Goal: Transaction & Acquisition: Purchase product/service

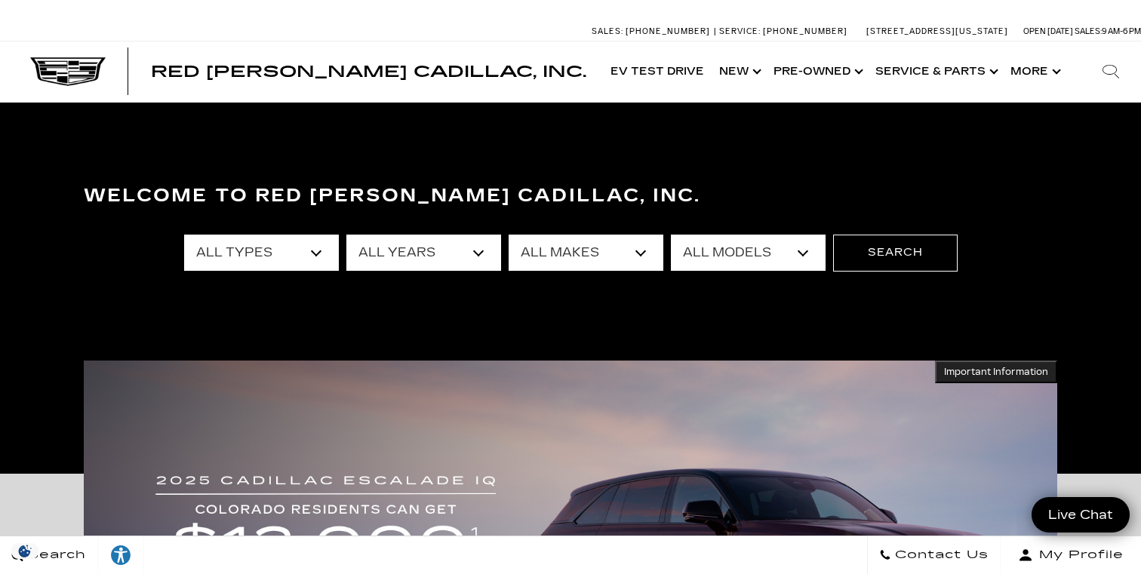
select select "Used"
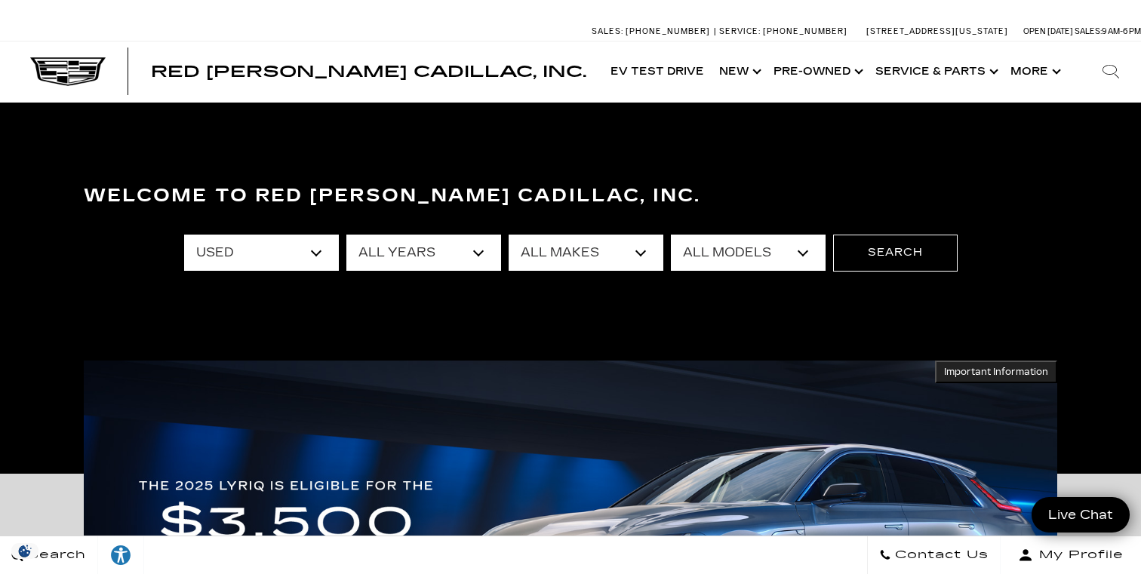
select select "Chevrolet"
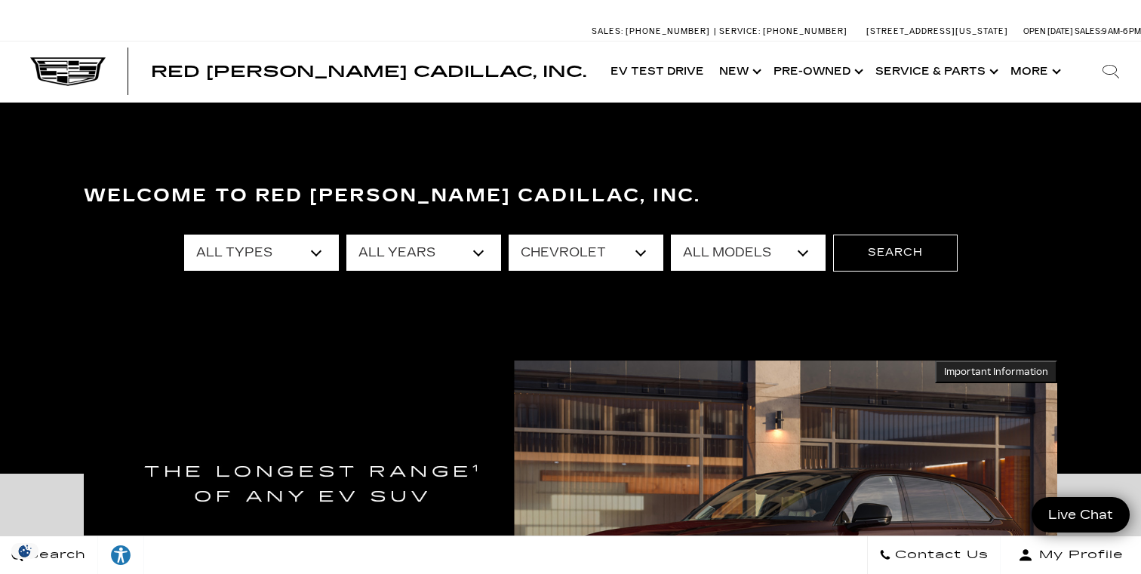
select select "Corvette Grand Sport"
click at [872, 251] on button "Search" at bounding box center [895, 253] width 125 height 36
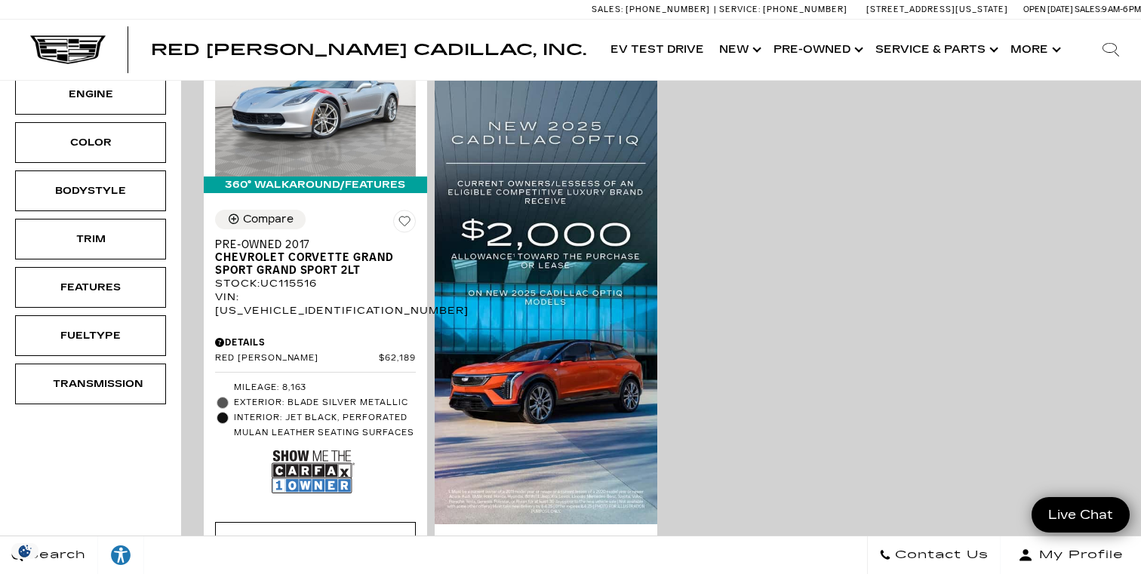
scroll to position [423, 0]
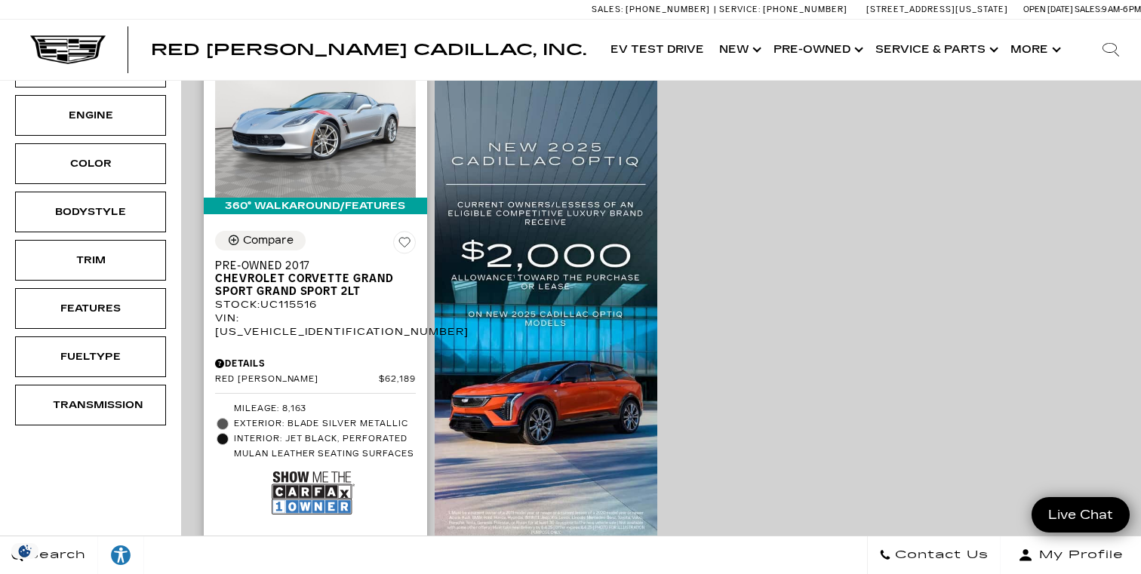
click at [322, 466] on img at bounding box center [313, 493] width 83 height 55
click at [318, 89] on img at bounding box center [315, 123] width 201 height 150
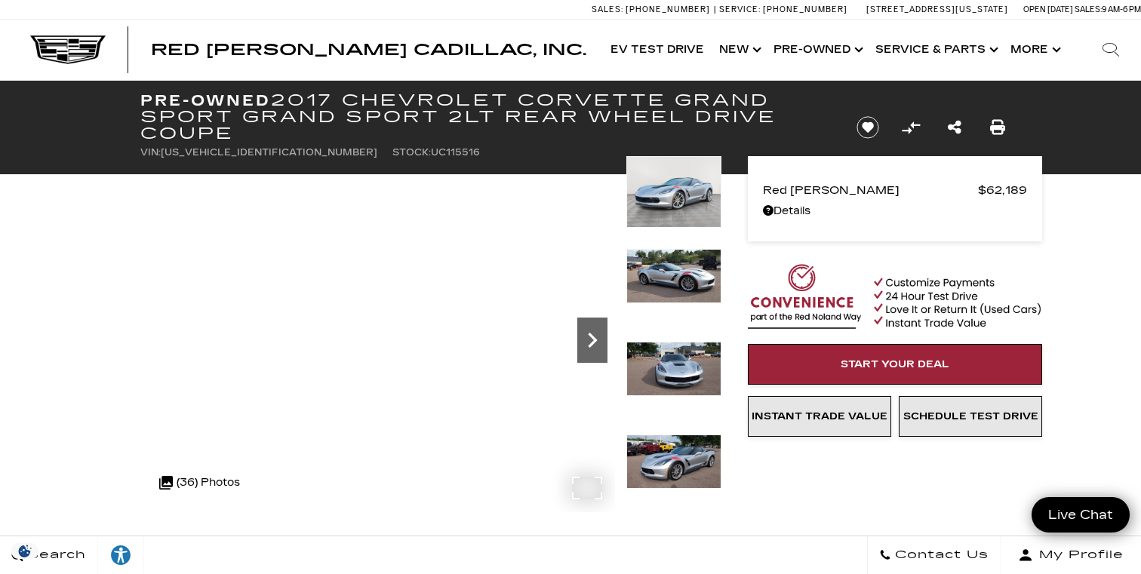
click at [595, 340] on icon "Next" at bounding box center [592, 340] width 9 height 15
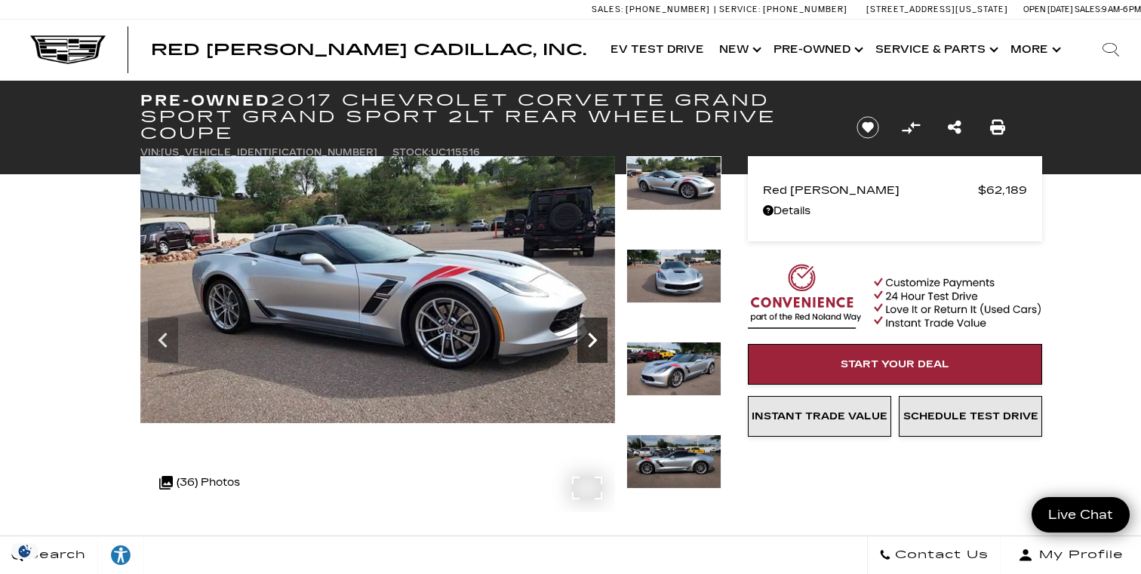
click at [595, 340] on icon "Next" at bounding box center [592, 340] width 9 height 15
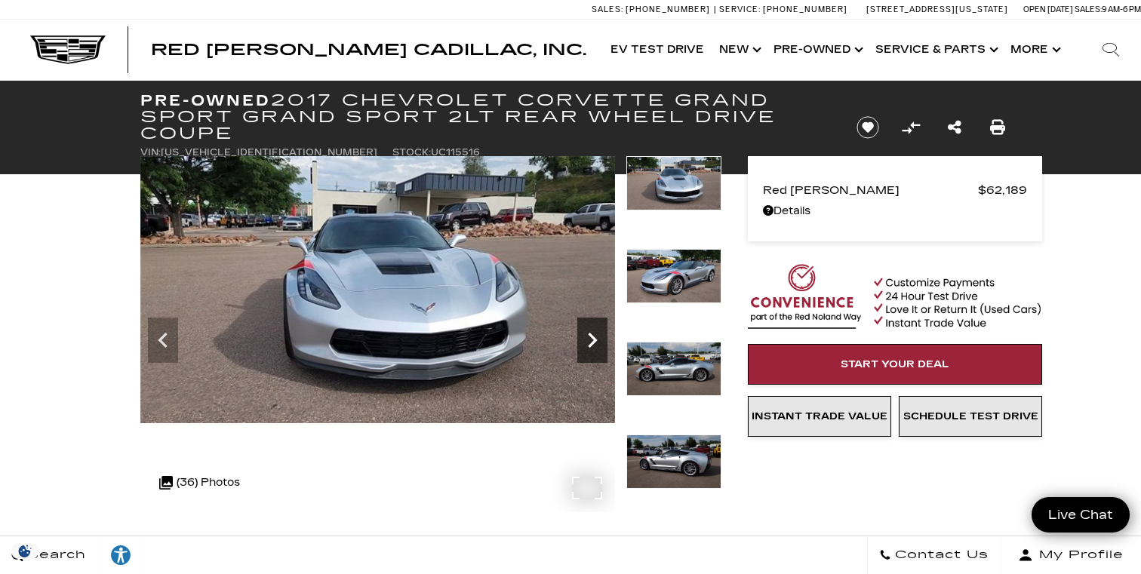
click at [595, 340] on icon "Next" at bounding box center [592, 340] width 9 height 15
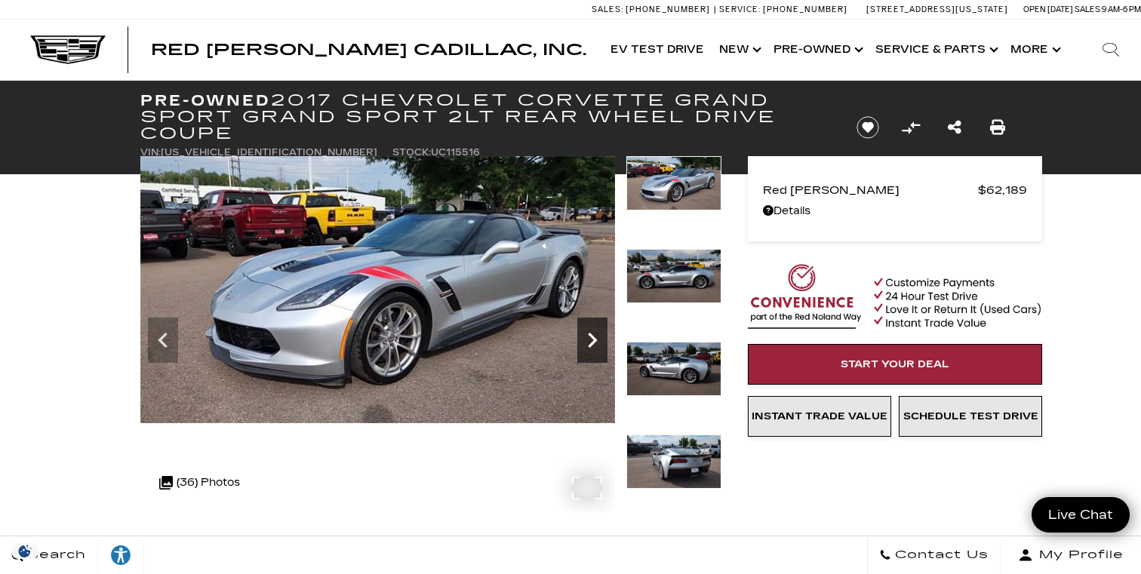
click at [595, 340] on icon "Next" at bounding box center [592, 340] width 9 height 15
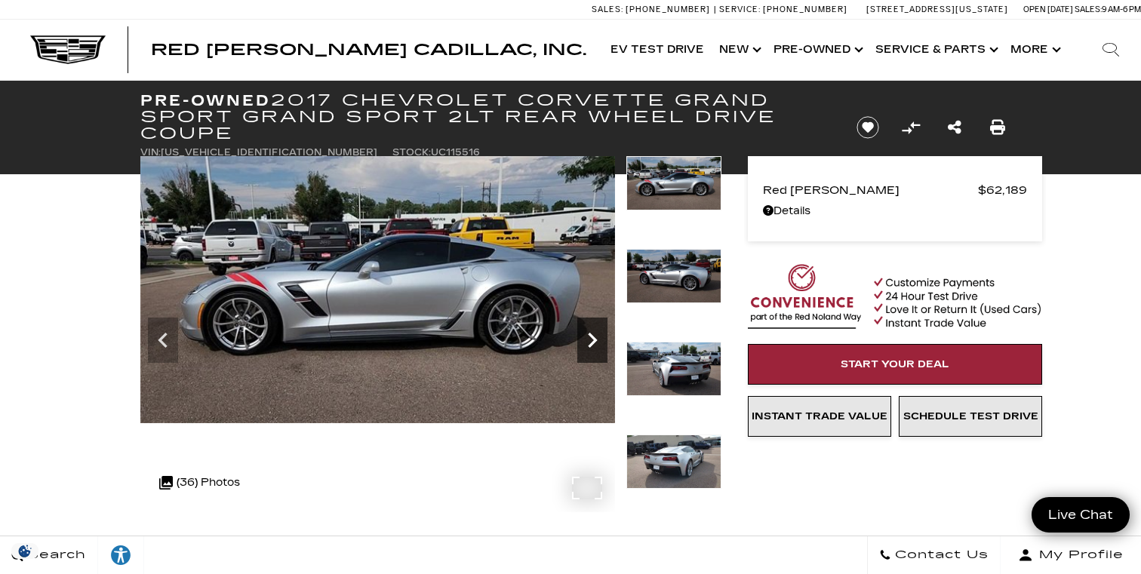
click at [595, 339] on icon "Next" at bounding box center [592, 340] width 9 height 15
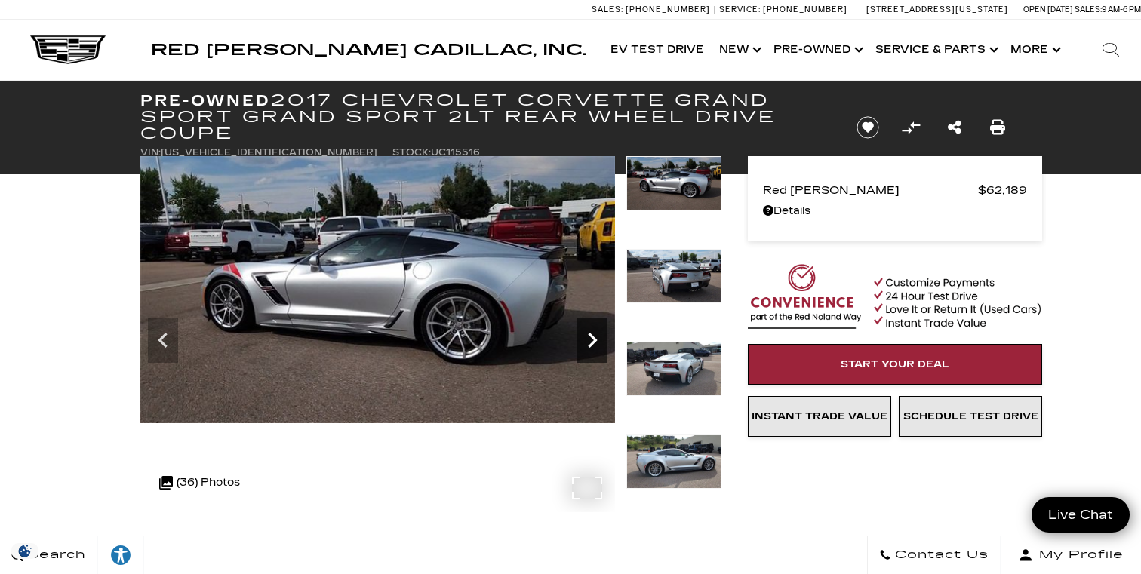
click at [595, 339] on icon "Next" at bounding box center [592, 340] width 9 height 15
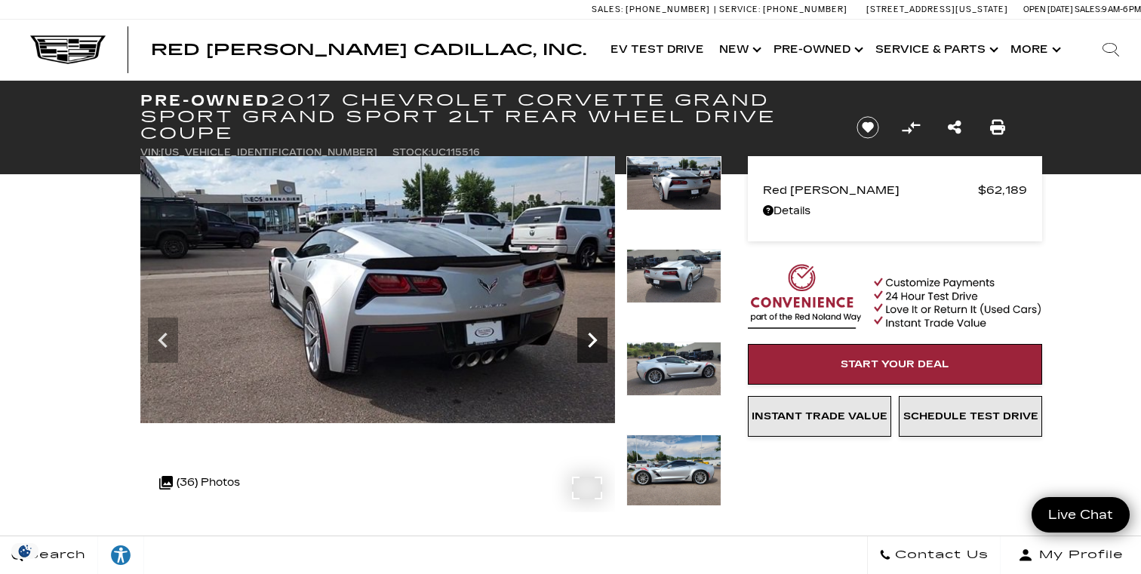
click at [595, 339] on icon "Next" at bounding box center [592, 340] width 9 height 15
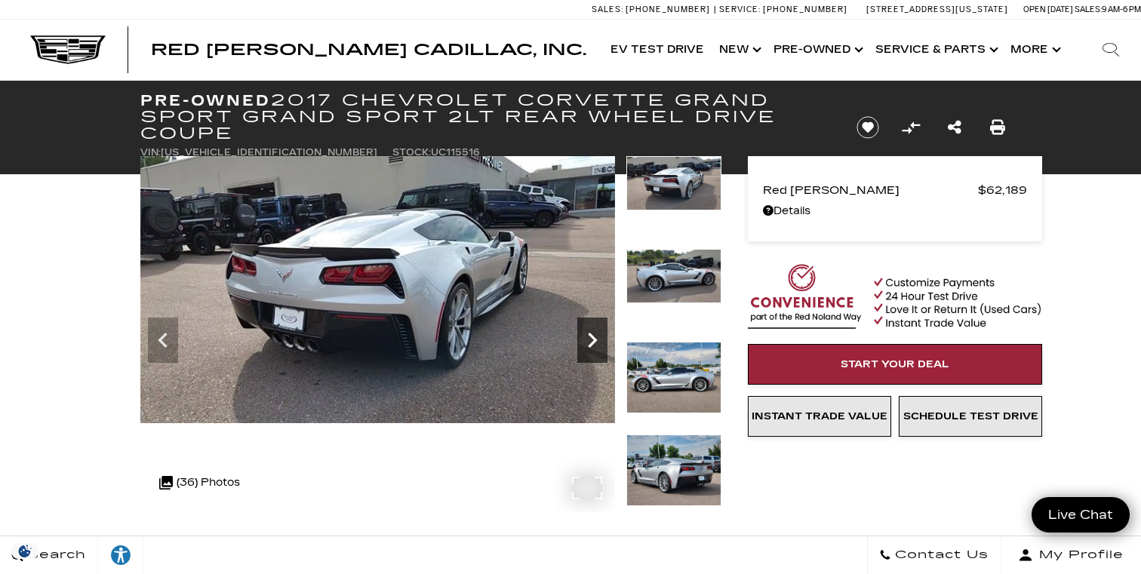
click at [595, 339] on icon "Next" at bounding box center [592, 340] width 9 height 15
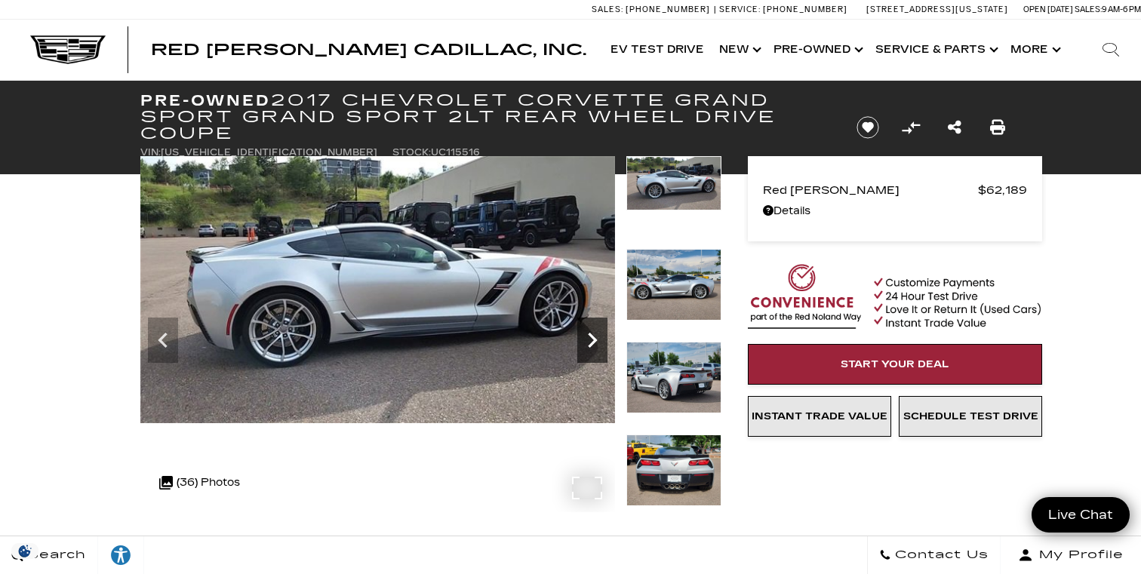
click at [595, 339] on icon "Next" at bounding box center [592, 340] width 9 height 15
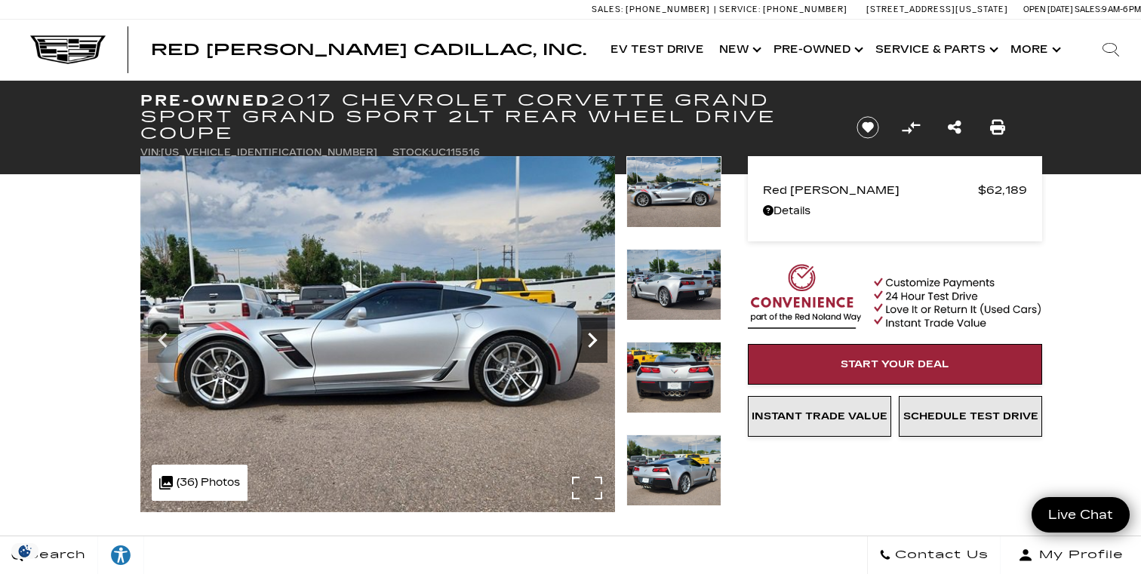
click at [595, 339] on icon "Next" at bounding box center [592, 340] width 9 height 15
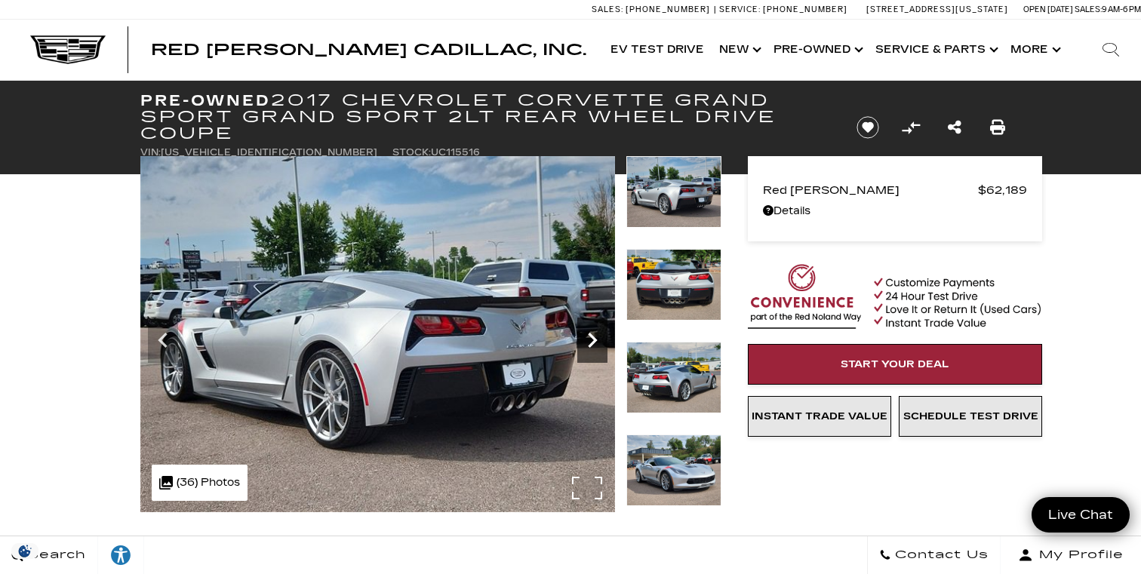
click at [595, 339] on icon "Next" at bounding box center [592, 340] width 9 height 15
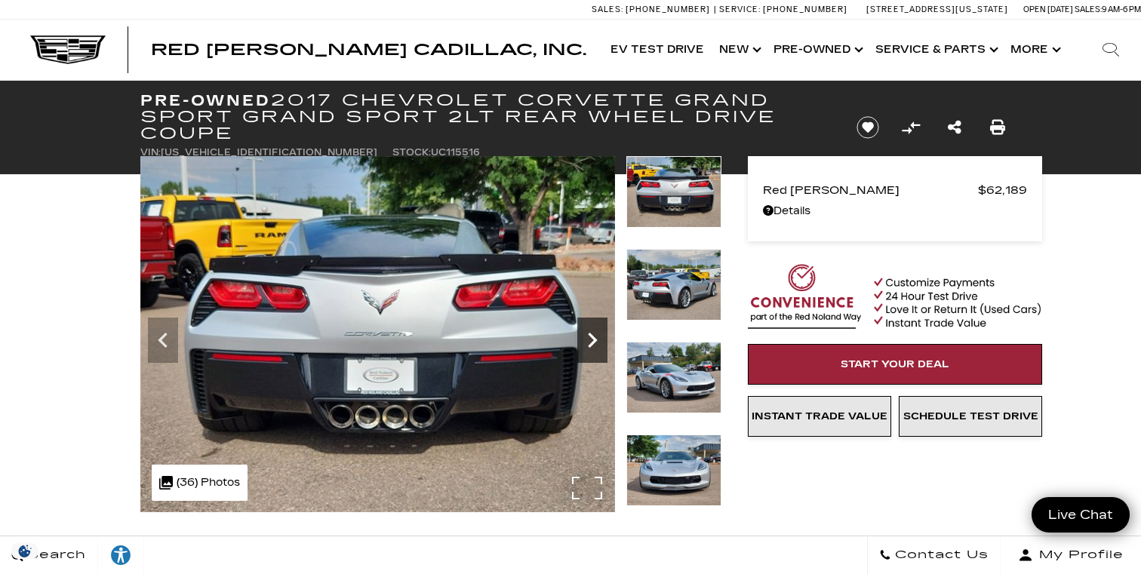
click at [595, 339] on icon "Next" at bounding box center [592, 340] width 9 height 15
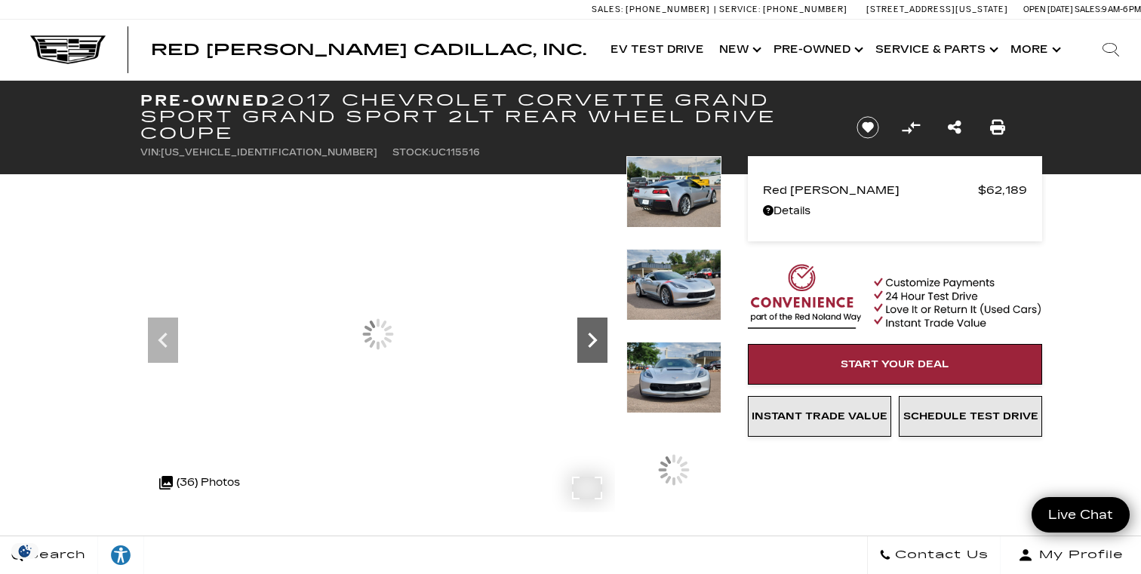
click at [595, 339] on icon "Next" at bounding box center [592, 340] width 9 height 15
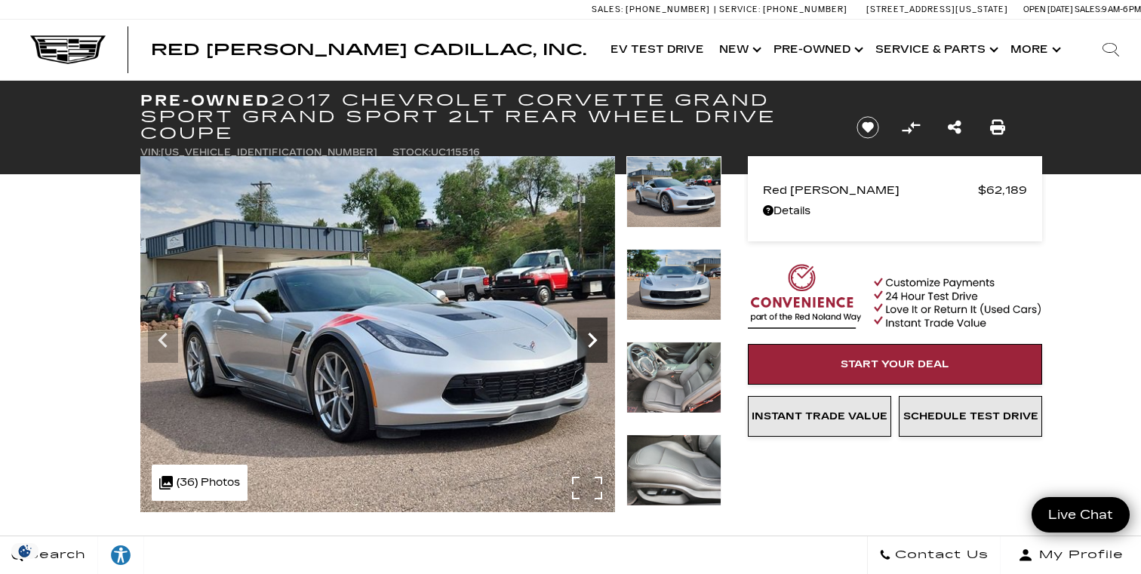
click at [595, 339] on icon "Next" at bounding box center [592, 340] width 9 height 15
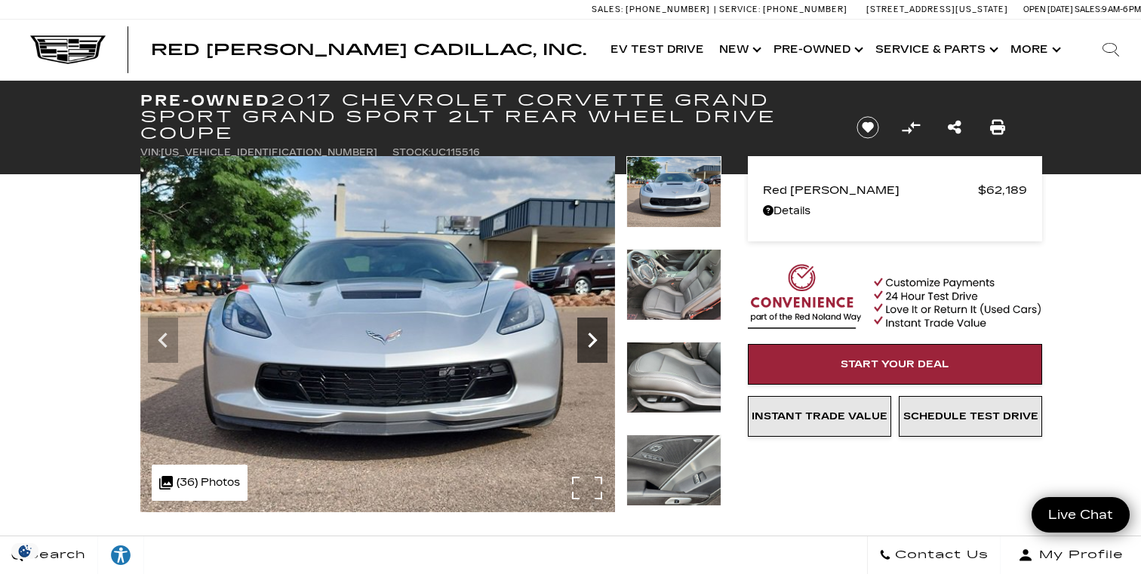
click at [595, 339] on icon "Next" at bounding box center [592, 340] width 9 height 15
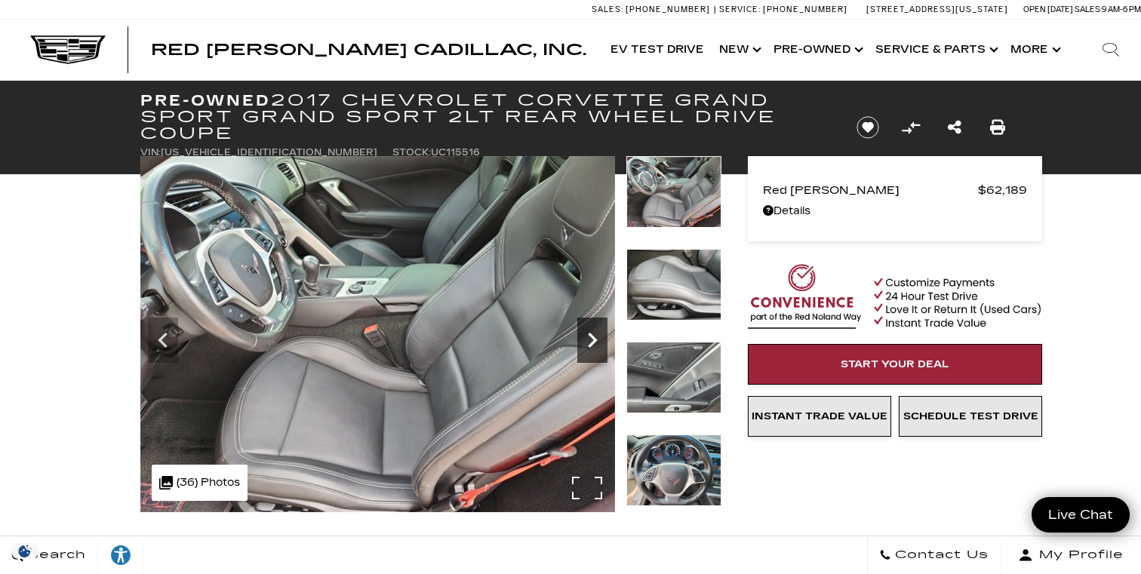
click at [593, 338] on icon "Next" at bounding box center [592, 340] width 9 height 15
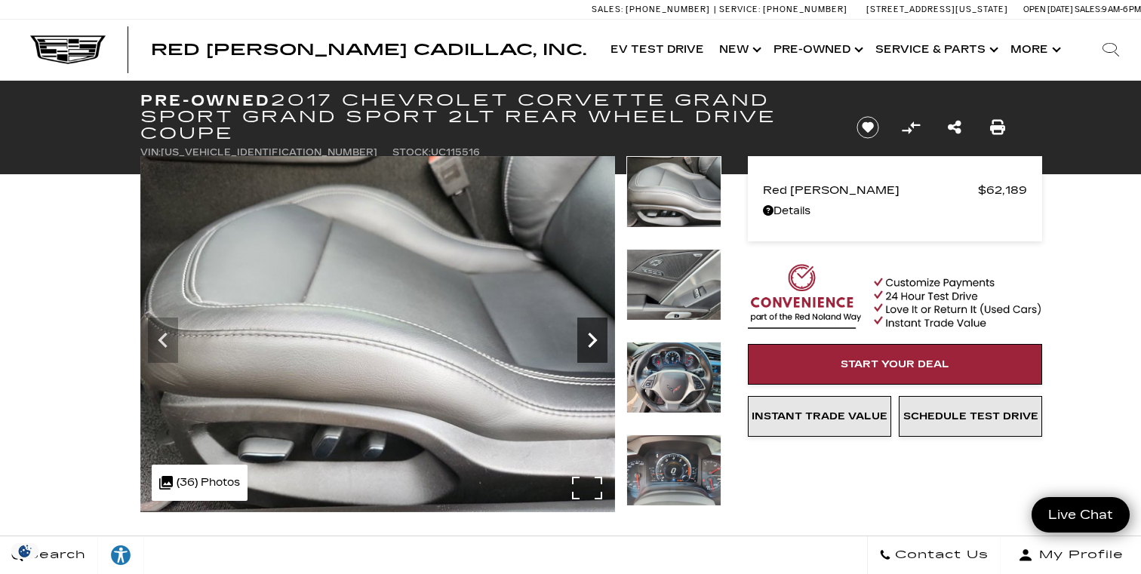
click at [593, 338] on icon "Next" at bounding box center [592, 340] width 9 height 15
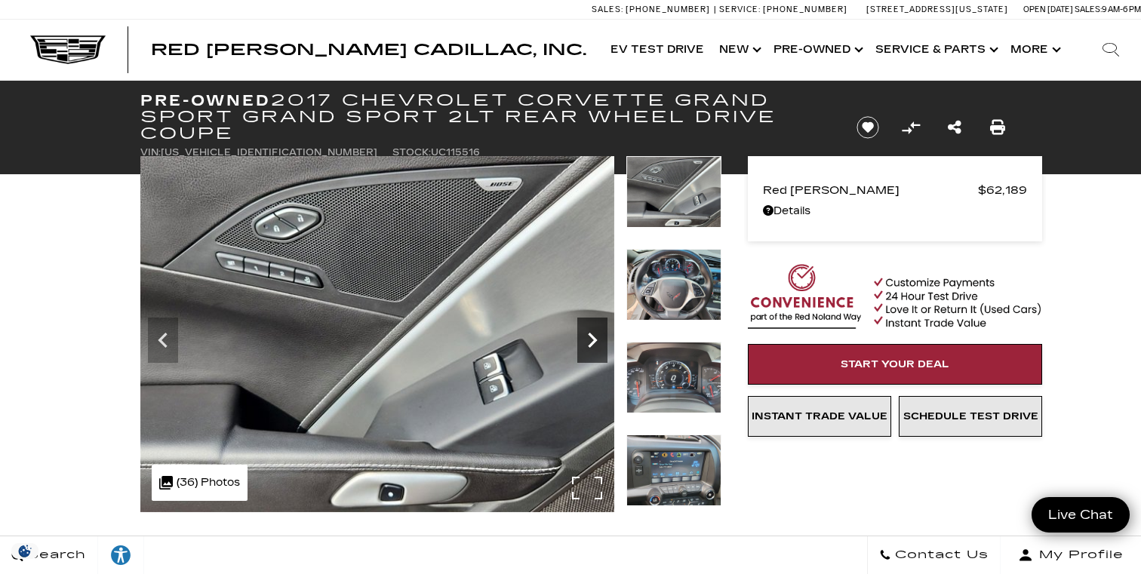
click at [592, 339] on icon "Next" at bounding box center [592, 340] width 30 height 30
click at [593, 340] on icon "Next" at bounding box center [592, 340] width 30 height 30
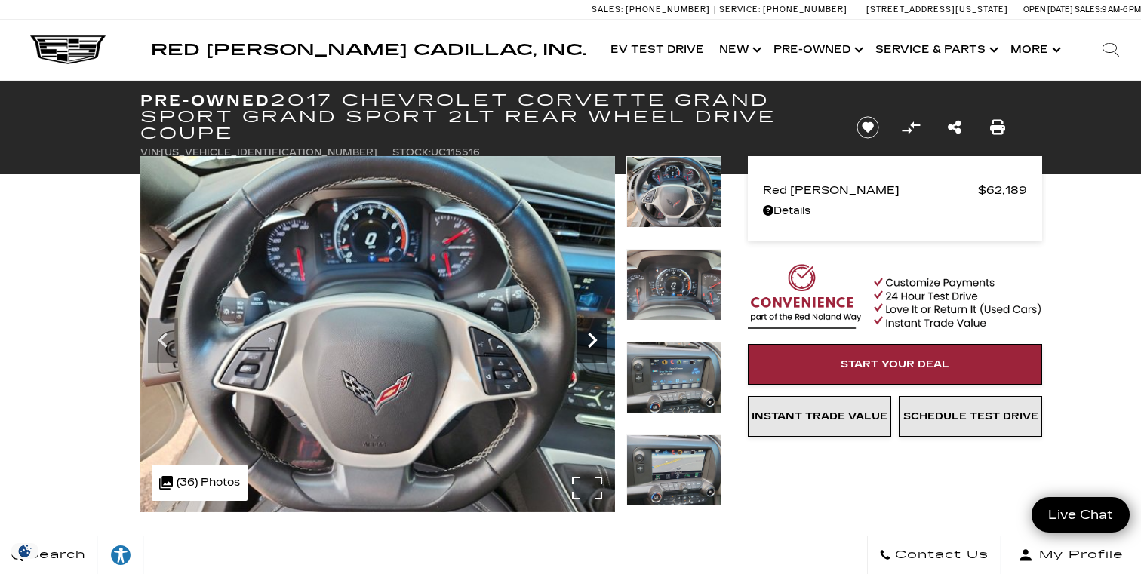
click at [595, 339] on icon "Next" at bounding box center [592, 340] width 9 height 15
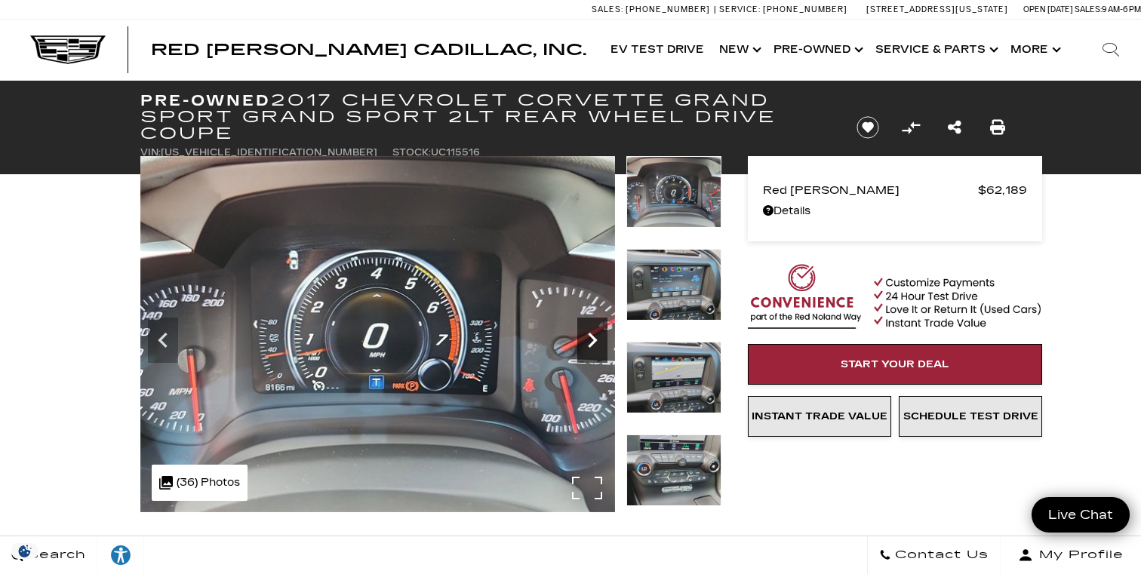
click at [595, 339] on icon "Next" at bounding box center [592, 340] width 9 height 15
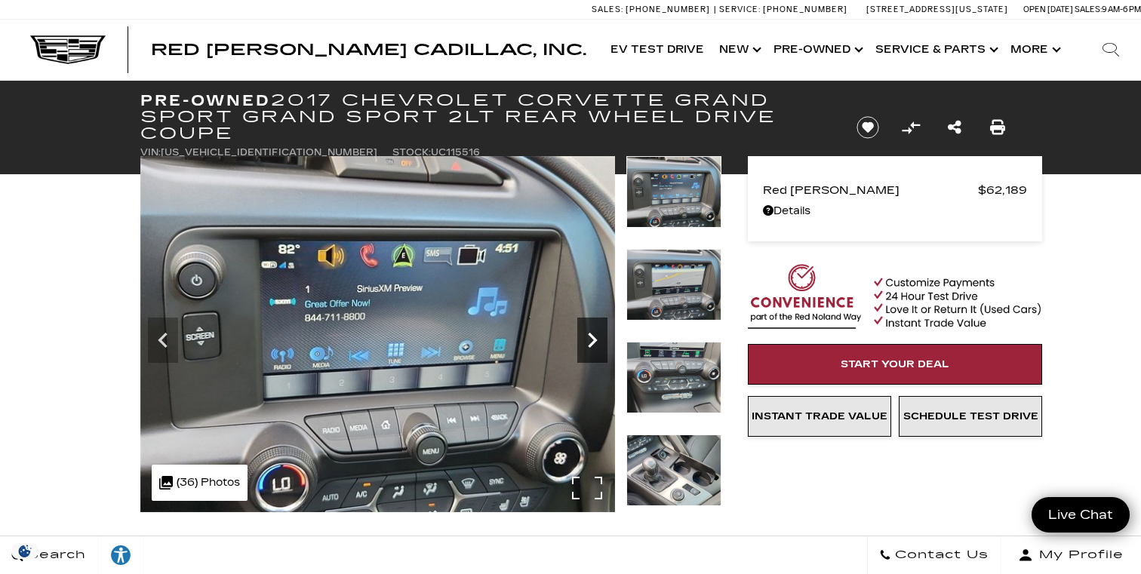
click at [595, 339] on icon "Next" at bounding box center [592, 340] width 9 height 15
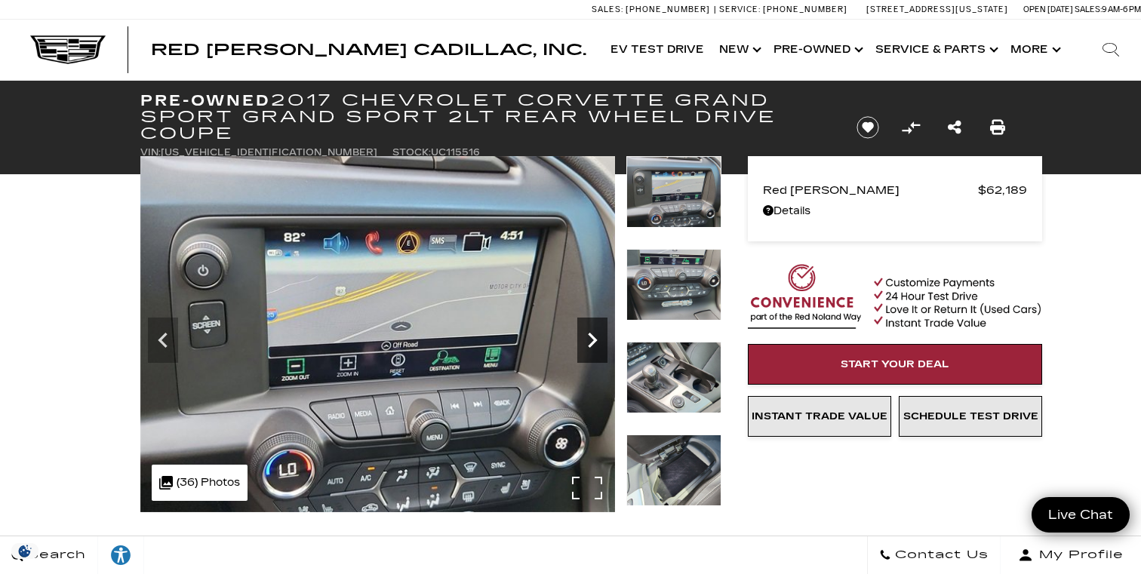
click at [595, 339] on icon "Next" at bounding box center [592, 340] width 9 height 15
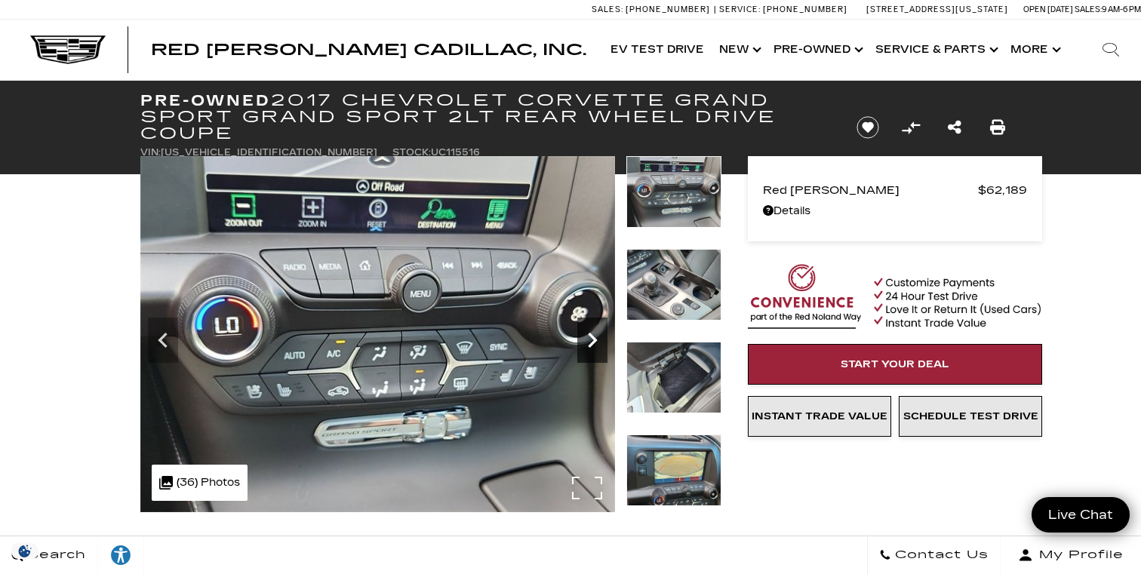
click at [592, 336] on icon "Next" at bounding box center [592, 340] width 9 height 15
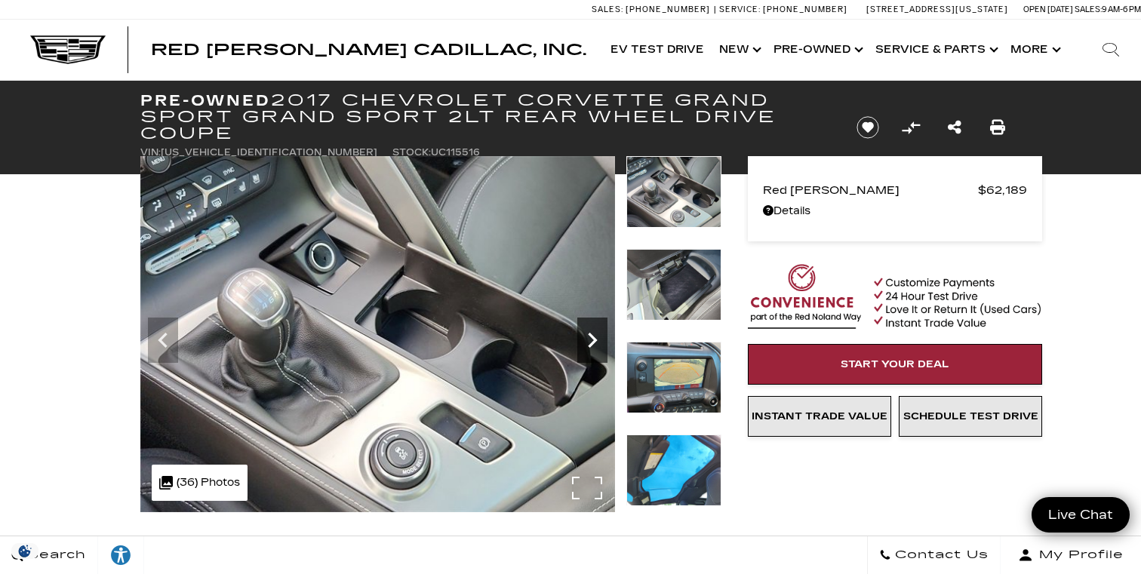
click at [592, 336] on icon "Next" at bounding box center [592, 340] width 9 height 15
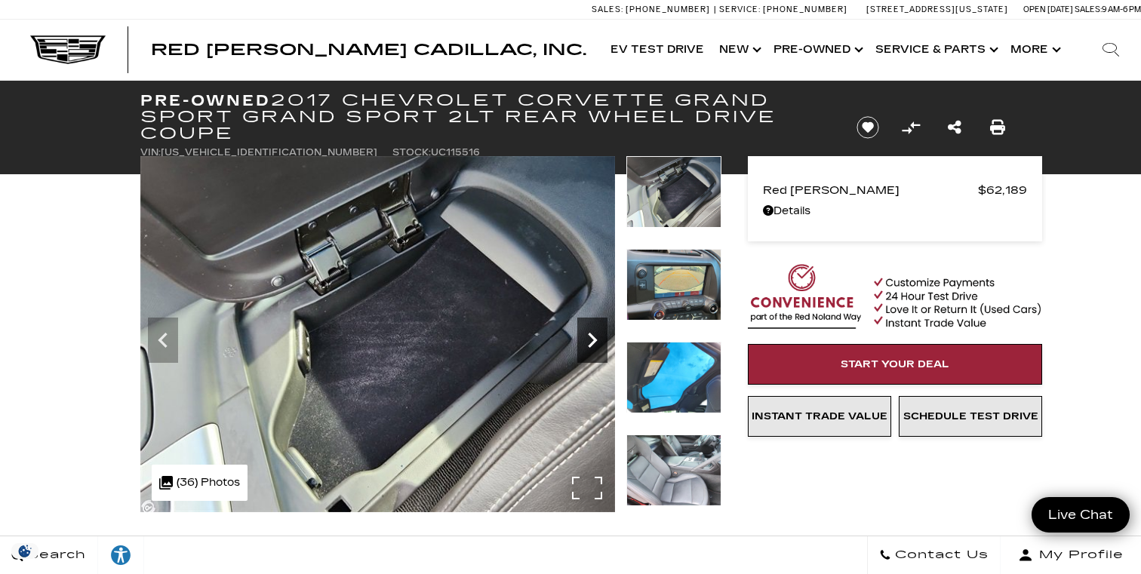
click at [592, 336] on icon "Next" at bounding box center [592, 340] width 9 height 15
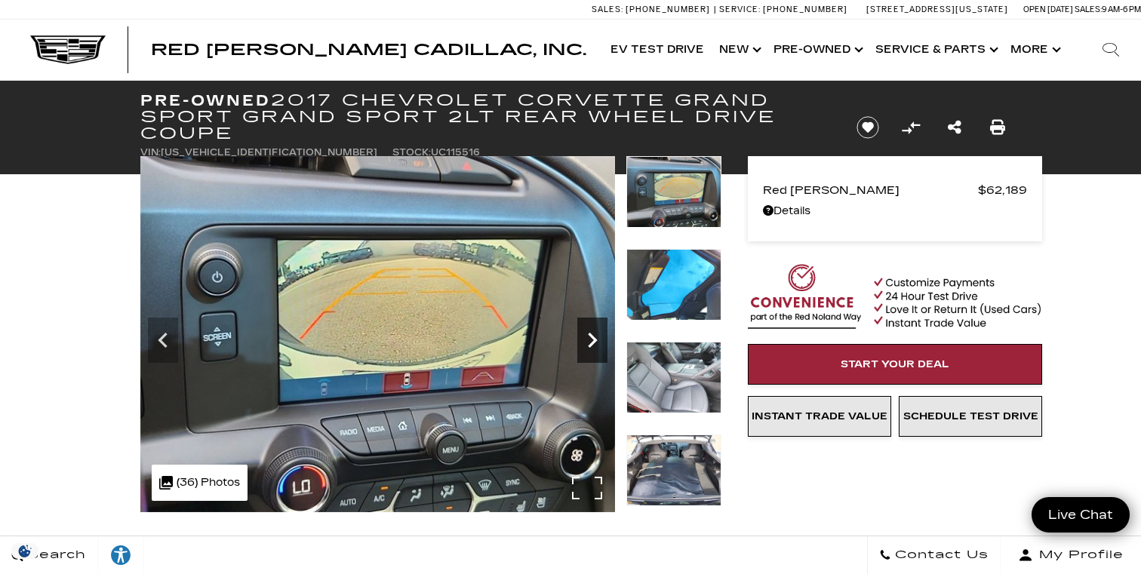
click at [592, 336] on icon "Next" at bounding box center [592, 340] width 9 height 15
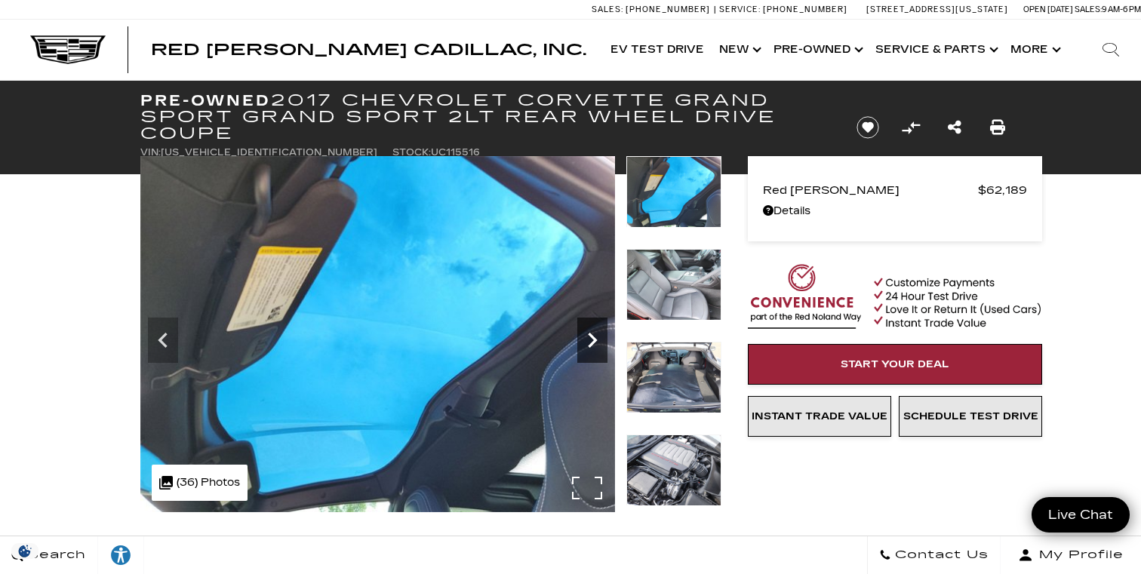
click at [592, 336] on icon "Next" at bounding box center [592, 340] width 9 height 15
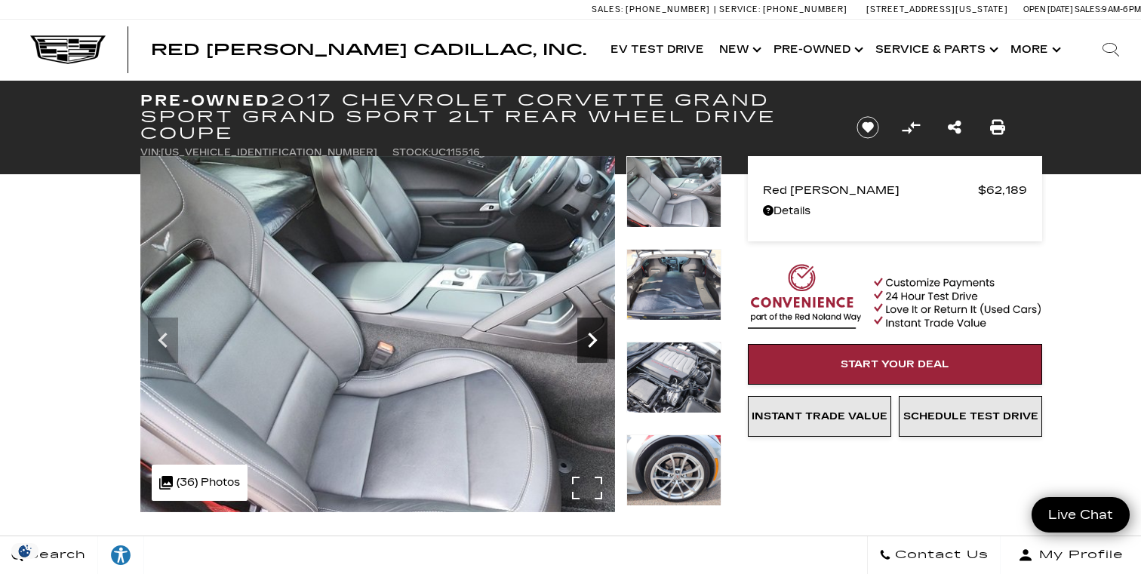
click at [592, 336] on icon "Next" at bounding box center [592, 340] width 9 height 15
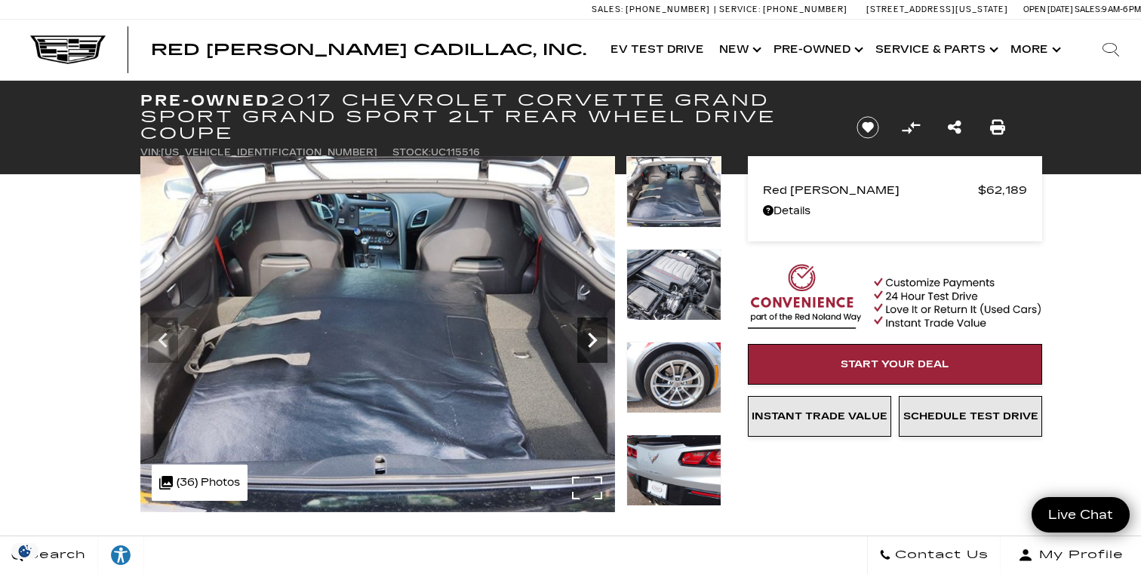
click at [592, 336] on icon "Next" at bounding box center [592, 340] width 9 height 15
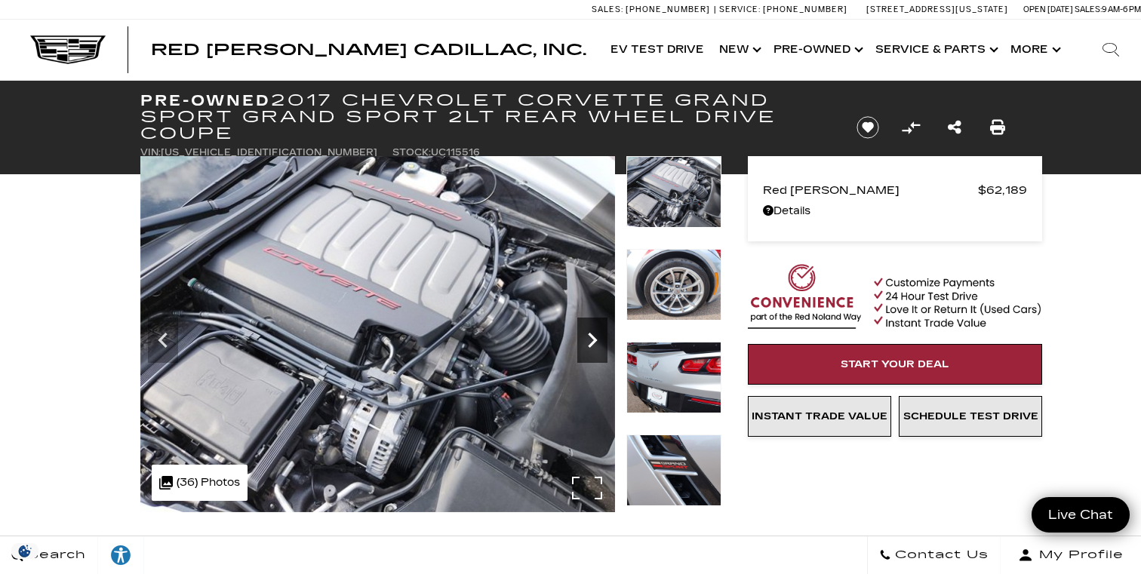
click at [592, 336] on icon "Next" at bounding box center [592, 340] width 9 height 15
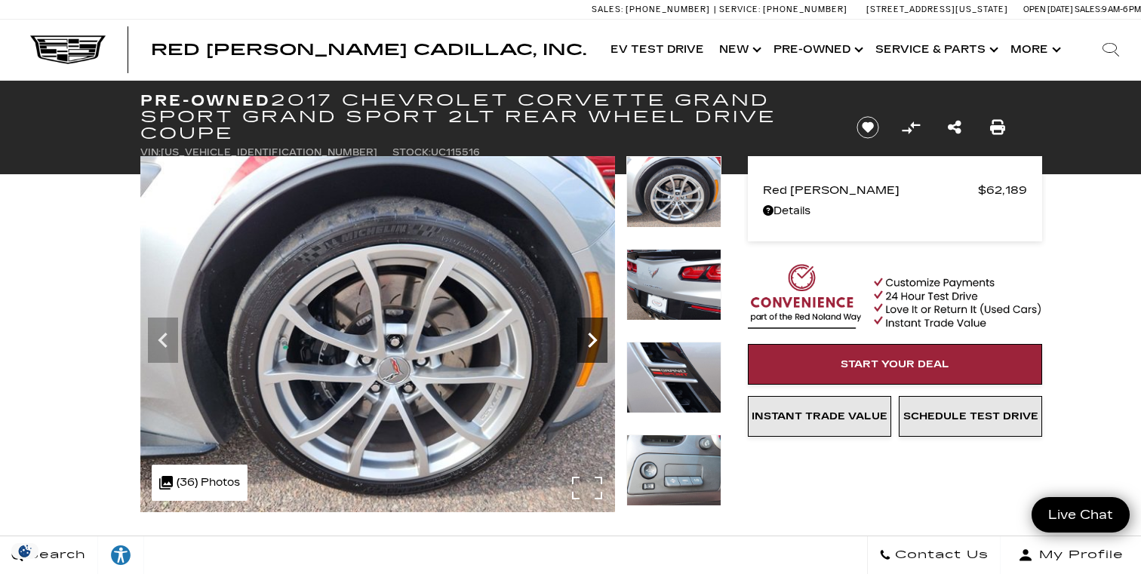
click at [592, 336] on icon "Next" at bounding box center [592, 340] width 9 height 15
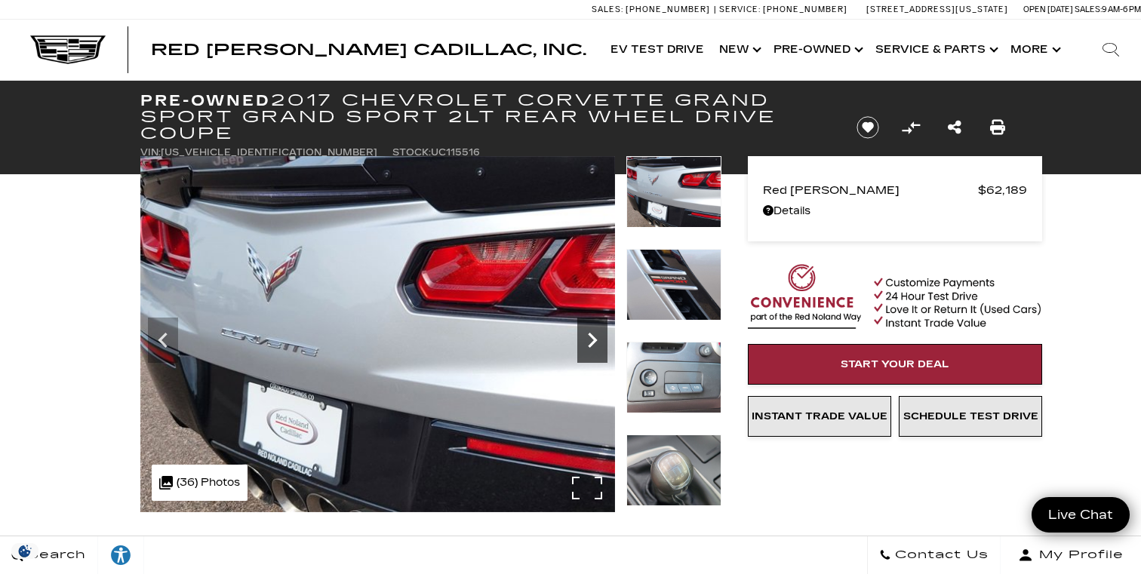
click at [592, 336] on icon "Next" at bounding box center [592, 340] width 9 height 15
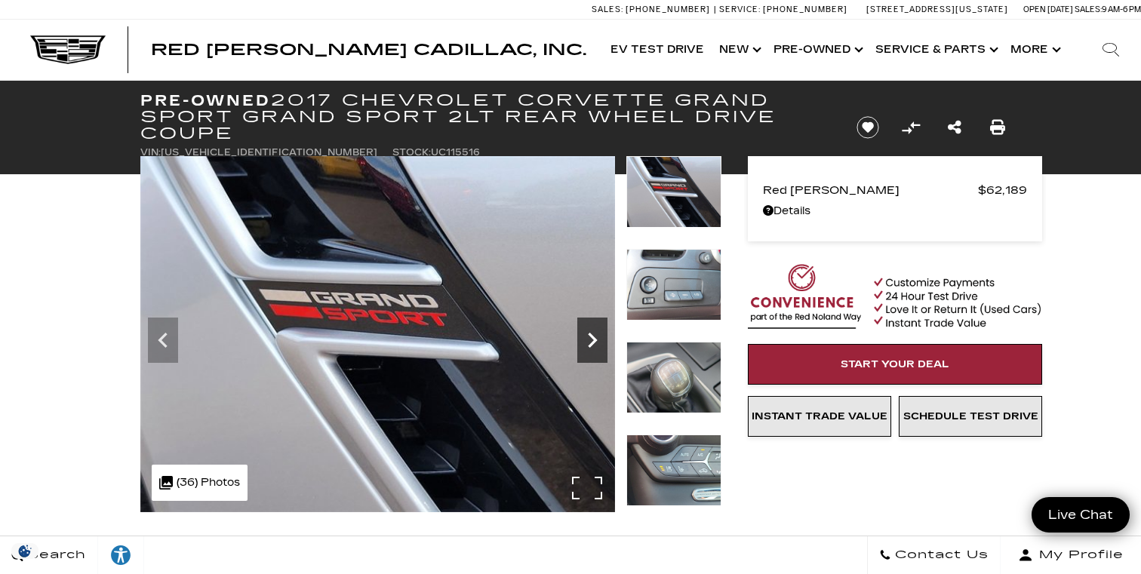
click at [592, 336] on icon "Next" at bounding box center [592, 340] width 9 height 15
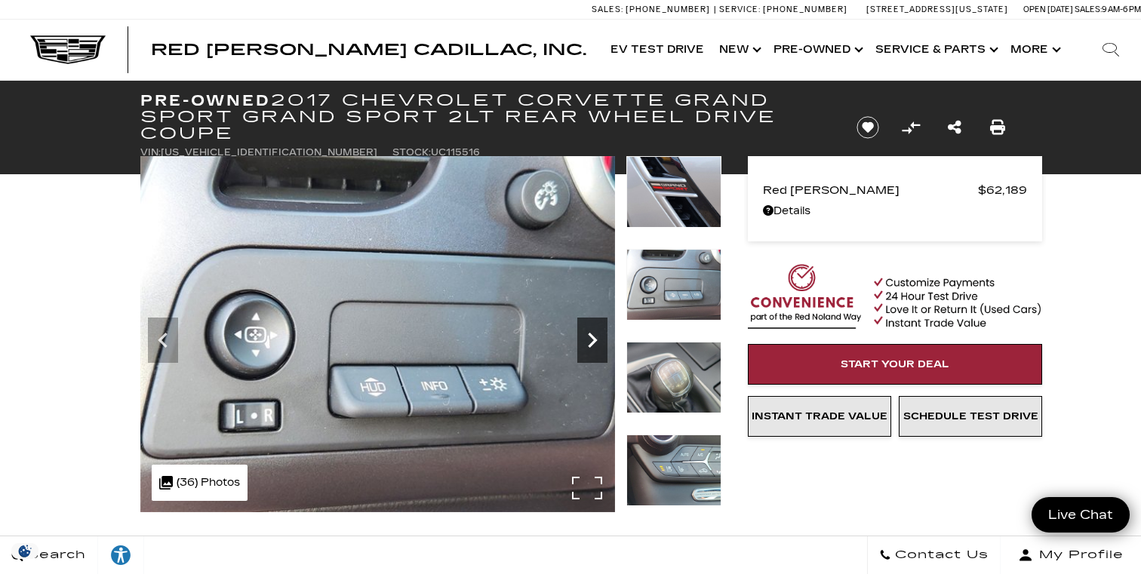
click at [592, 336] on icon "Next" at bounding box center [592, 340] width 9 height 15
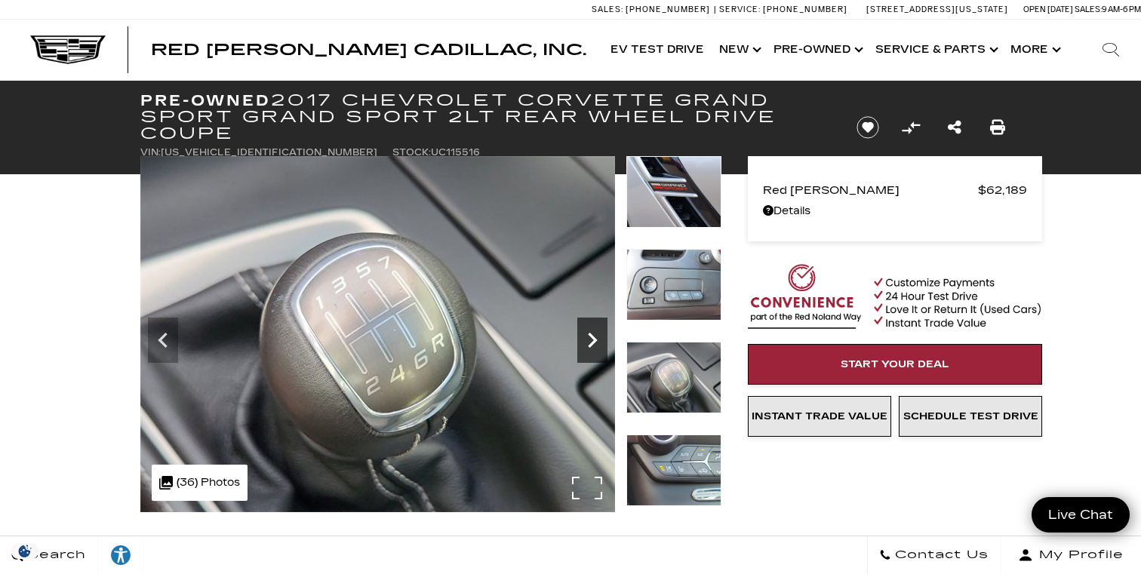
click at [592, 336] on icon "Next" at bounding box center [592, 340] width 9 height 15
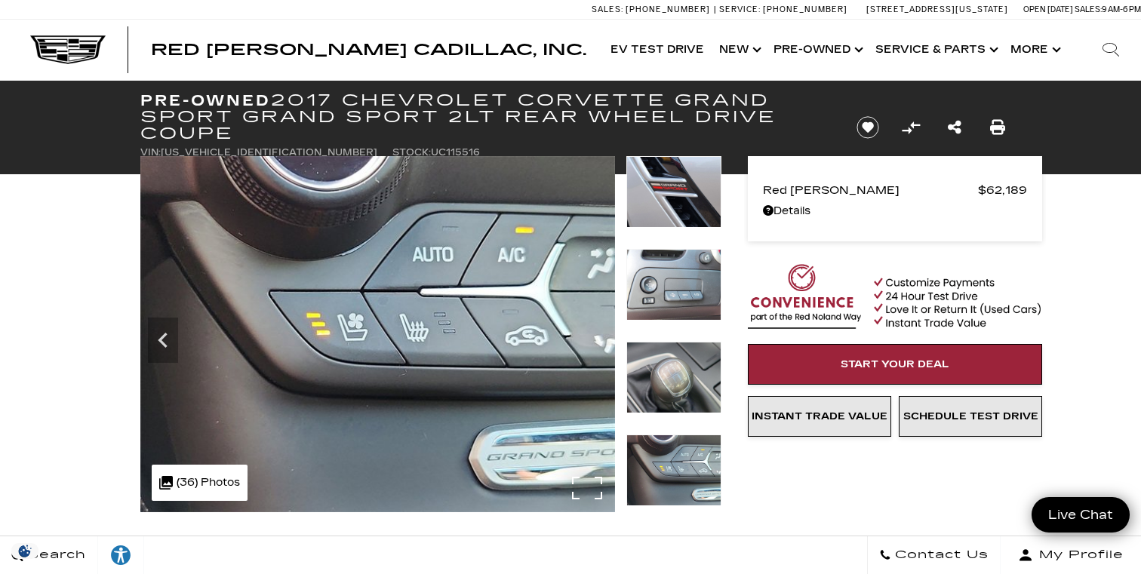
click at [592, 336] on img at bounding box center [377, 334] width 475 height 356
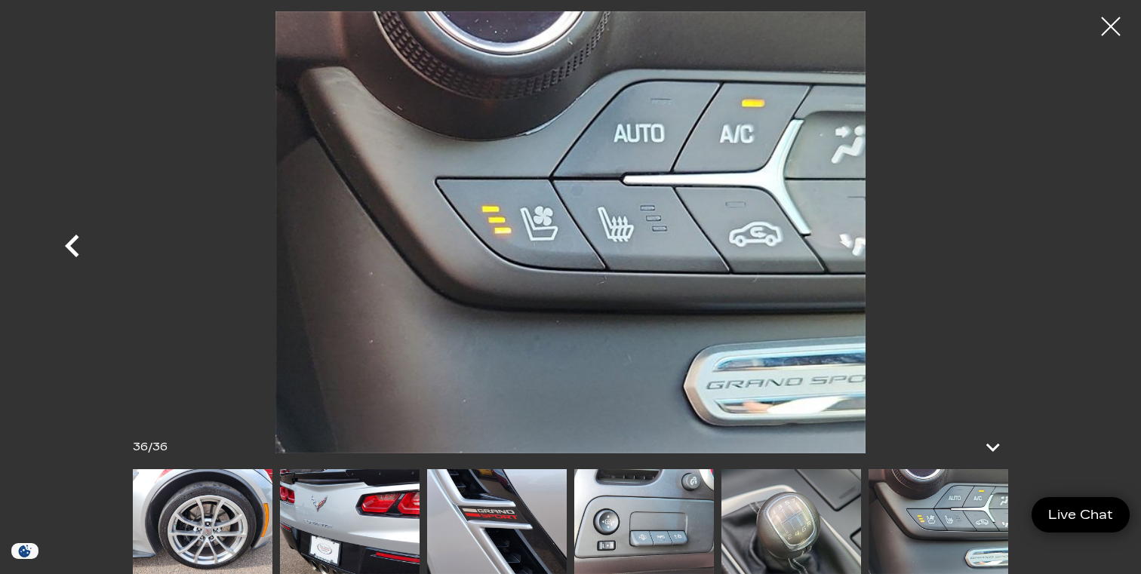
click at [74, 247] on icon "Previous" at bounding box center [72, 245] width 45 height 45
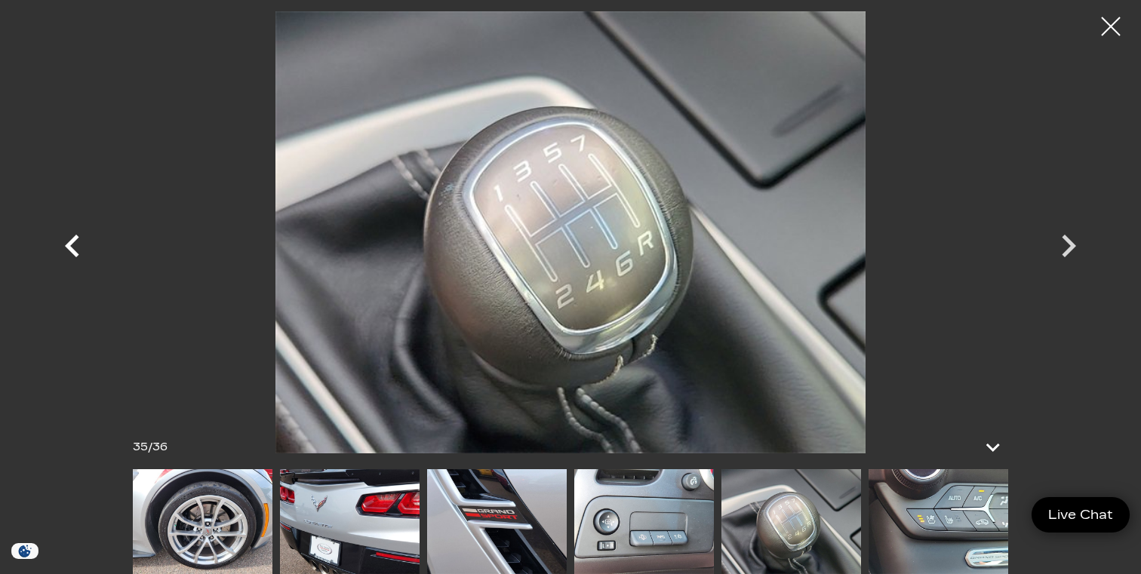
click at [74, 247] on icon "Previous" at bounding box center [72, 245] width 45 height 45
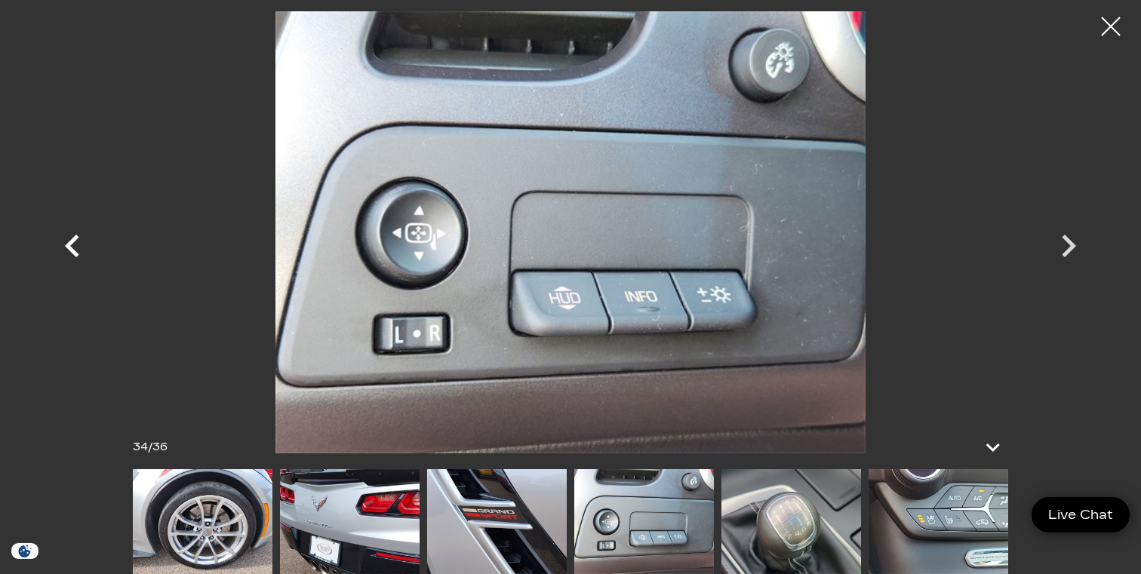
click at [74, 247] on icon "Previous" at bounding box center [72, 245] width 45 height 45
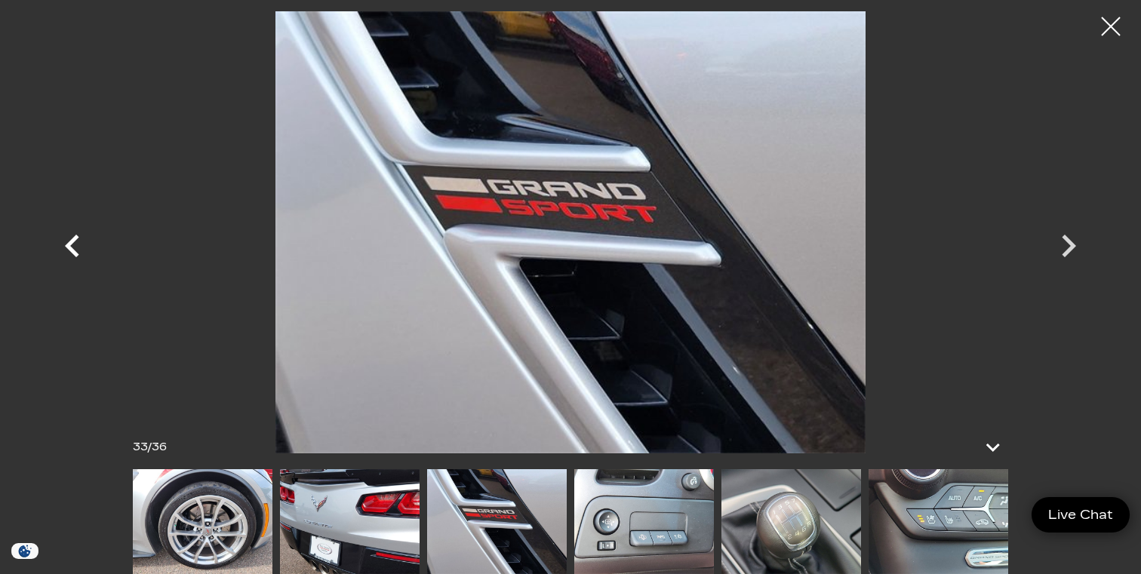
click at [74, 247] on icon "Previous" at bounding box center [72, 245] width 45 height 45
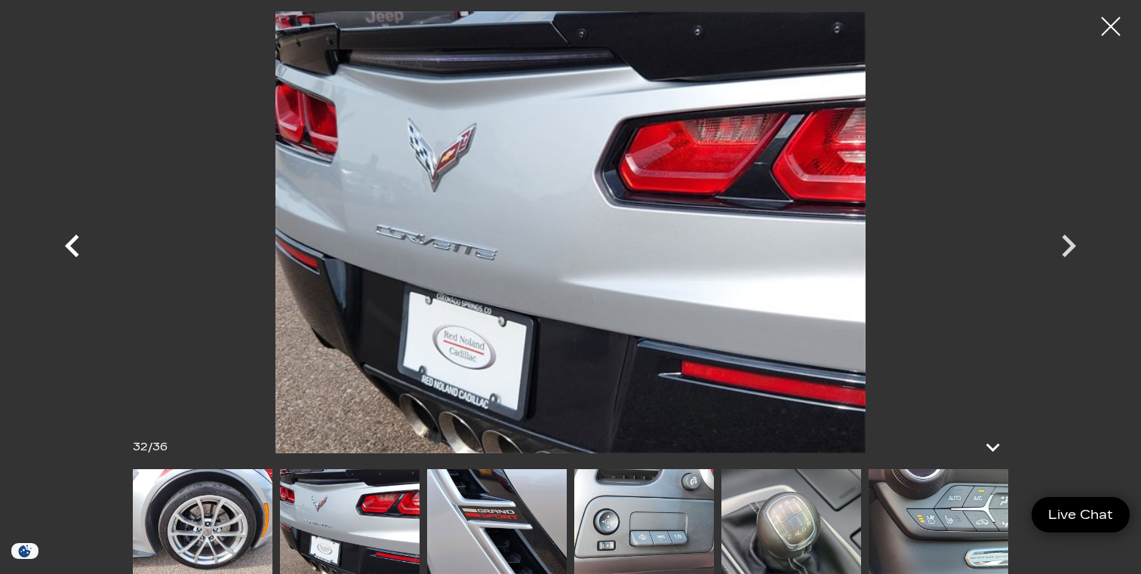
click at [74, 247] on icon "Previous" at bounding box center [72, 245] width 45 height 45
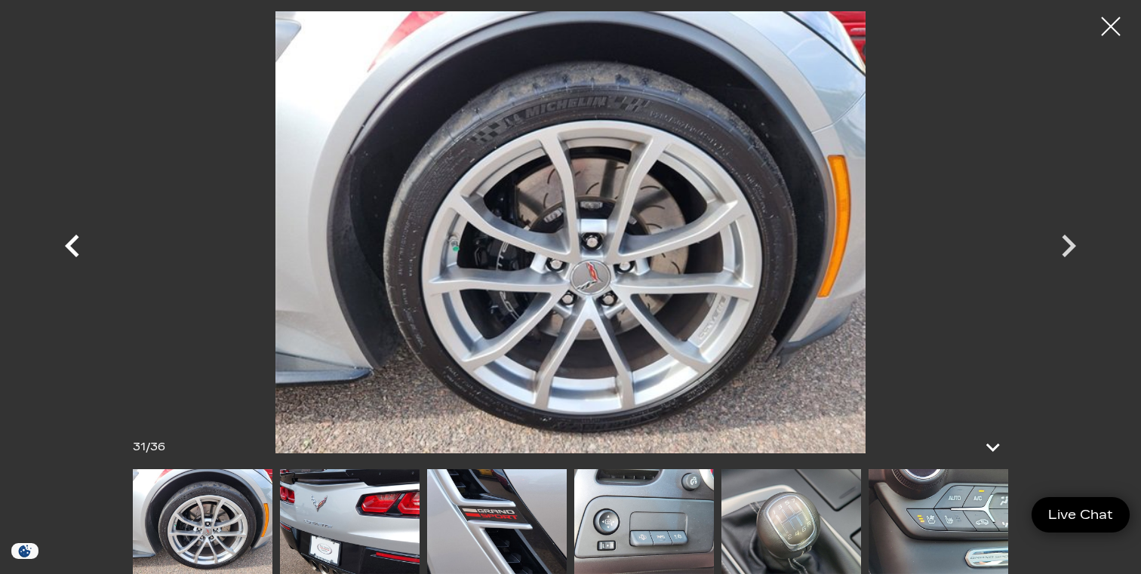
click at [74, 247] on icon "Previous" at bounding box center [72, 245] width 45 height 45
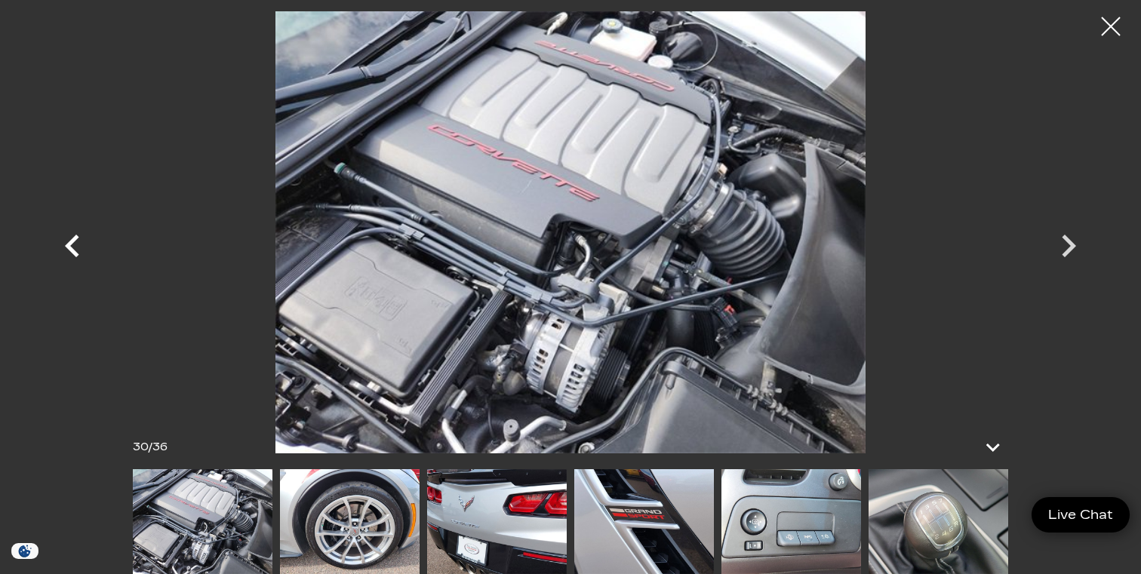
click at [74, 247] on icon "Previous" at bounding box center [72, 245] width 45 height 45
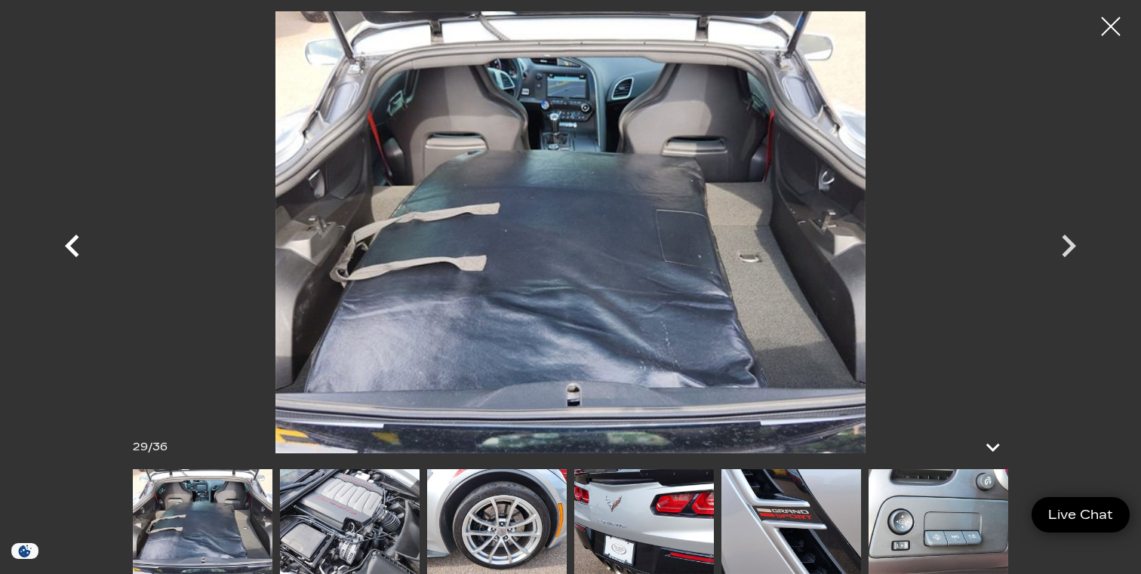
click at [74, 247] on icon "Previous" at bounding box center [72, 245] width 45 height 45
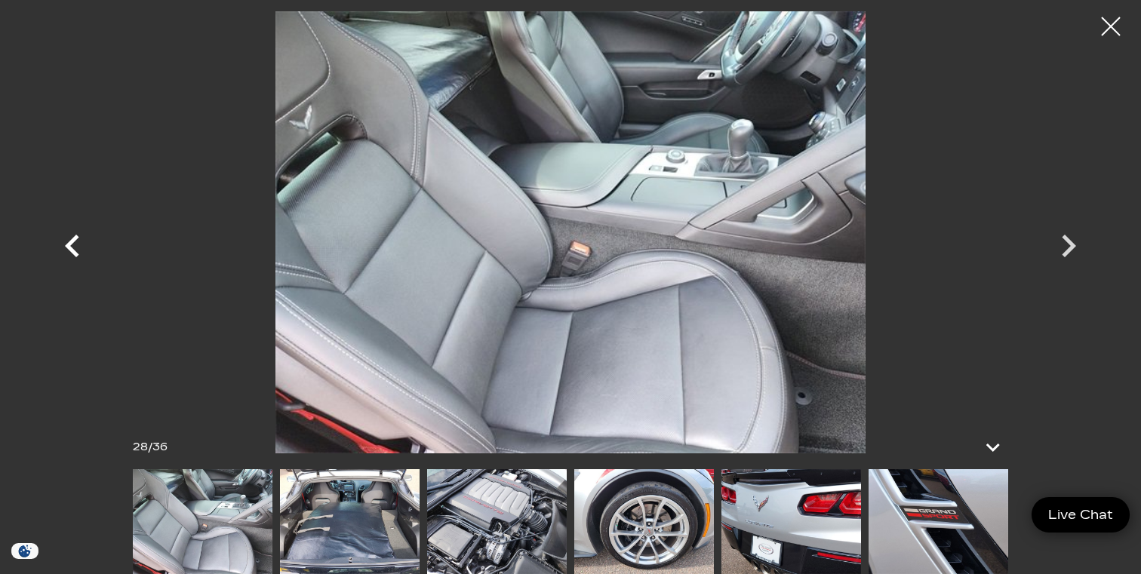
click at [74, 247] on icon "Previous" at bounding box center [72, 245] width 45 height 45
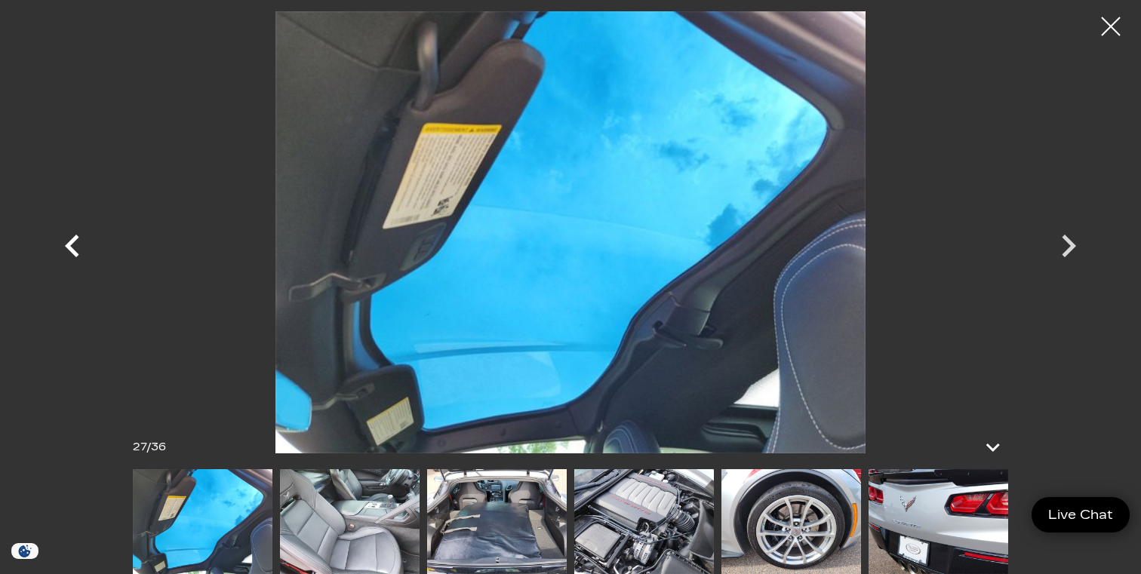
click at [74, 247] on icon "Previous" at bounding box center [72, 245] width 45 height 45
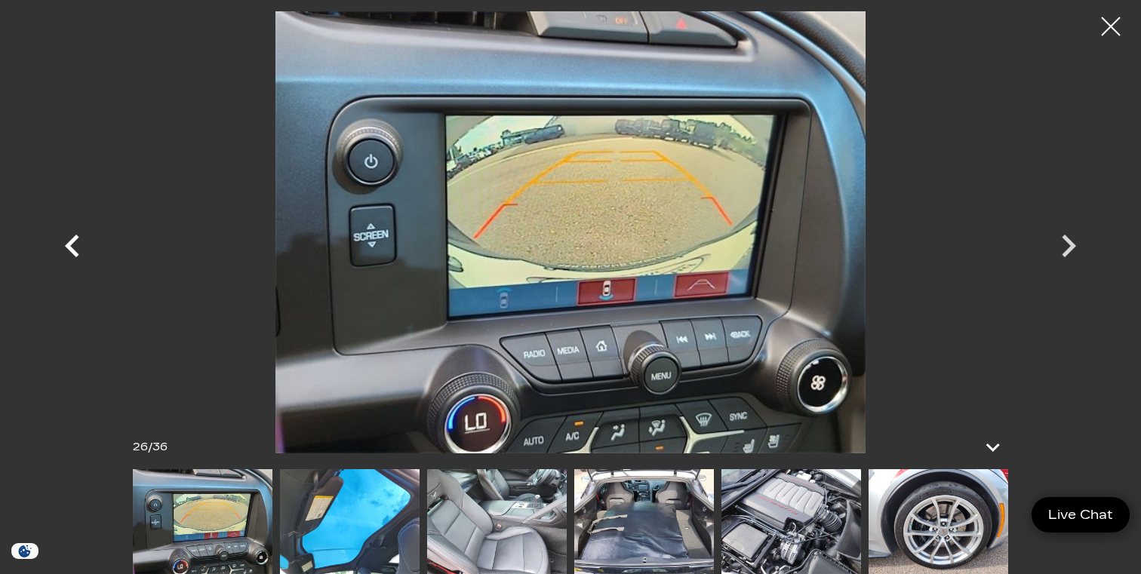
click at [74, 247] on icon "Previous" at bounding box center [72, 245] width 45 height 45
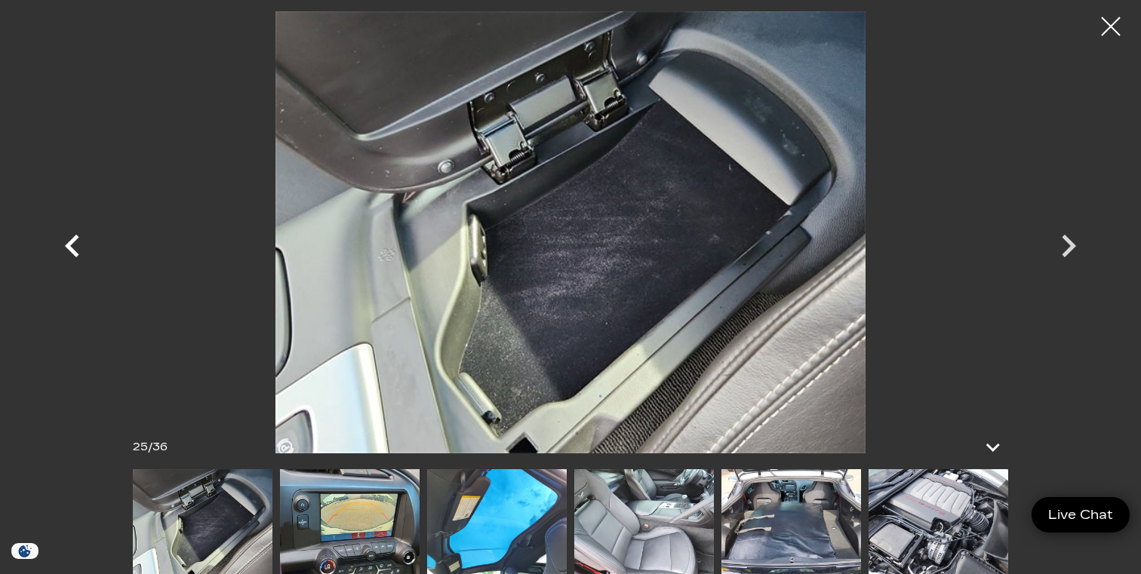
click at [74, 247] on icon "Previous" at bounding box center [72, 245] width 45 height 45
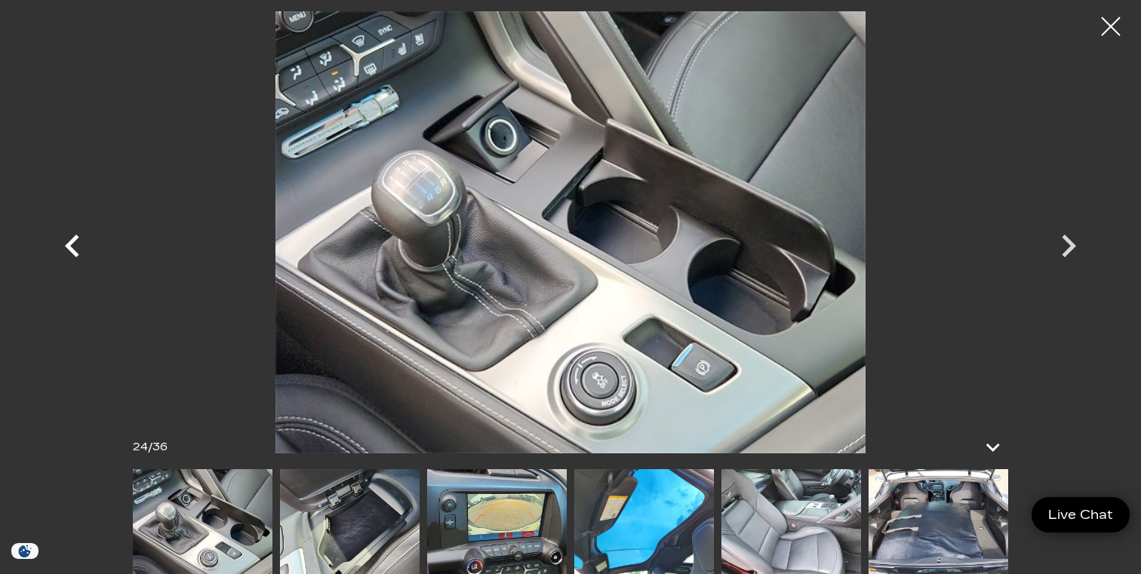
click at [74, 247] on icon "Previous" at bounding box center [72, 245] width 45 height 45
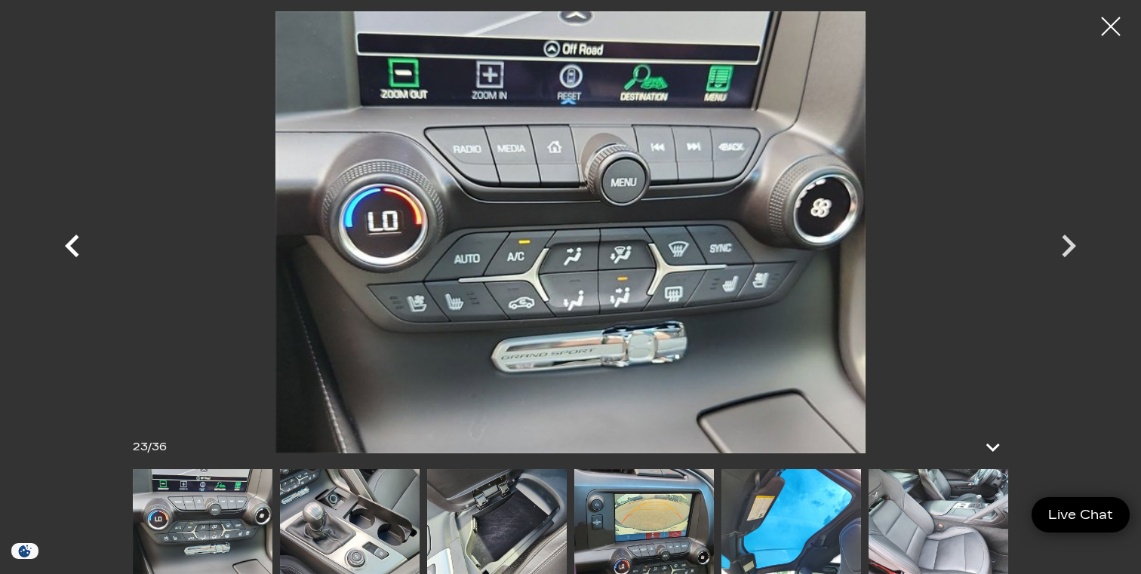
click at [74, 247] on icon "Previous" at bounding box center [72, 245] width 45 height 45
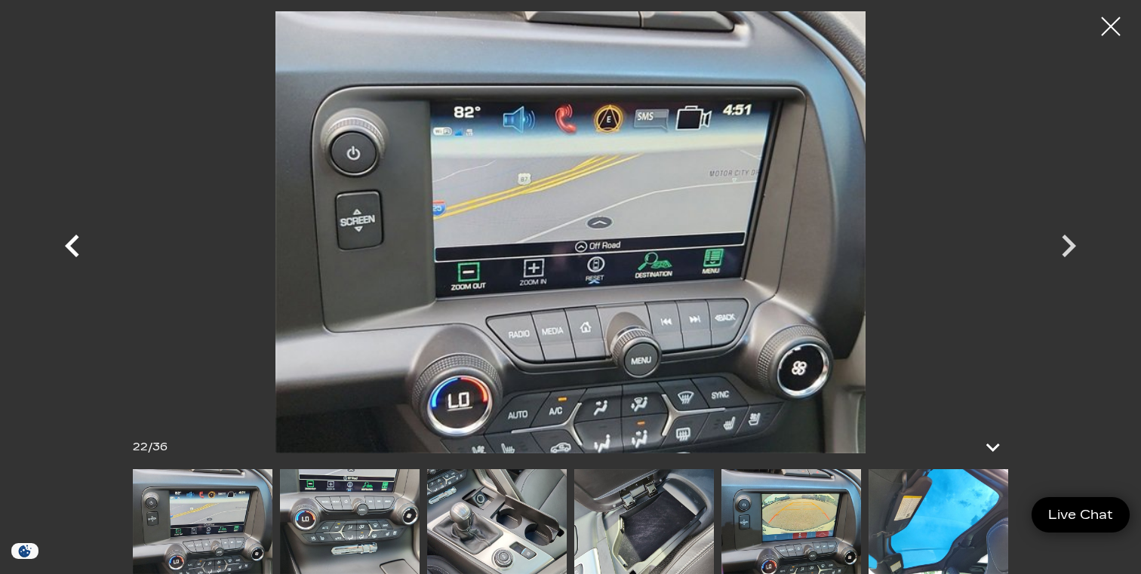
click at [74, 247] on icon "Previous" at bounding box center [72, 245] width 45 height 45
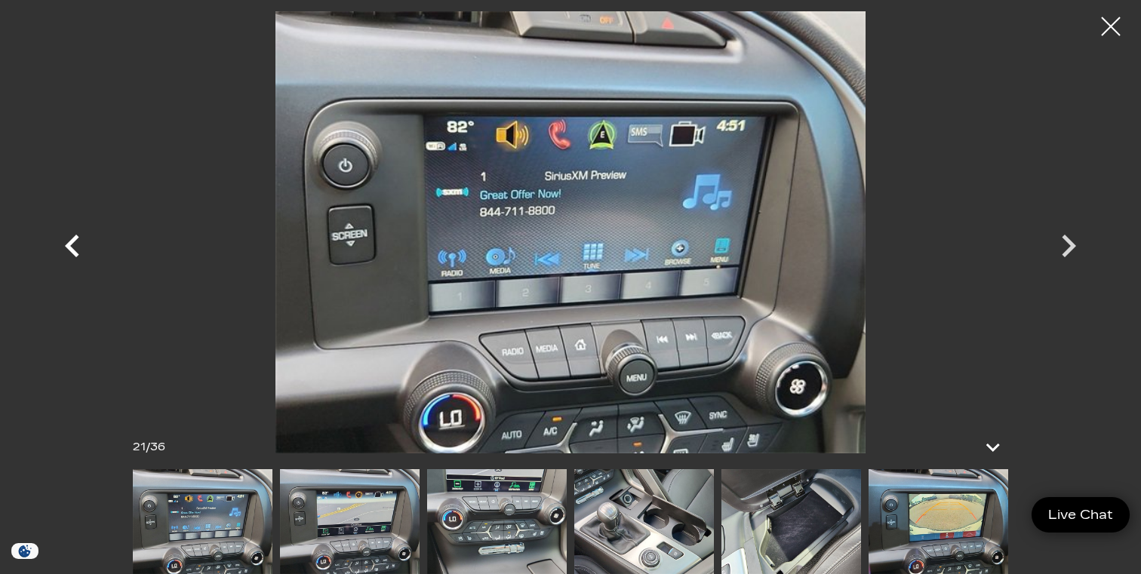
click at [74, 247] on icon "Previous" at bounding box center [72, 245] width 45 height 45
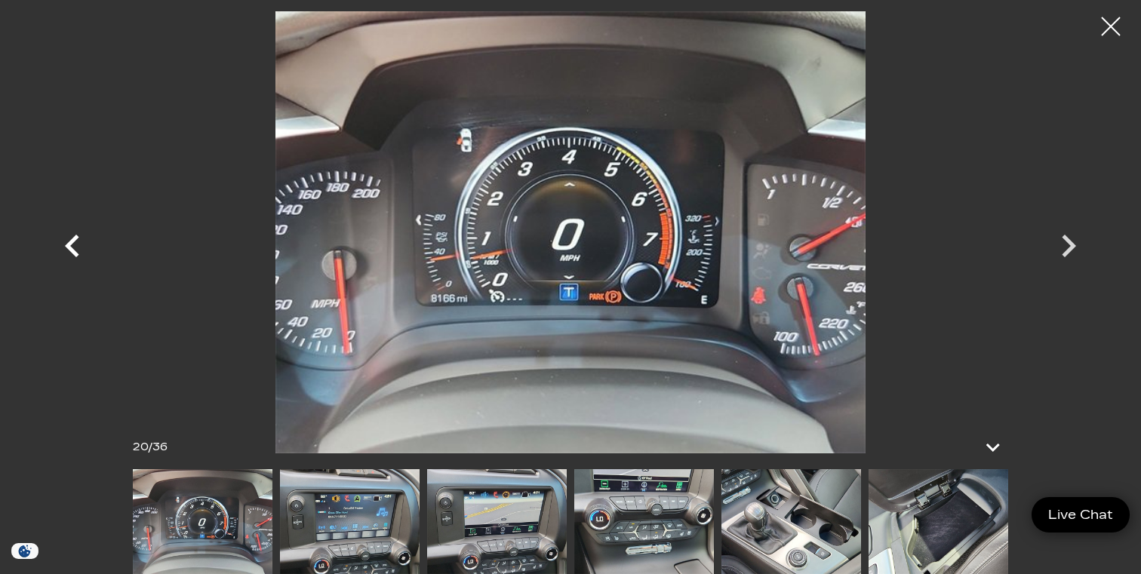
click at [74, 247] on icon "Previous" at bounding box center [72, 245] width 45 height 45
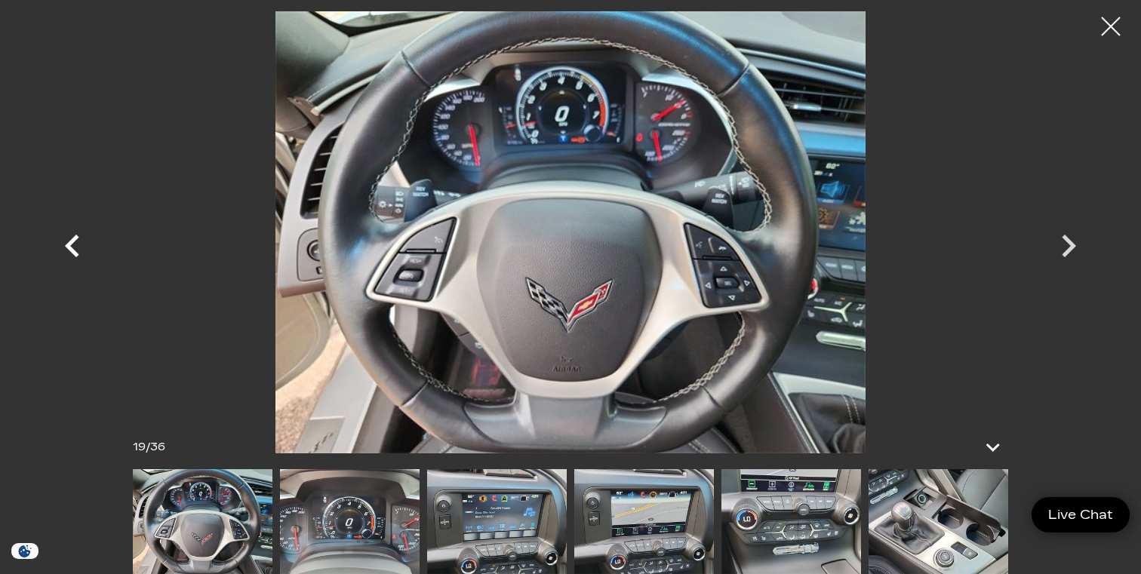
click at [74, 247] on icon "Previous" at bounding box center [72, 245] width 45 height 45
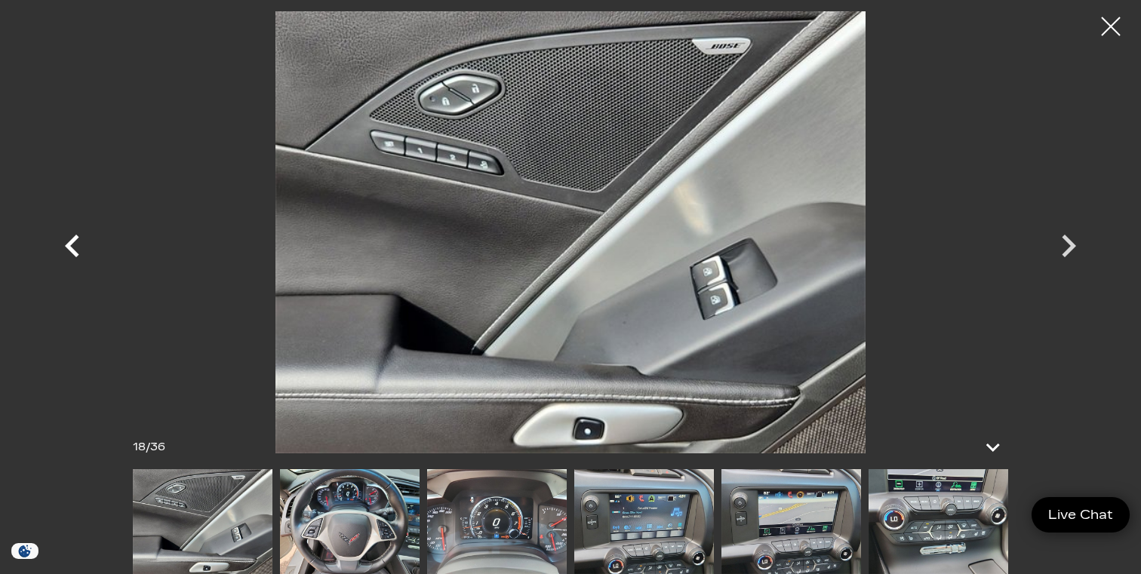
click at [74, 247] on icon "Previous" at bounding box center [72, 245] width 45 height 45
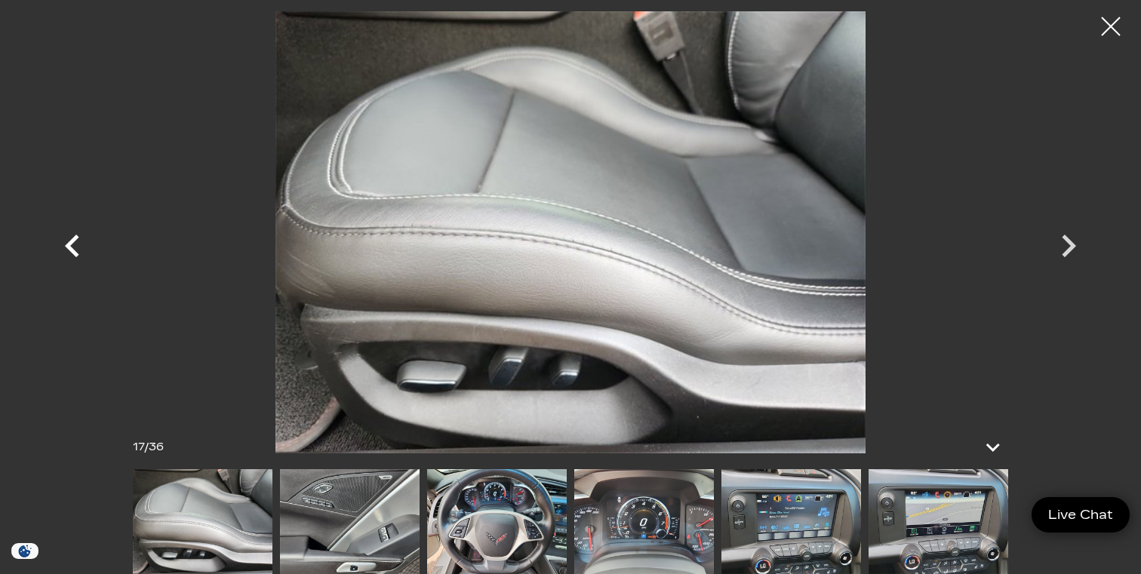
click at [72, 245] on icon "Previous" at bounding box center [72, 246] width 14 height 23
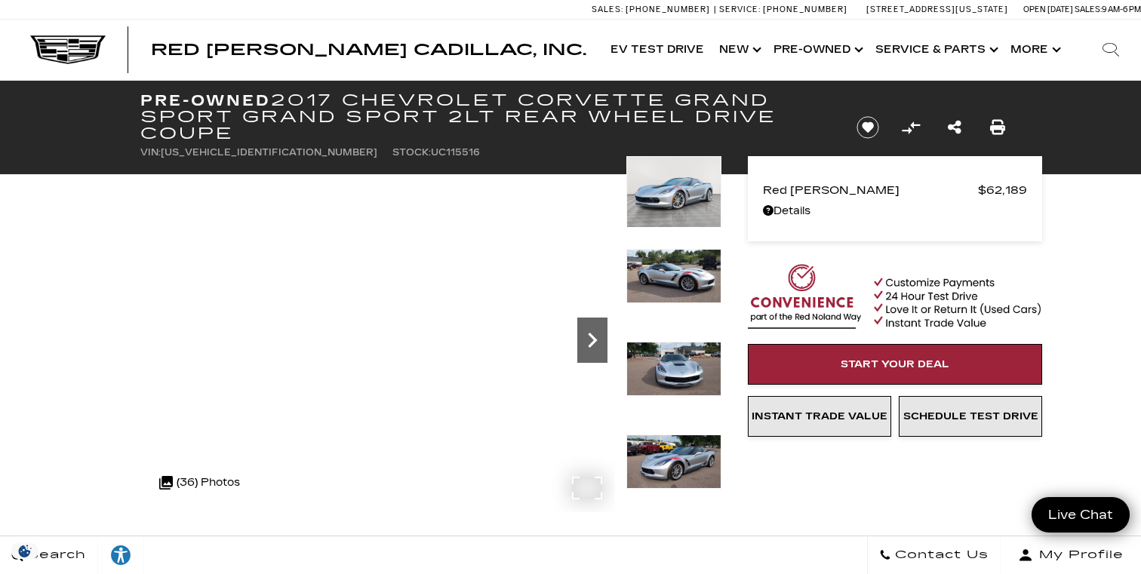
click at [591, 341] on icon "Next" at bounding box center [592, 340] width 30 height 30
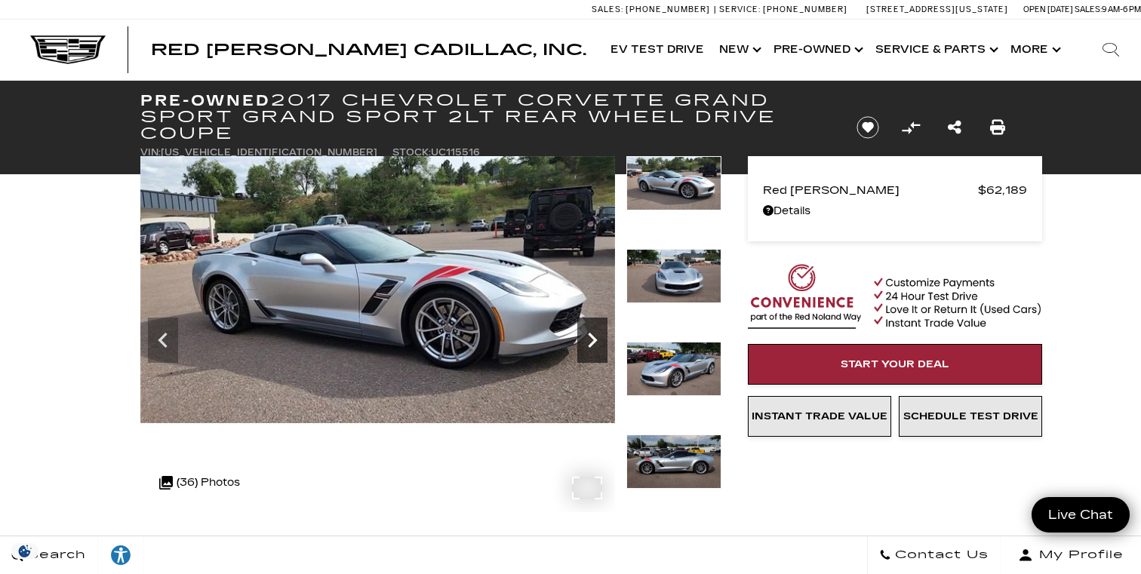
click at [591, 341] on icon "Next" at bounding box center [592, 340] width 30 height 30
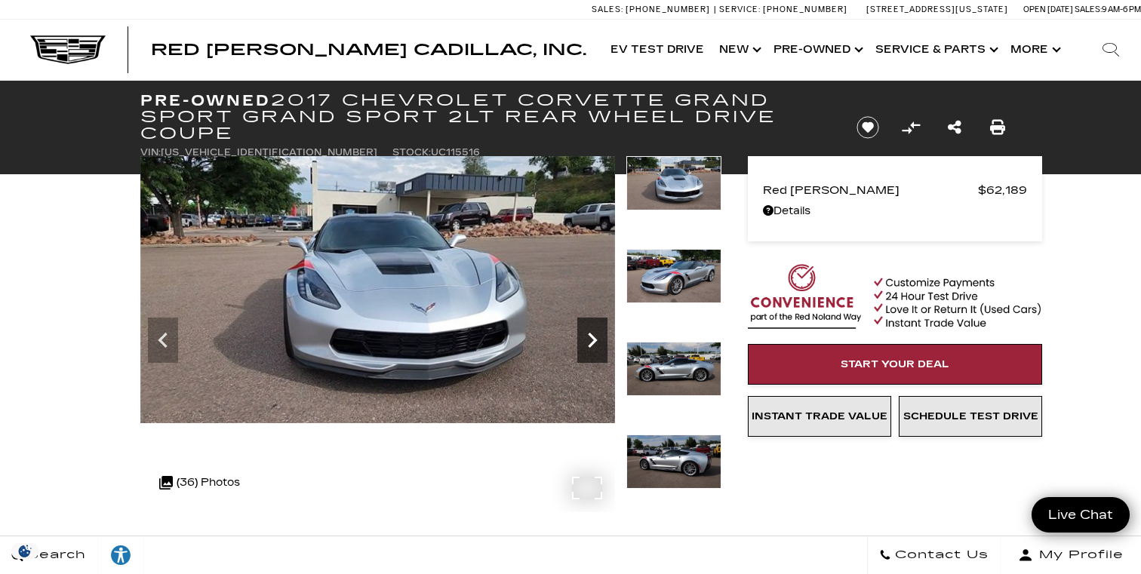
click at [591, 341] on icon "Next" at bounding box center [592, 340] width 30 height 30
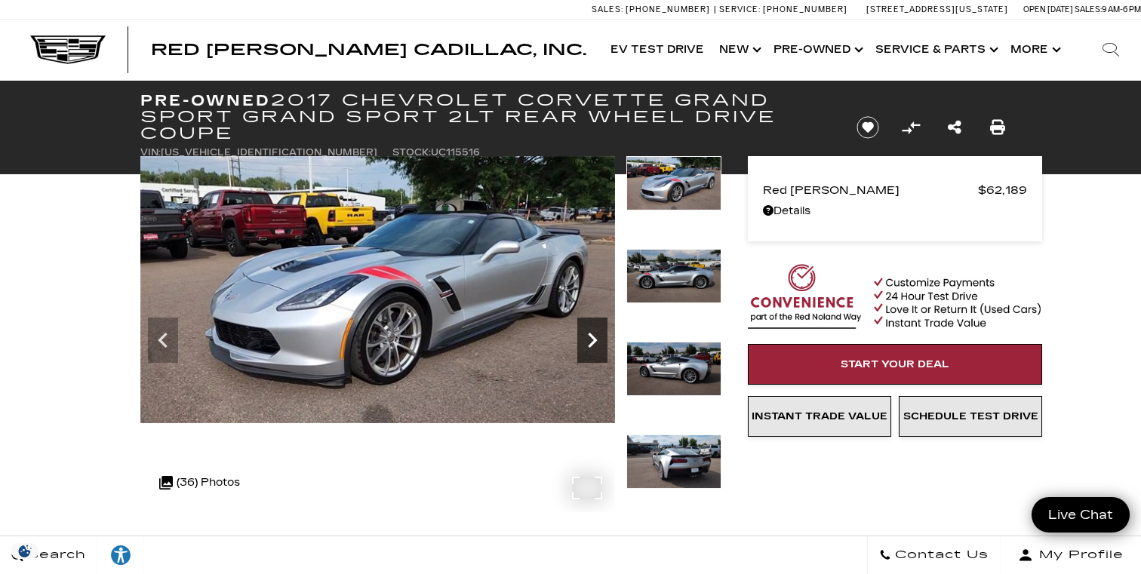
click at [591, 341] on icon "Next" at bounding box center [592, 340] width 30 height 30
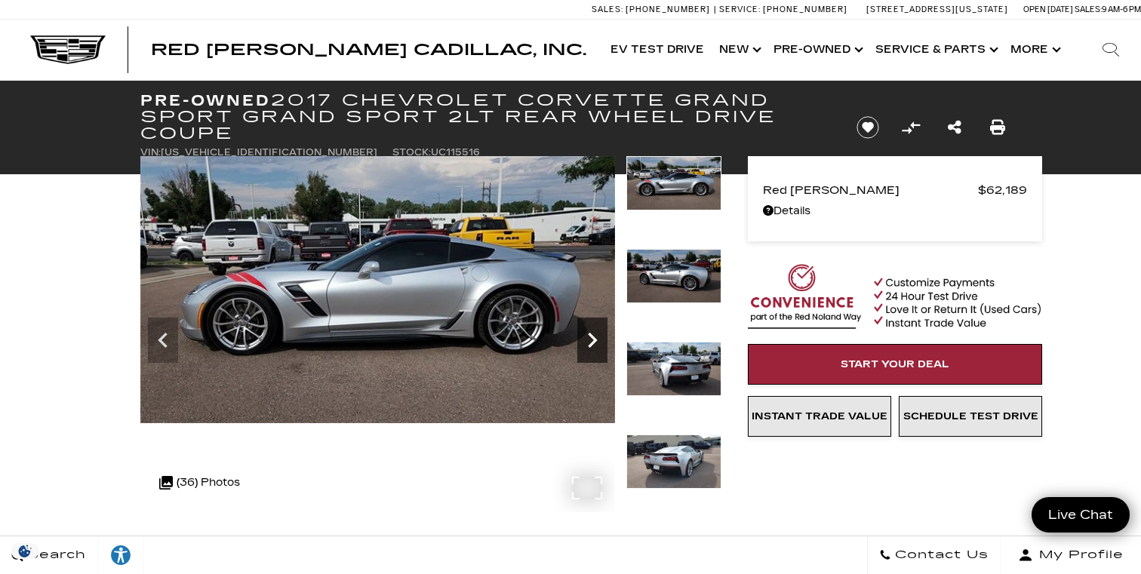
click at [591, 341] on icon "Next" at bounding box center [592, 340] width 30 height 30
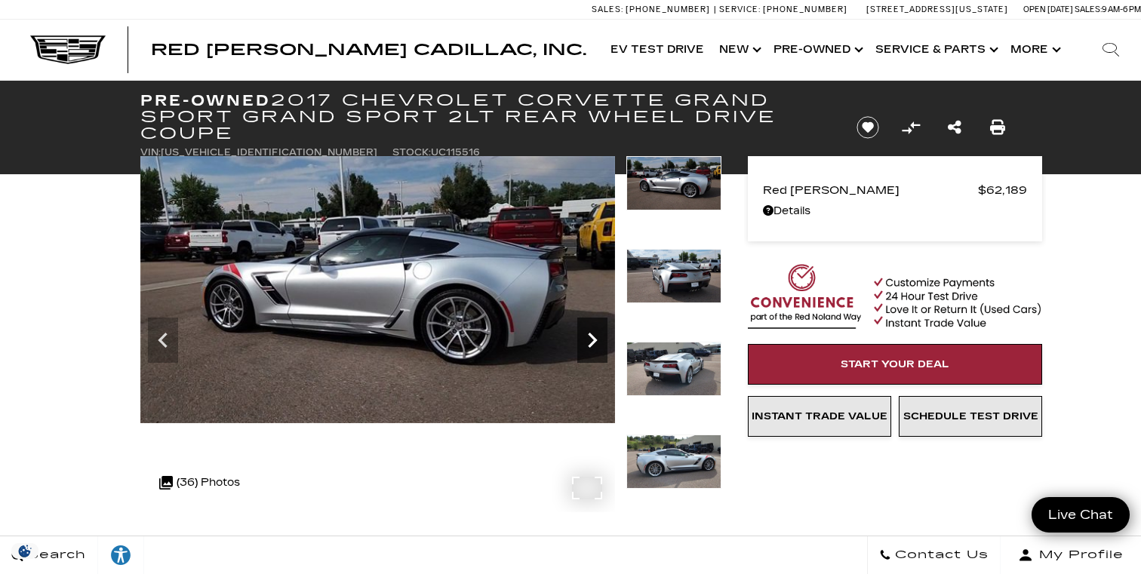
click at [589, 343] on icon "Next" at bounding box center [592, 340] width 30 height 30
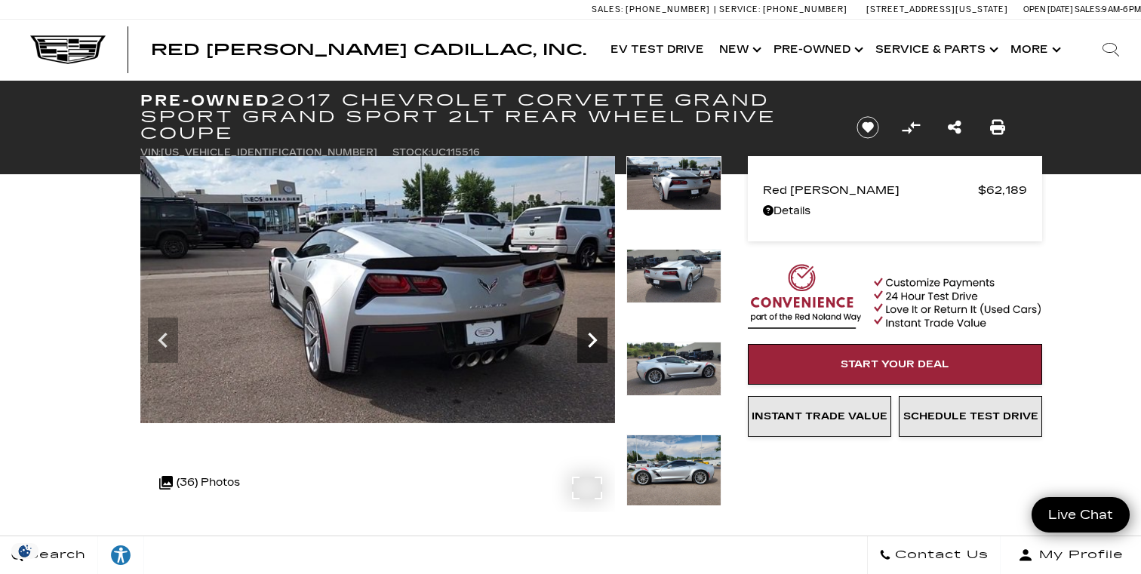
click at [589, 343] on icon "Next" at bounding box center [592, 340] width 30 height 30
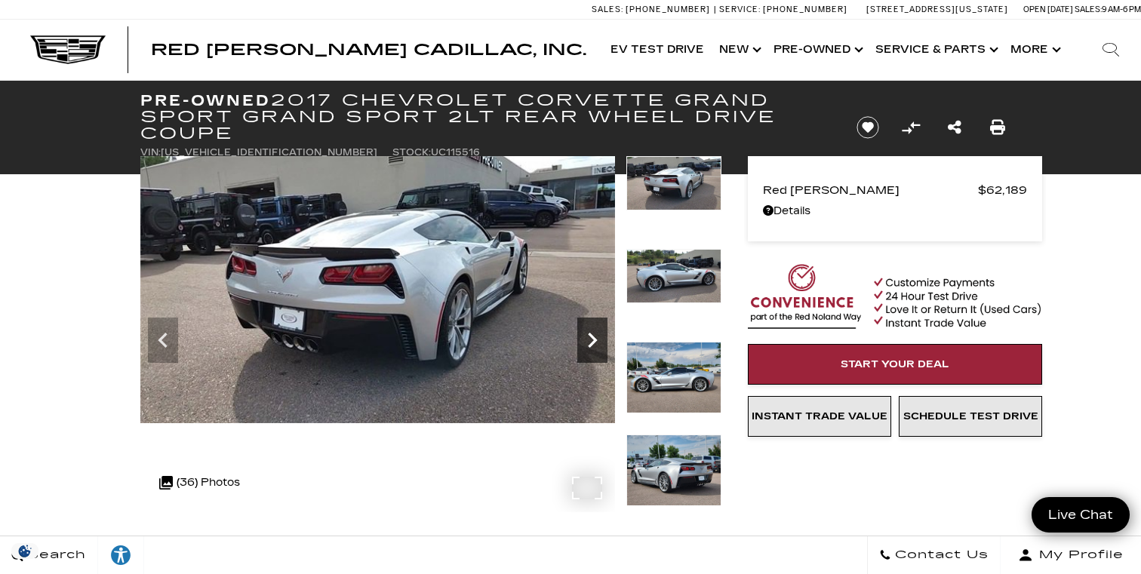
click at [587, 346] on icon "Next" at bounding box center [592, 340] width 30 height 30
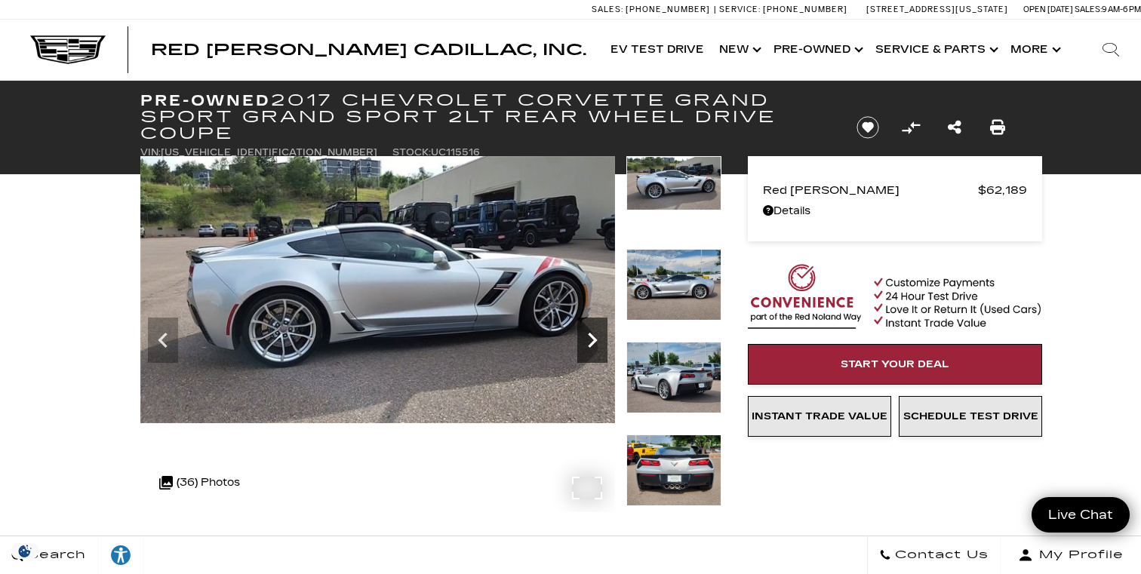
click at [587, 345] on icon "Next" at bounding box center [592, 340] width 30 height 30
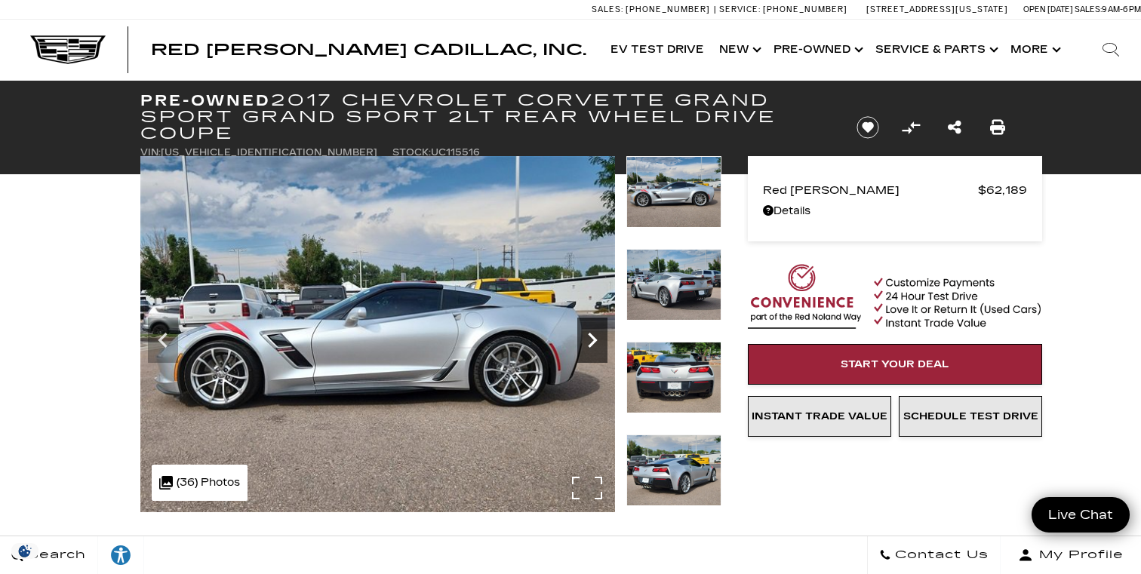
click at [587, 345] on icon "Next" at bounding box center [592, 340] width 30 height 30
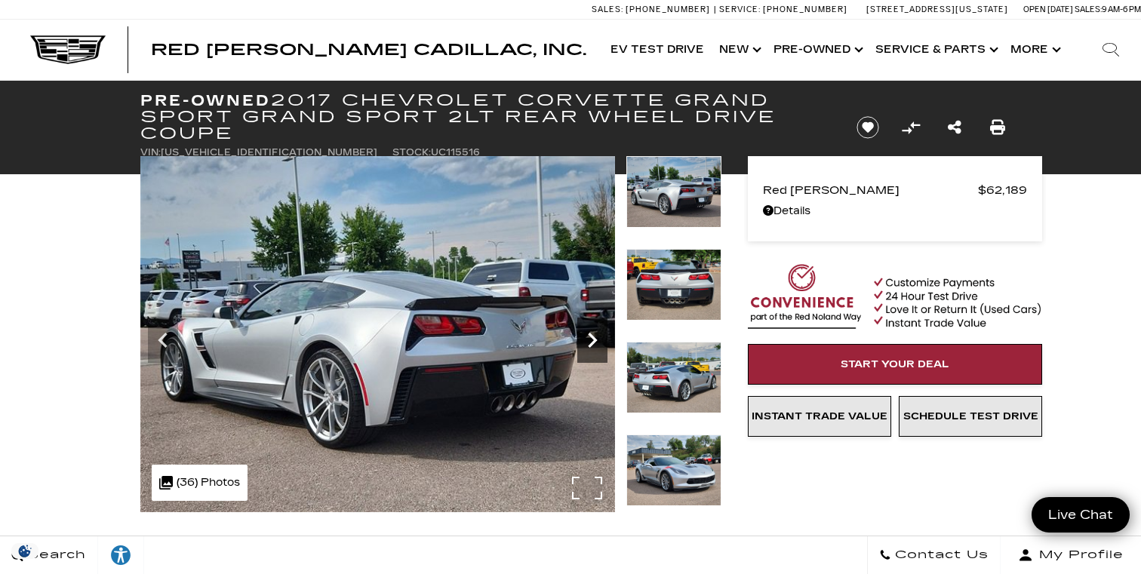
click at [587, 345] on icon "Next" at bounding box center [592, 340] width 30 height 30
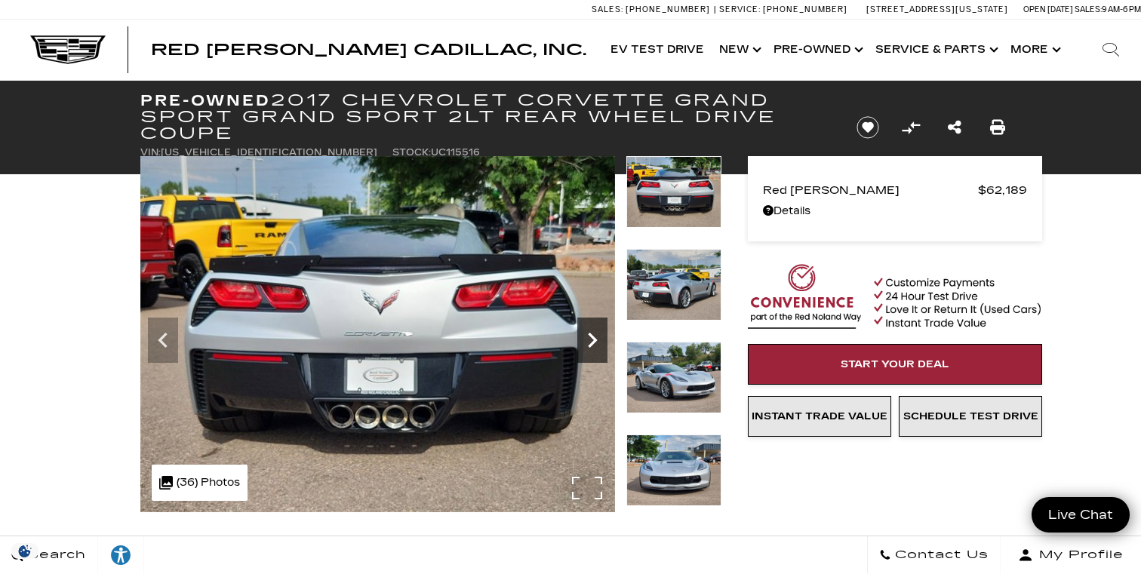
click at [587, 345] on icon "Next" at bounding box center [592, 340] width 30 height 30
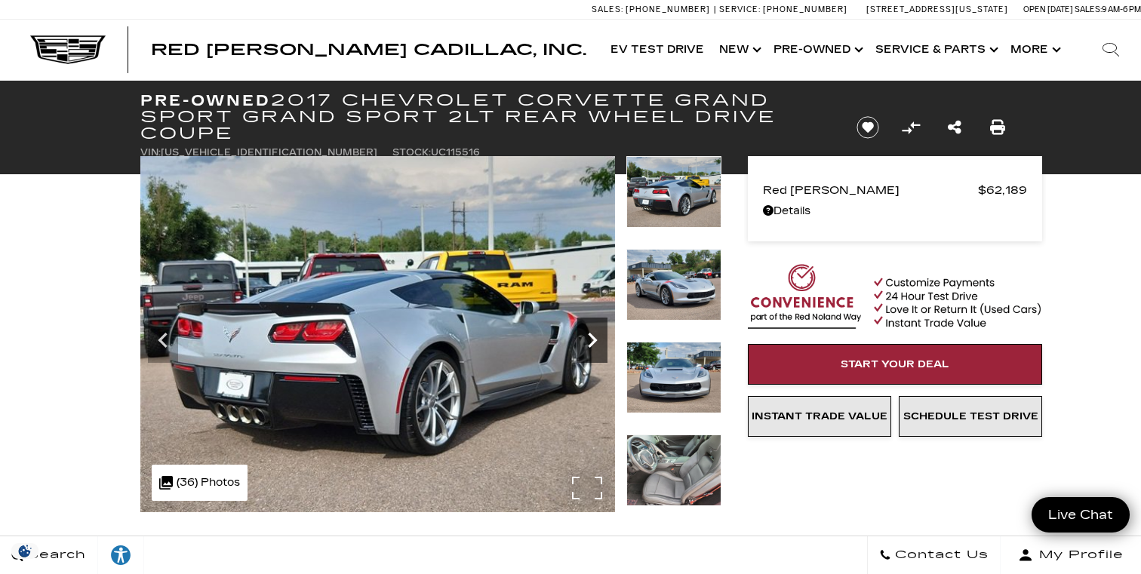
click at [587, 345] on icon "Next" at bounding box center [592, 340] width 30 height 30
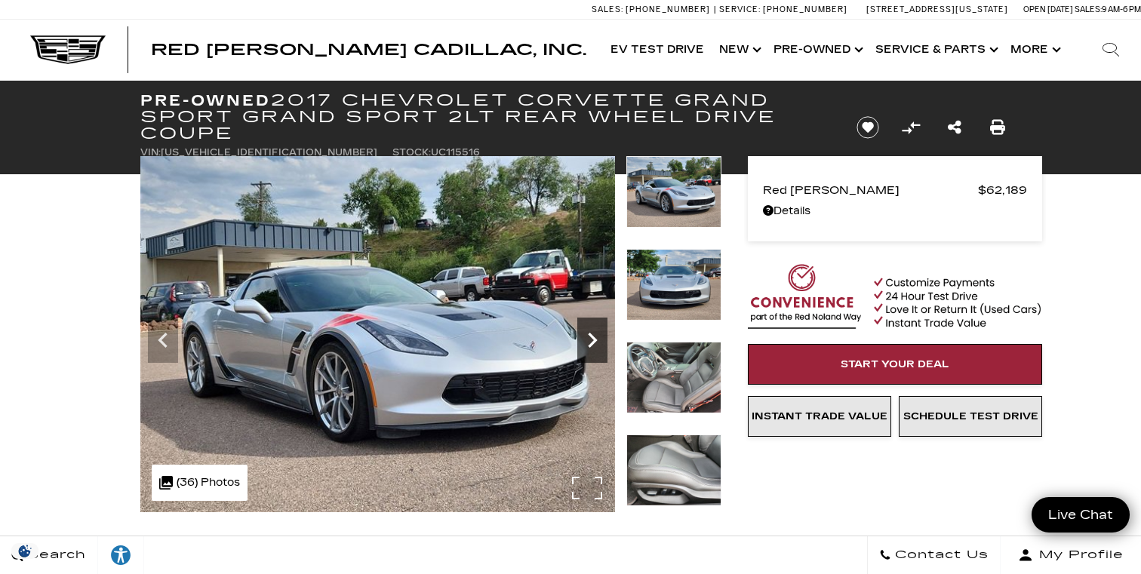
click at [587, 345] on icon "Next" at bounding box center [592, 340] width 30 height 30
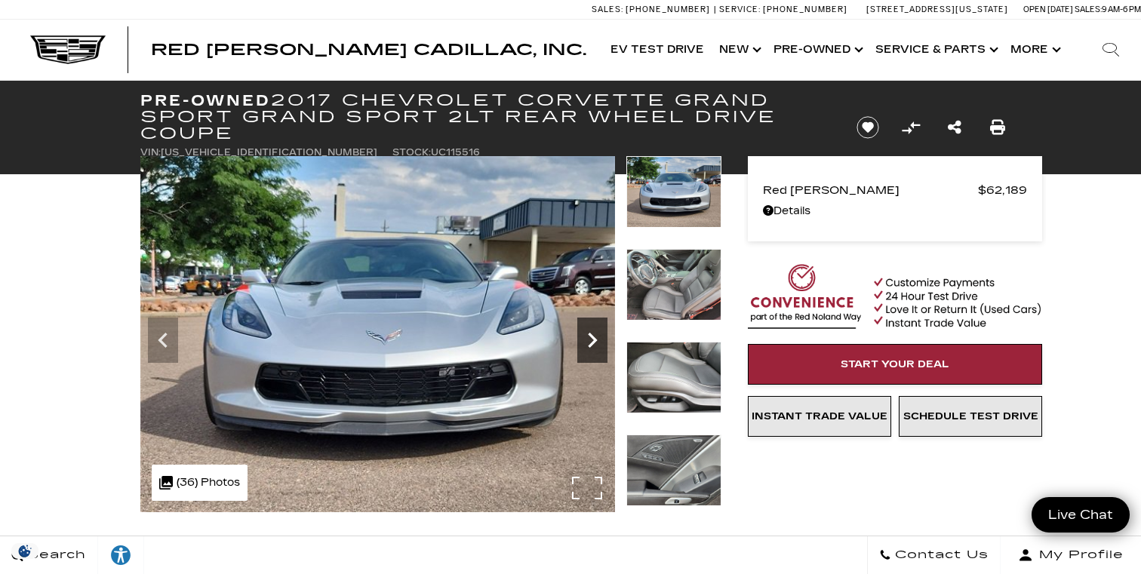
click at [587, 345] on icon "Next" at bounding box center [592, 340] width 30 height 30
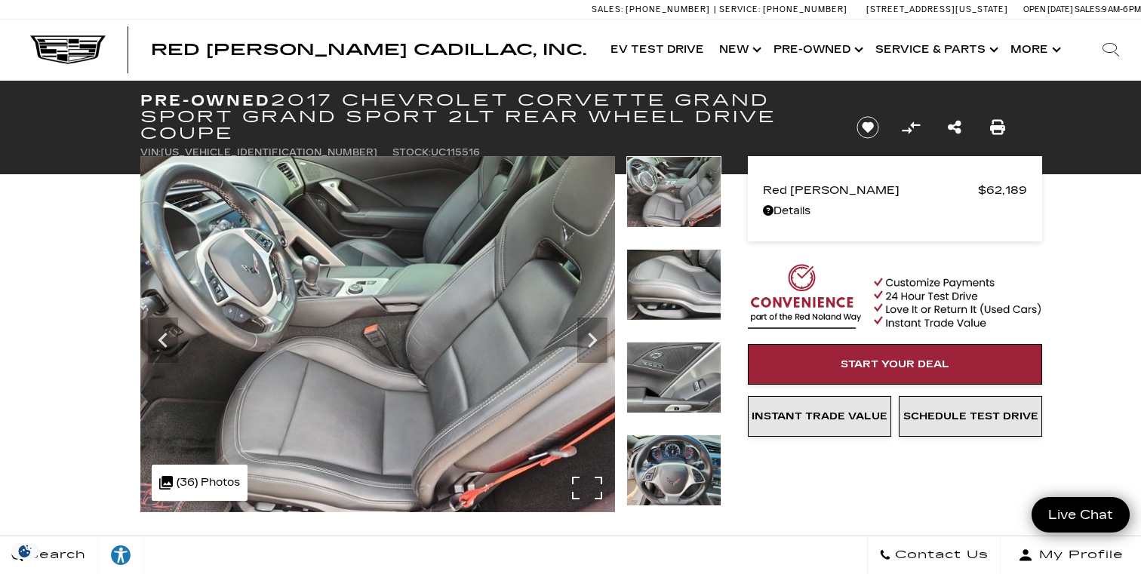
click at [460, 455] on img at bounding box center [377, 334] width 475 height 356
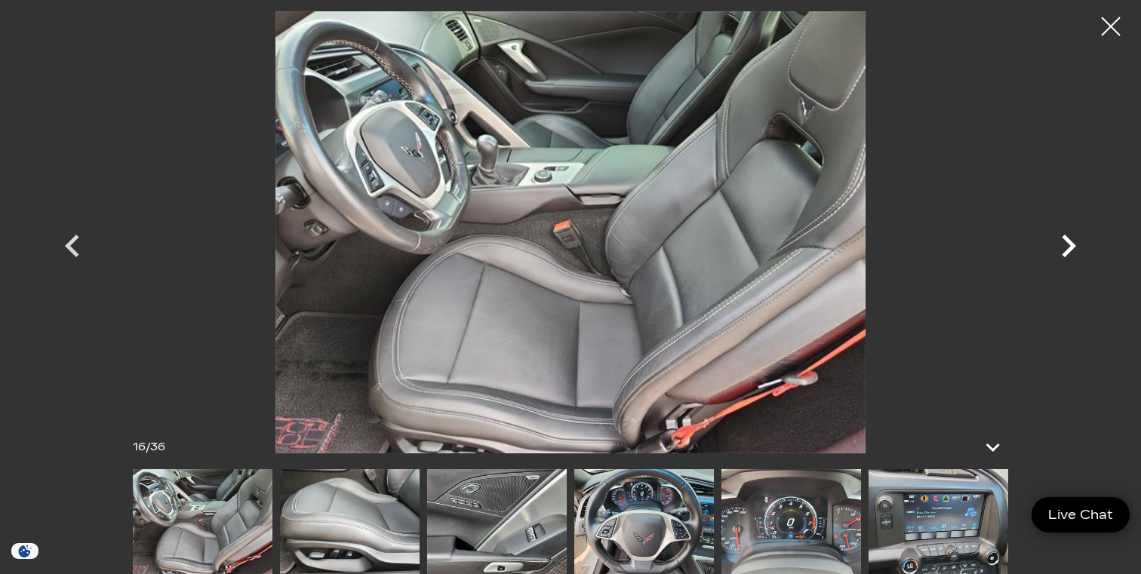
click at [1071, 248] on icon "Next" at bounding box center [1069, 246] width 14 height 23
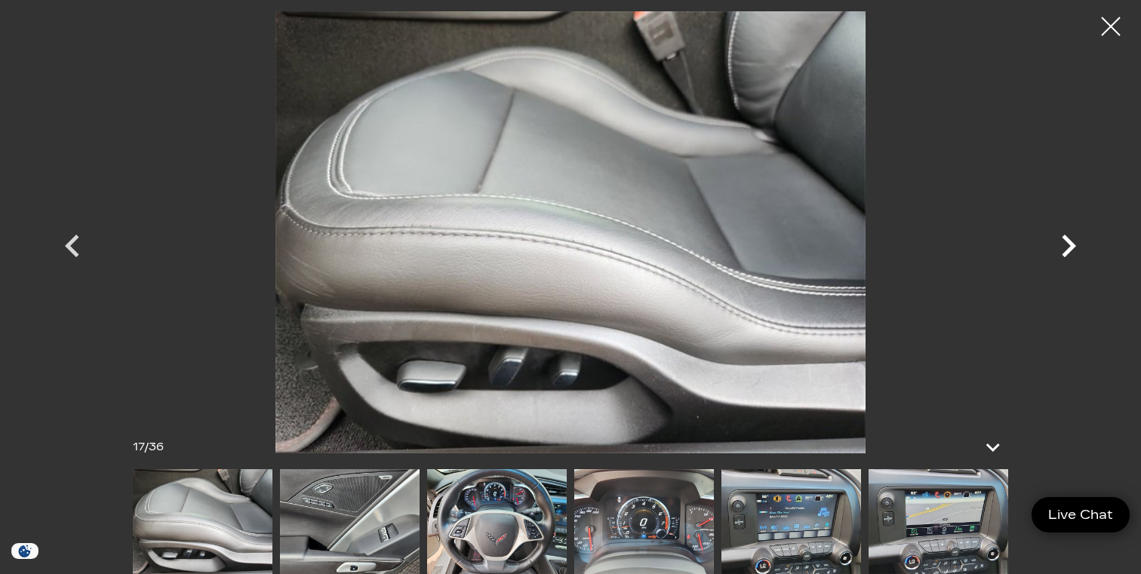
click at [1071, 248] on icon "Next" at bounding box center [1069, 246] width 14 height 23
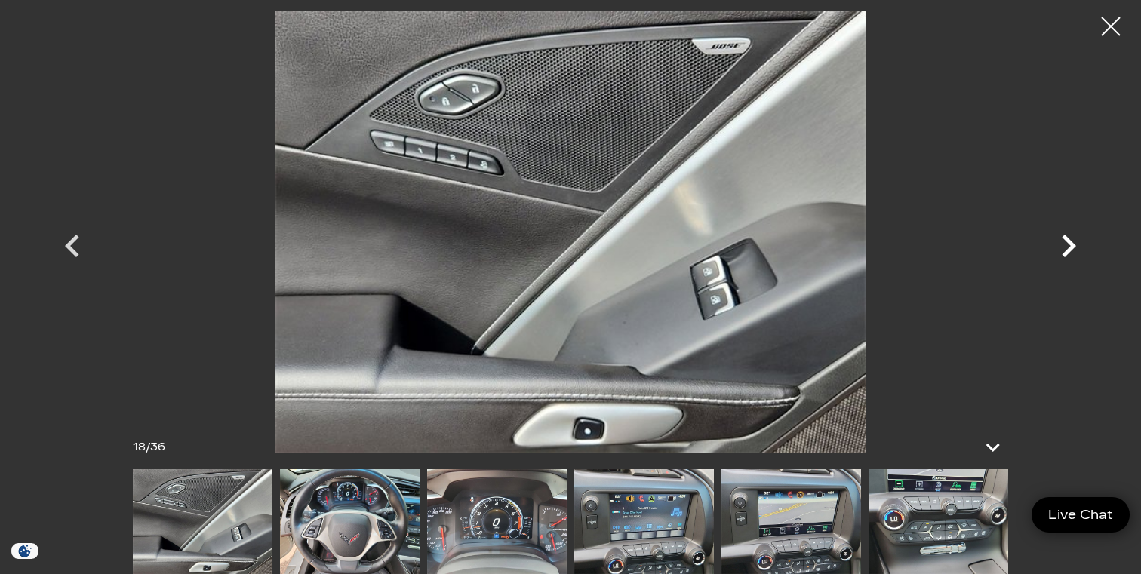
click at [1071, 248] on icon "Next" at bounding box center [1069, 246] width 14 height 23
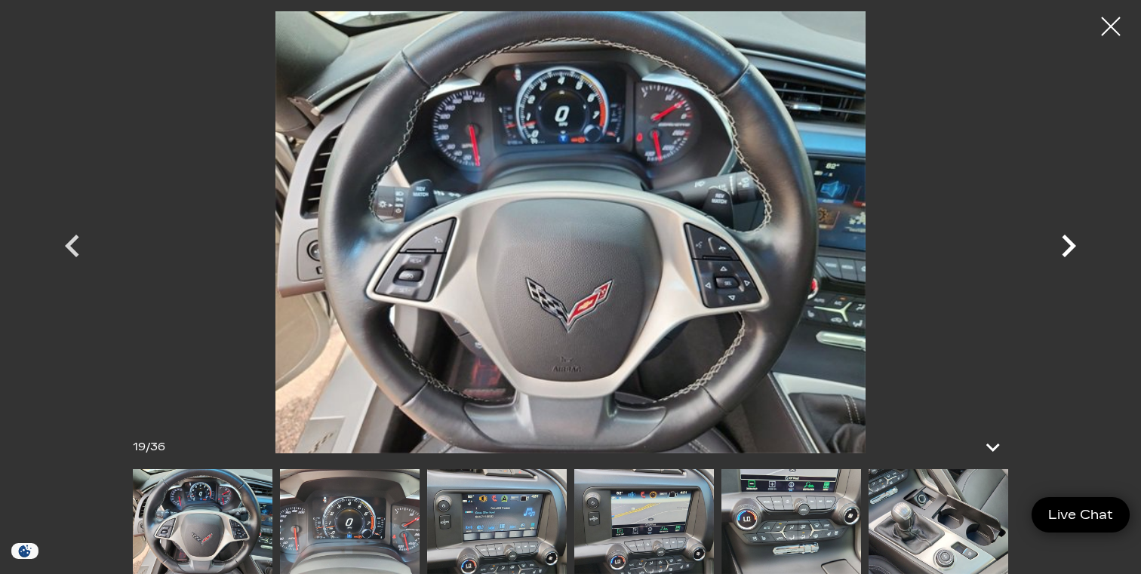
click at [1071, 248] on icon "Next" at bounding box center [1069, 246] width 14 height 23
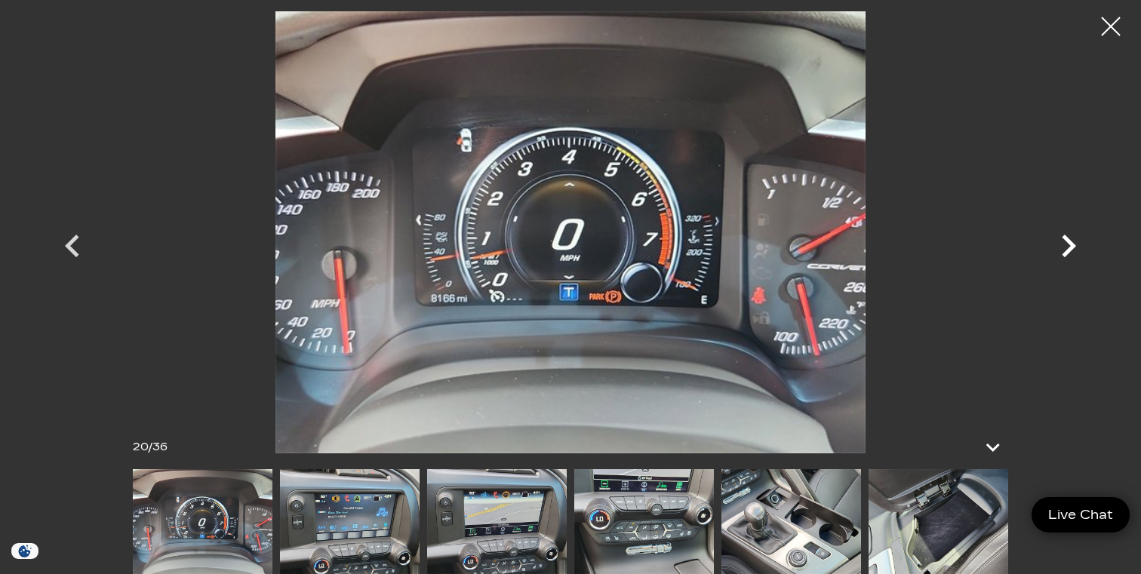
click at [1071, 248] on icon "Next" at bounding box center [1069, 246] width 14 height 23
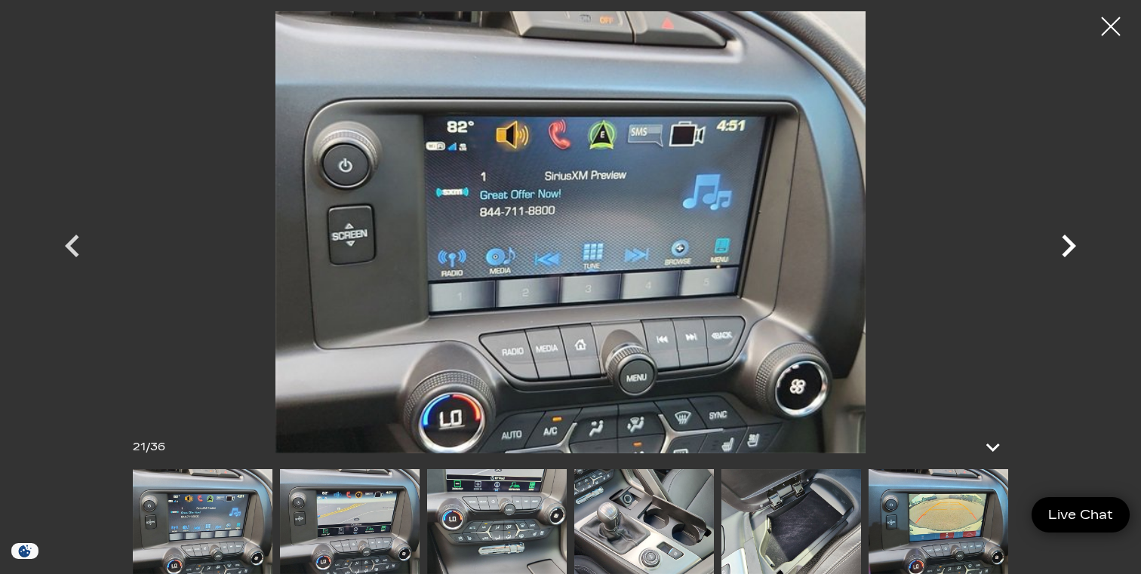
click at [1071, 248] on icon "Next" at bounding box center [1069, 246] width 14 height 23
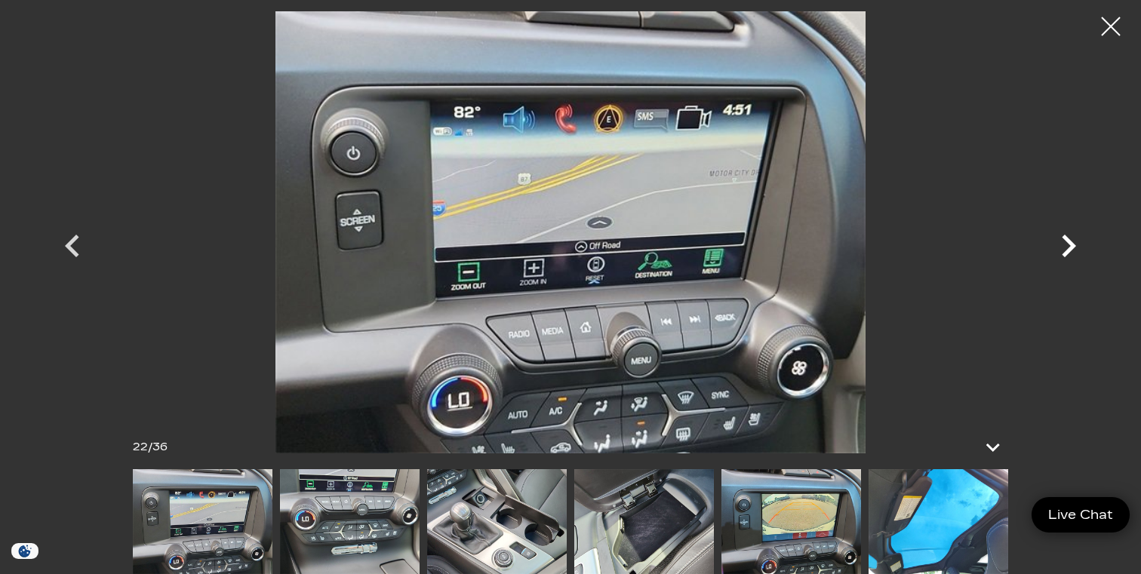
click at [1071, 248] on icon "Next" at bounding box center [1069, 246] width 14 height 23
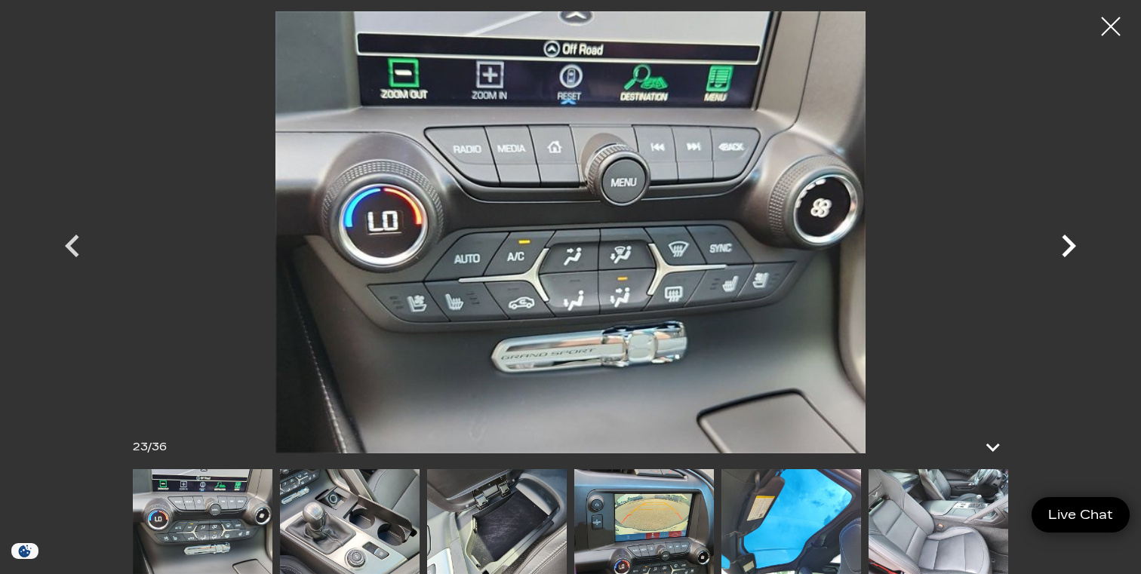
click at [1071, 248] on icon "Next" at bounding box center [1069, 246] width 14 height 23
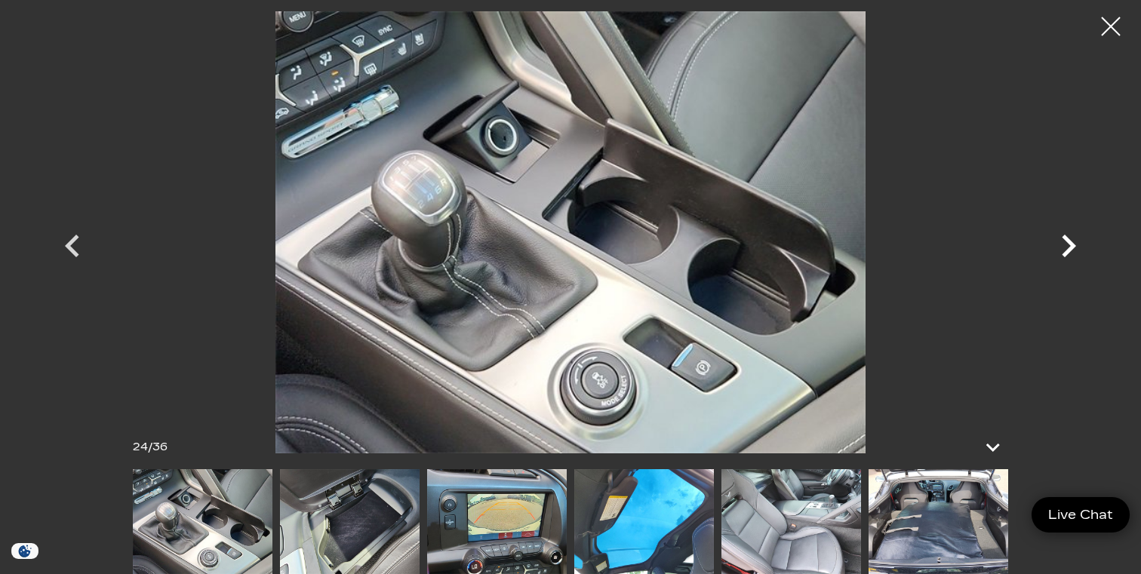
click at [1071, 248] on icon "Next" at bounding box center [1069, 246] width 14 height 23
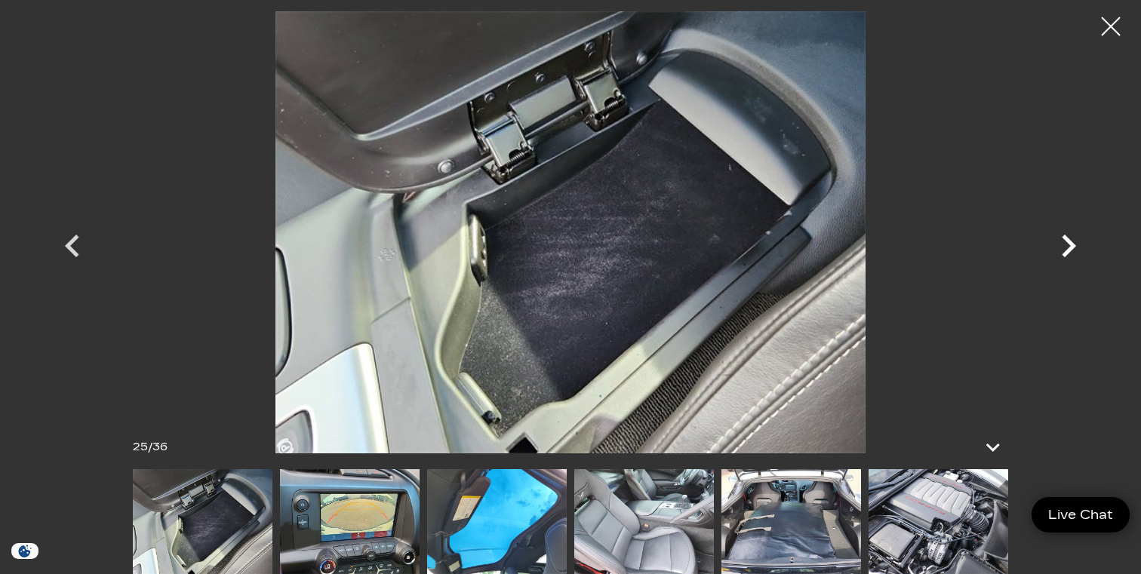
click at [1071, 248] on icon "Next" at bounding box center [1069, 246] width 14 height 23
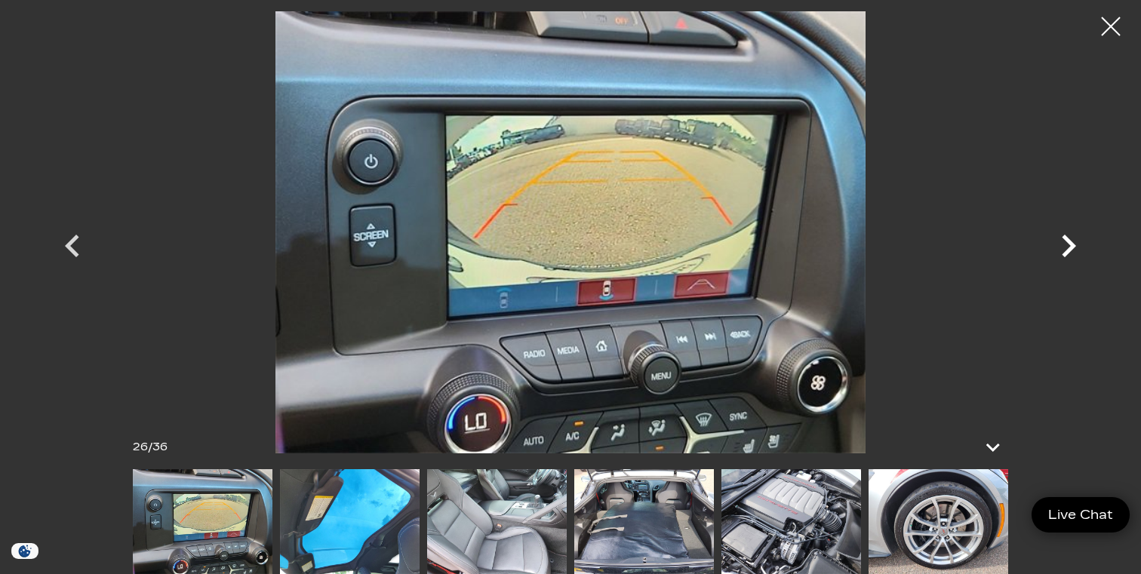
click at [1071, 248] on icon "Next" at bounding box center [1069, 246] width 14 height 23
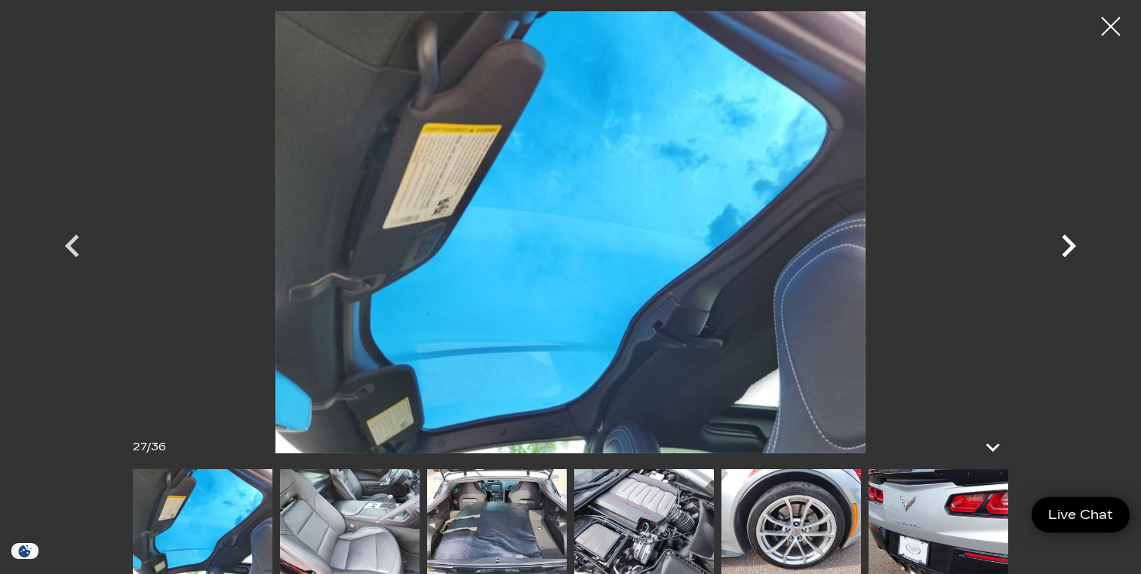
click at [1071, 248] on icon "Next" at bounding box center [1069, 246] width 14 height 23
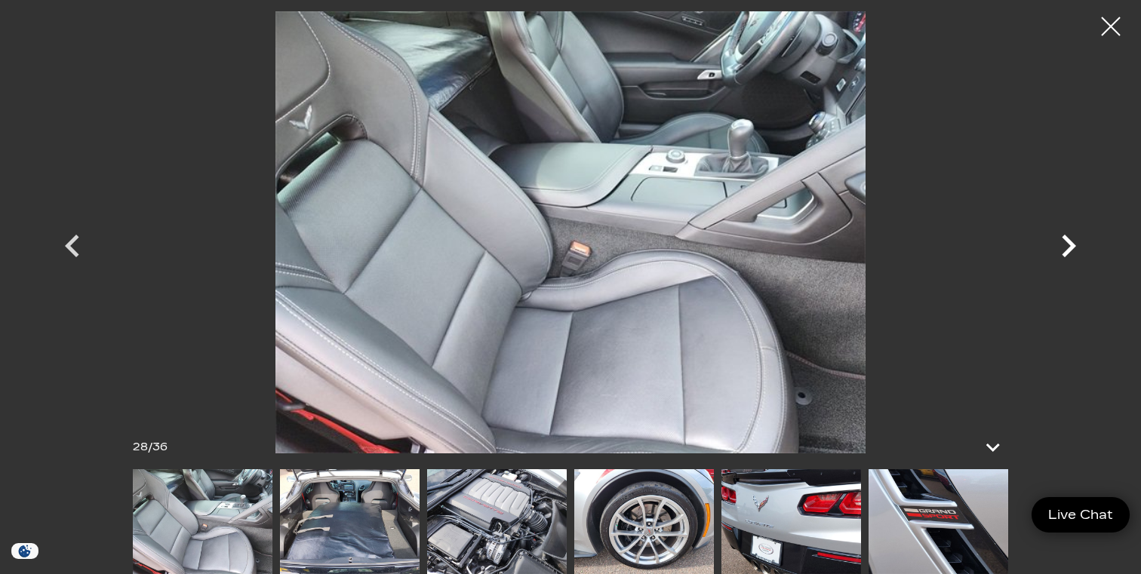
click at [1071, 248] on icon "Next" at bounding box center [1069, 246] width 14 height 23
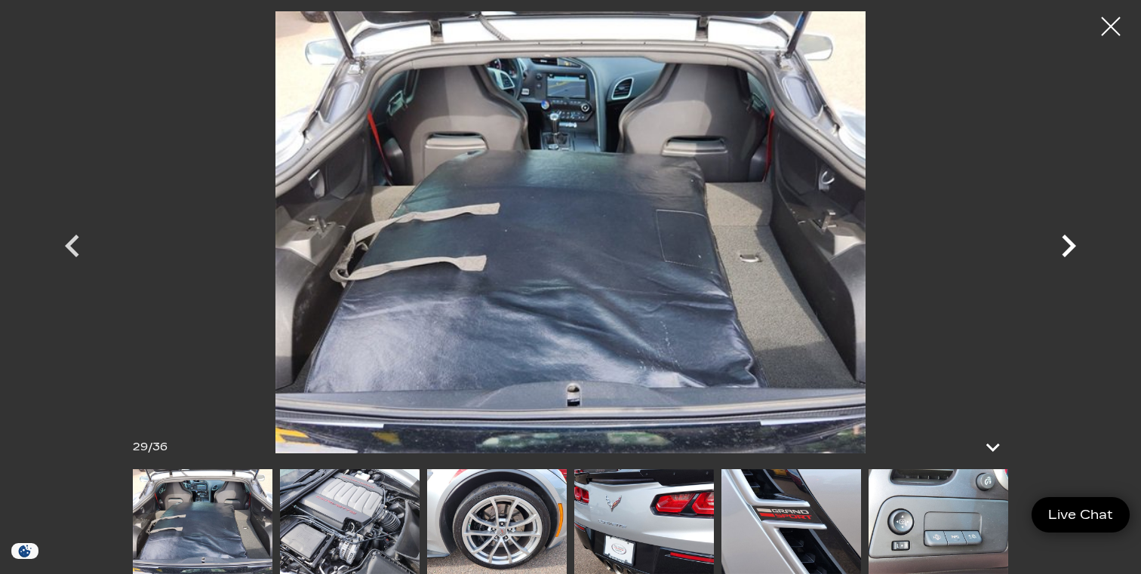
click at [1071, 248] on icon "Next" at bounding box center [1069, 246] width 14 height 23
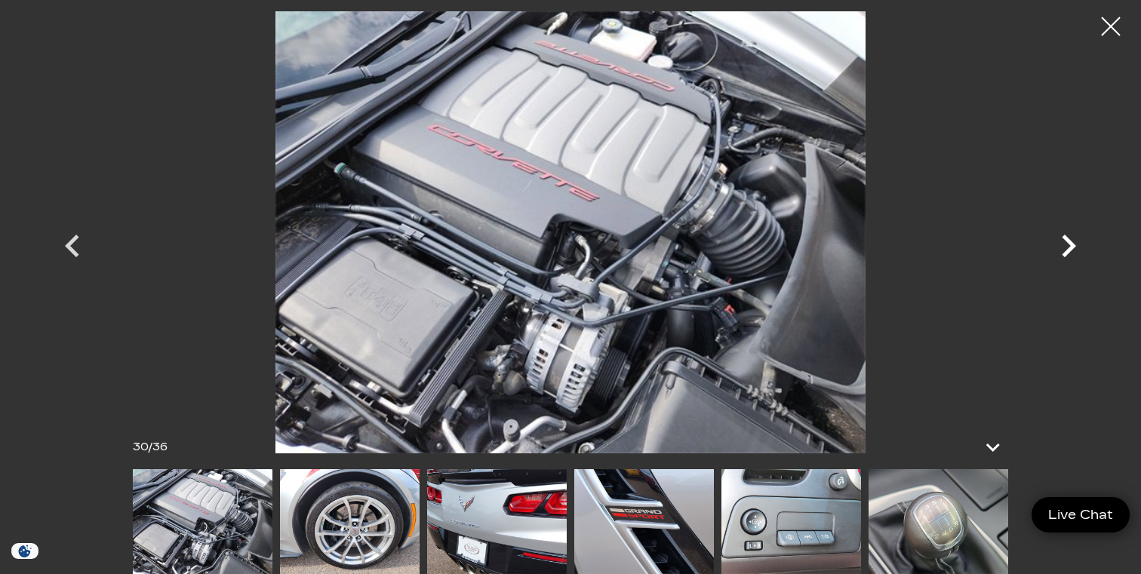
click at [1071, 248] on icon "Next" at bounding box center [1069, 246] width 14 height 23
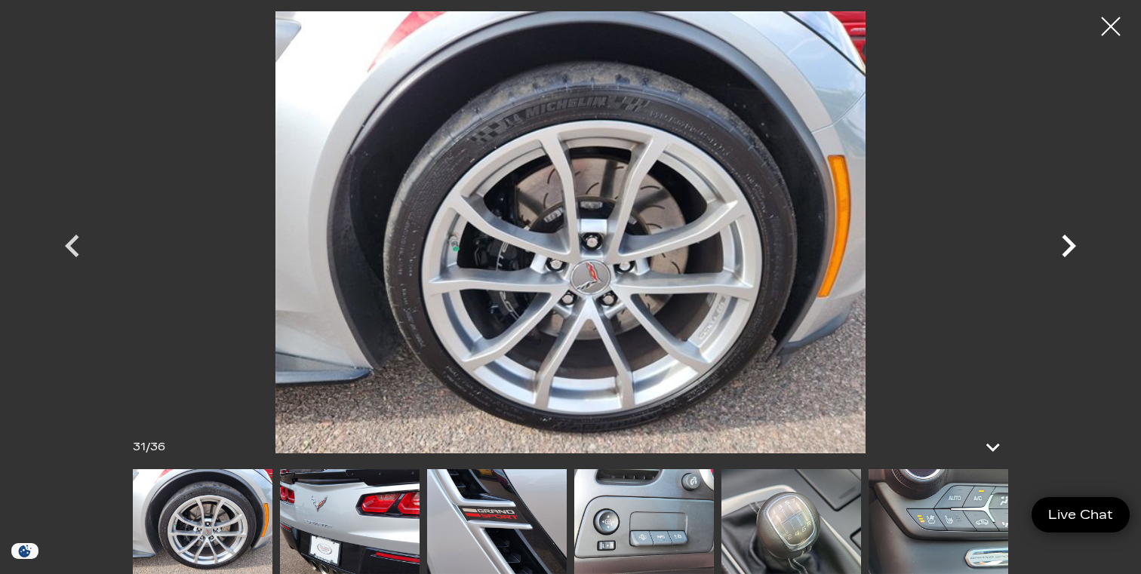
click at [1071, 248] on icon "Next" at bounding box center [1069, 246] width 14 height 23
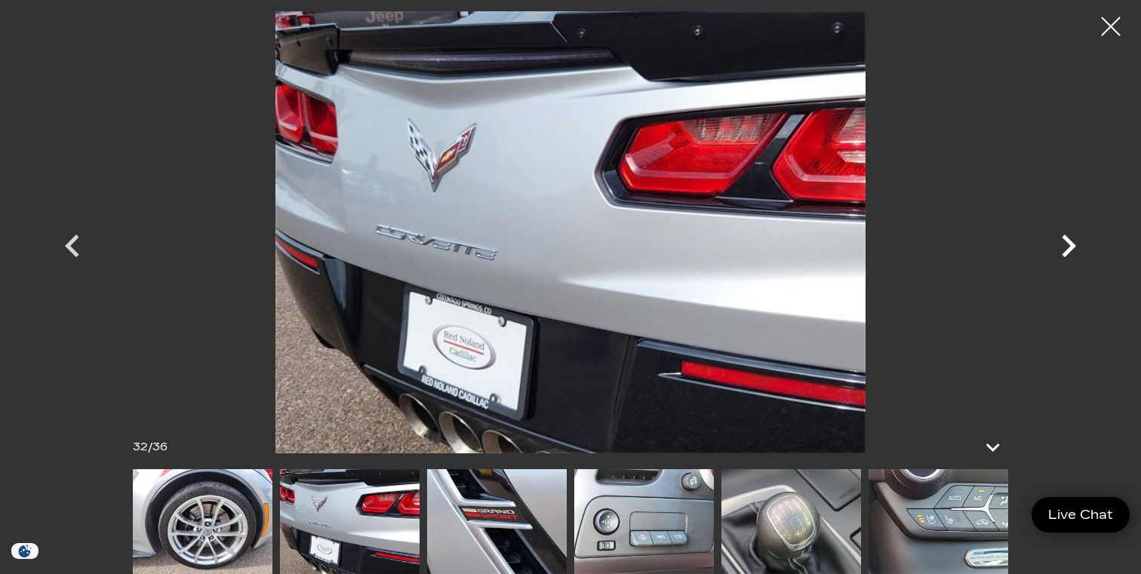
click at [1071, 248] on icon "Next" at bounding box center [1069, 246] width 14 height 23
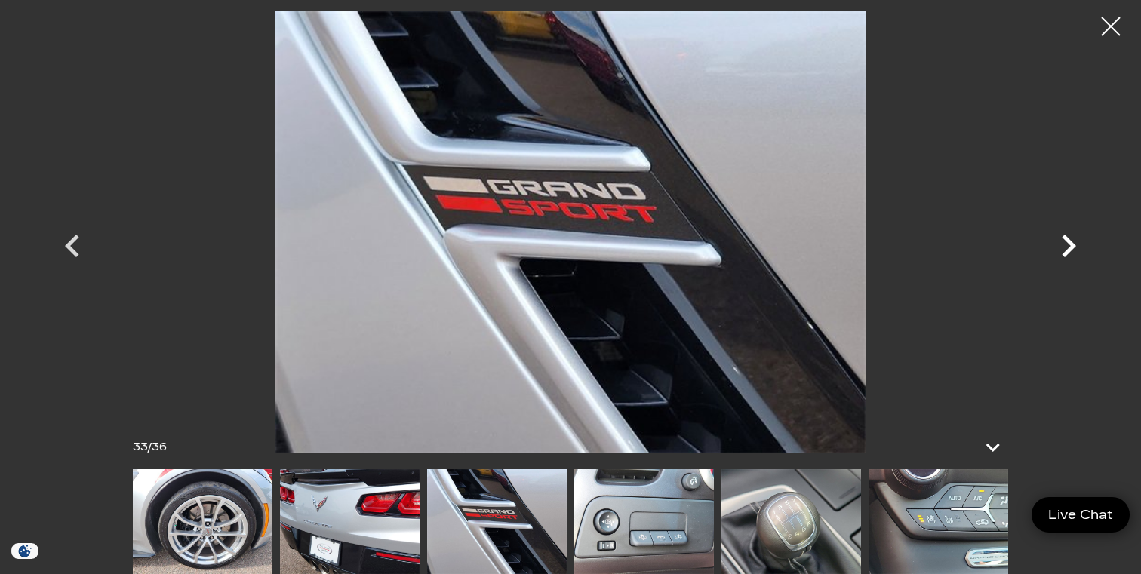
click at [1071, 248] on icon "Next" at bounding box center [1069, 246] width 14 height 23
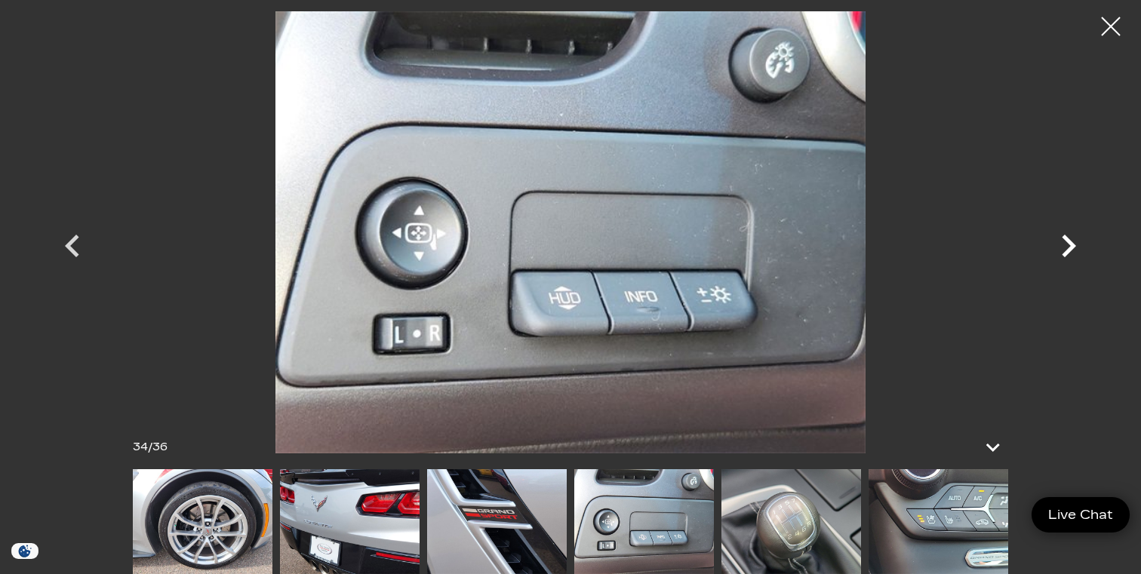
click at [1071, 248] on icon "Next" at bounding box center [1069, 246] width 14 height 23
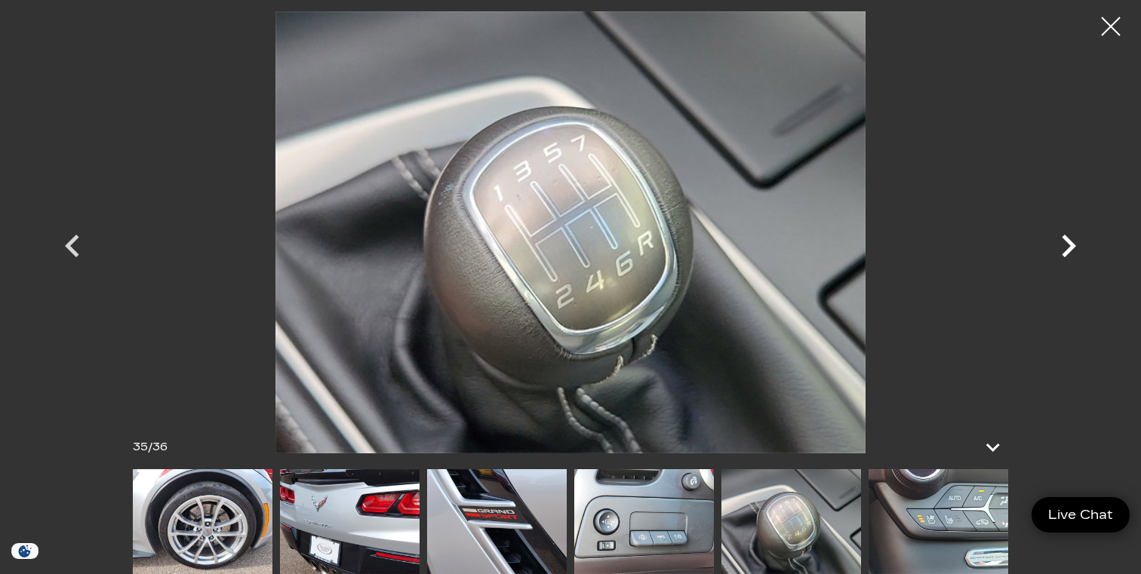
click at [1071, 248] on icon "Next" at bounding box center [1069, 246] width 14 height 23
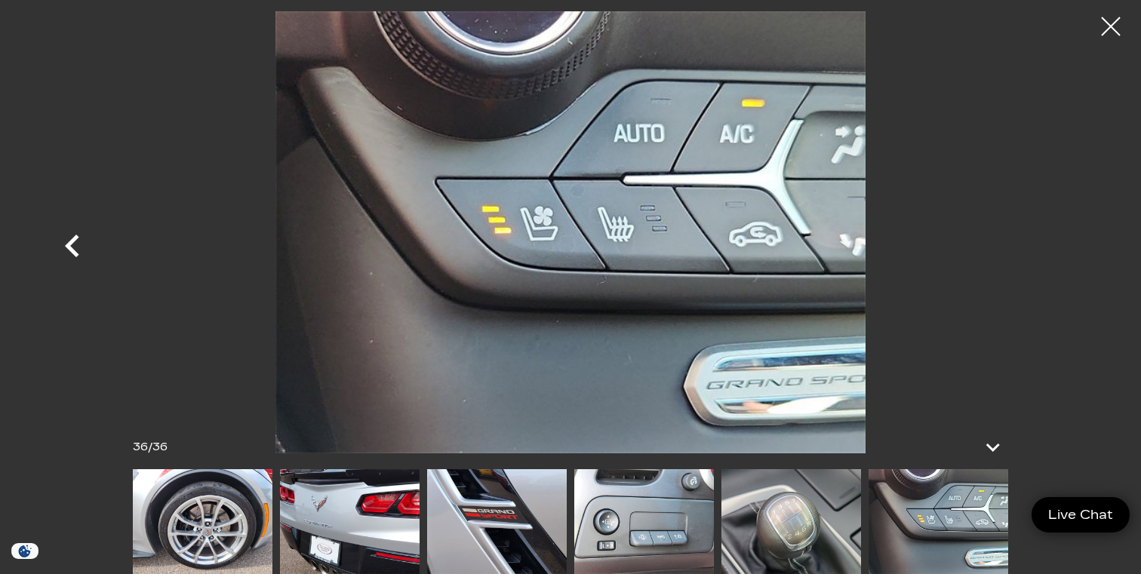
click at [72, 245] on icon "Previous" at bounding box center [72, 246] width 14 height 23
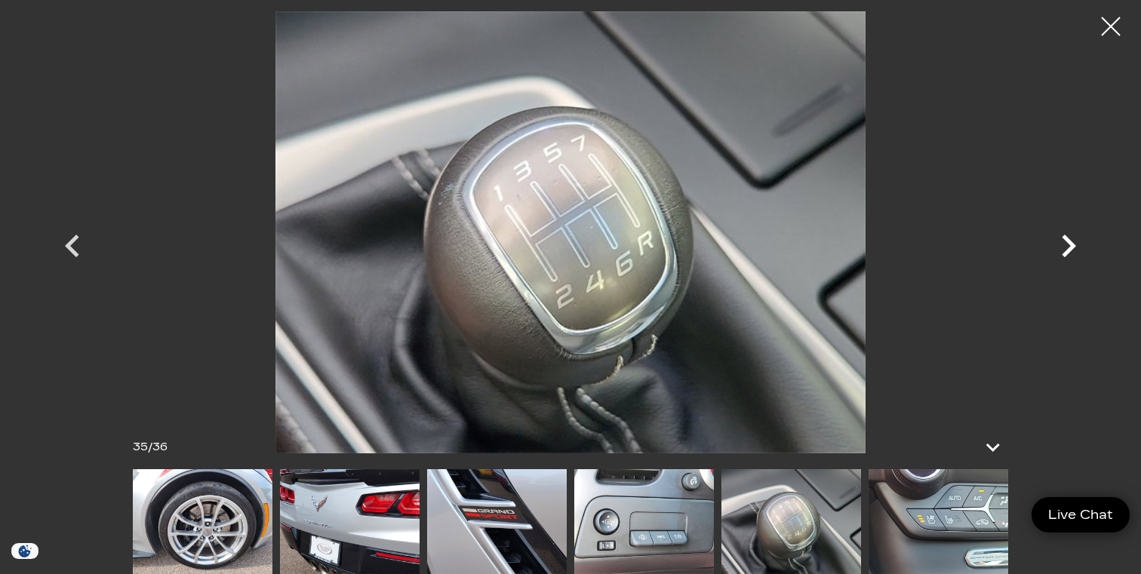
click at [1072, 248] on icon "Next" at bounding box center [1069, 246] width 14 height 23
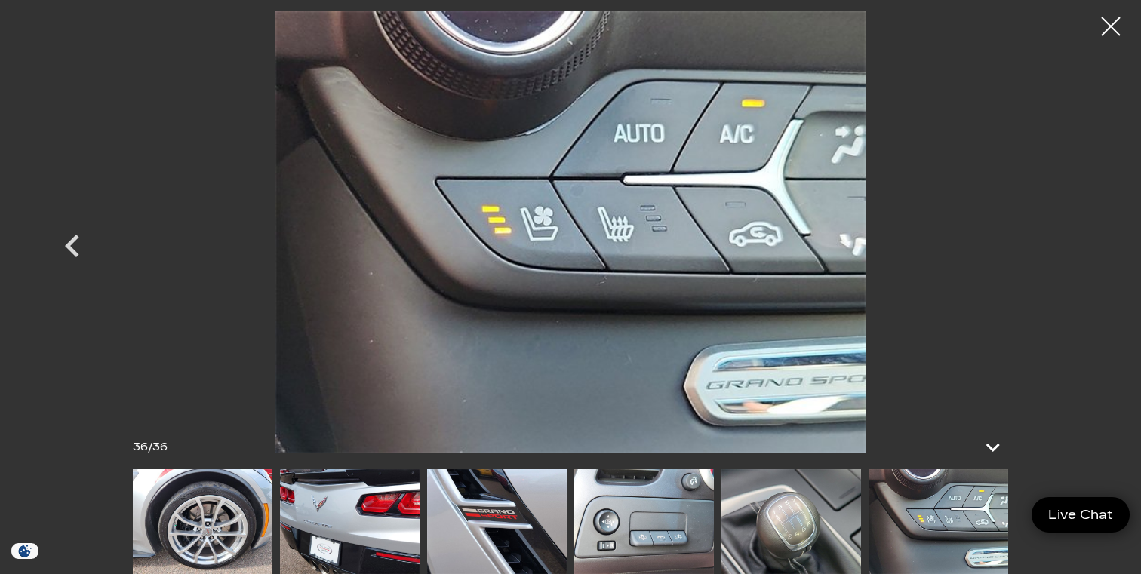
click at [1072, 248] on div at bounding box center [570, 232] width 1057 height 442
click at [1053, 246] on div at bounding box center [570, 232] width 1057 height 442
click at [983, 282] on img at bounding box center [571, 232] width 906 height 442
click at [1017, 256] on img at bounding box center [571, 232] width 906 height 442
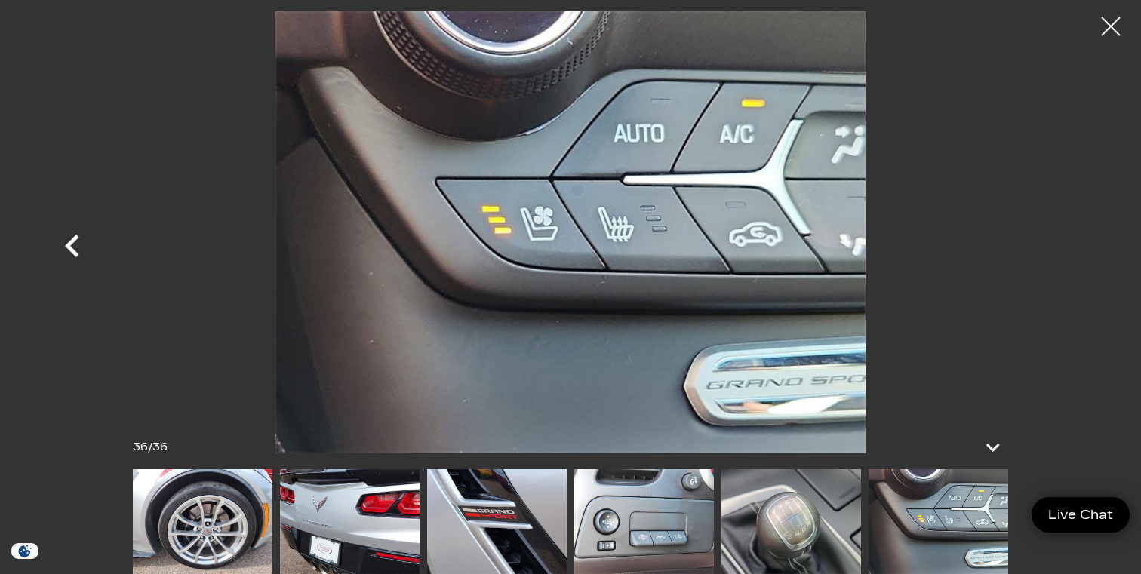
click at [72, 247] on icon "Previous" at bounding box center [72, 245] width 45 height 45
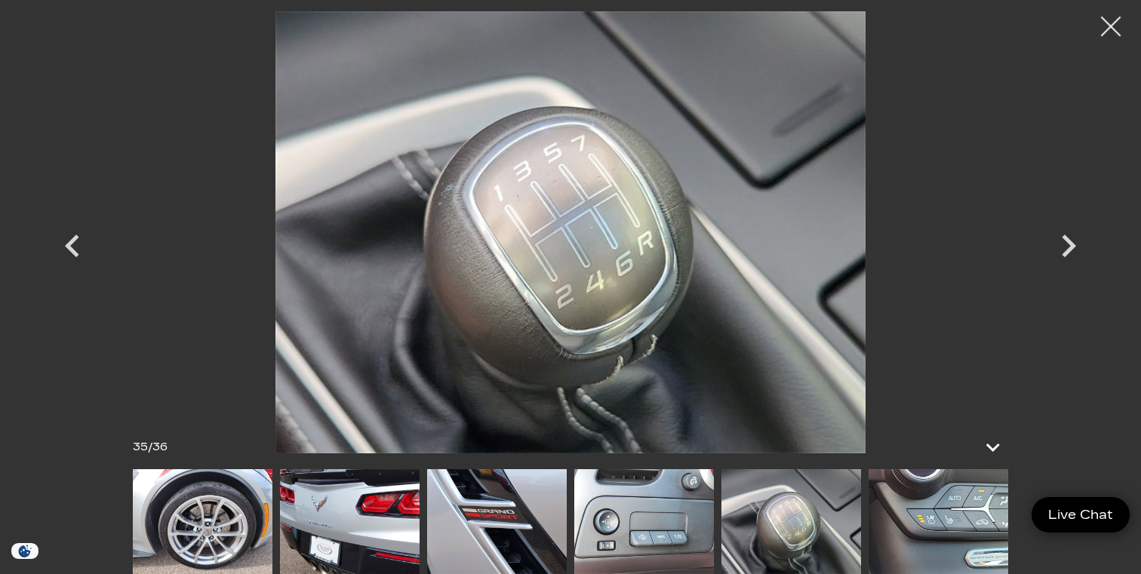
click at [1108, 22] on div at bounding box center [1111, 27] width 40 height 40
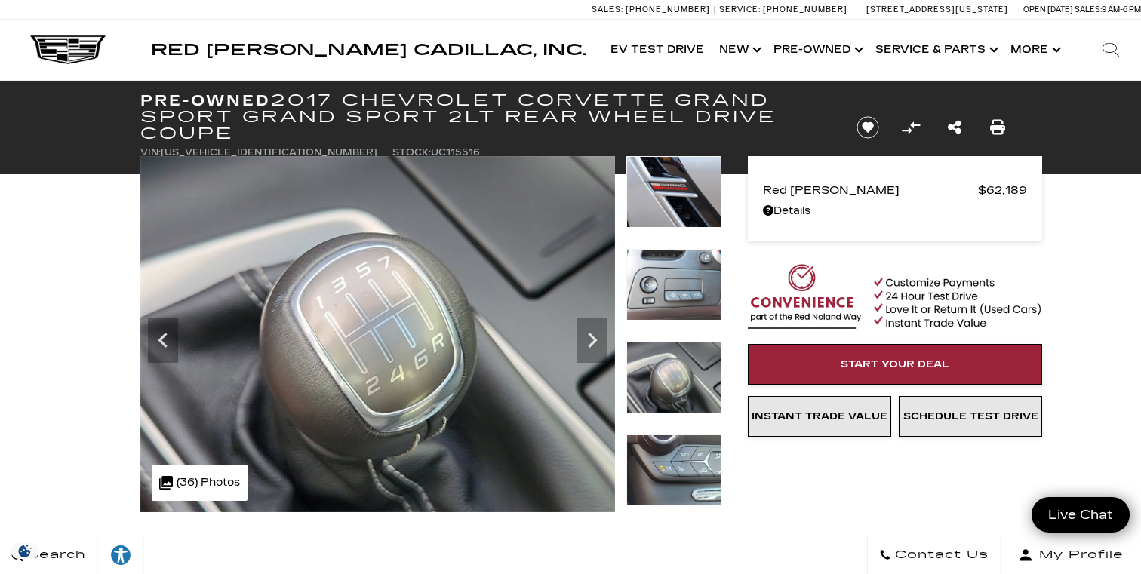
click at [165, 339] on icon "Previous" at bounding box center [163, 340] width 30 height 30
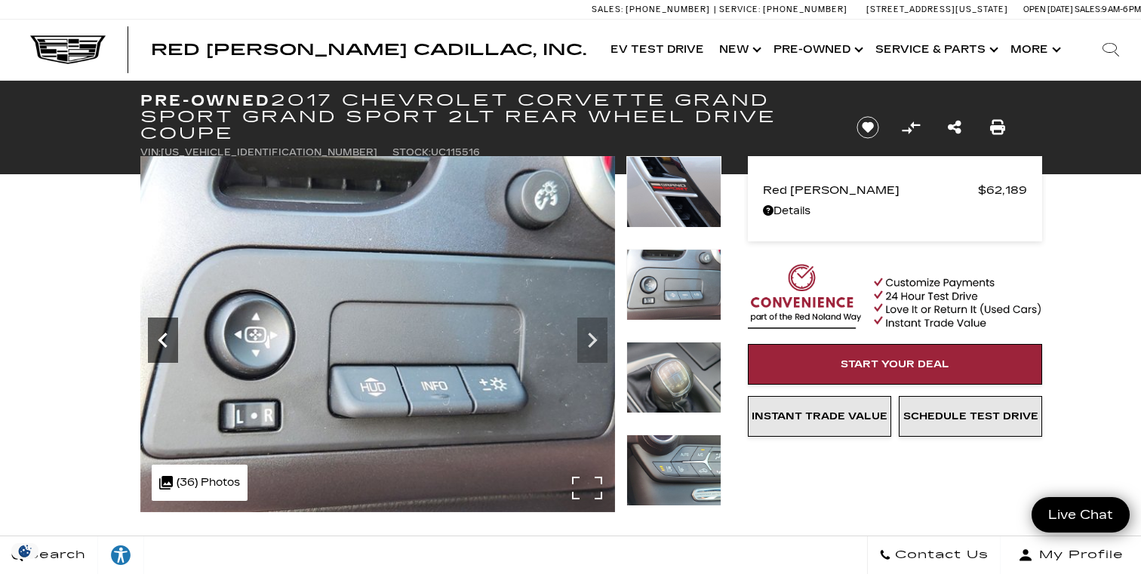
click at [165, 339] on icon "Previous" at bounding box center [163, 340] width 30 height 30
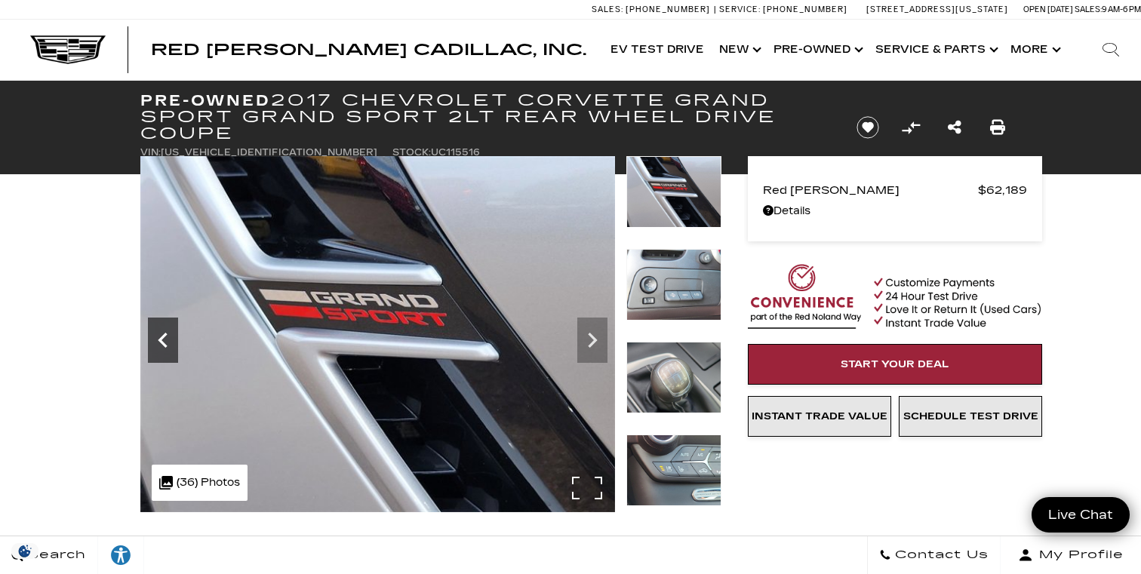
click at [165, 339] on icon "Previous" at bounding box center [163, 340] width 30 height 30
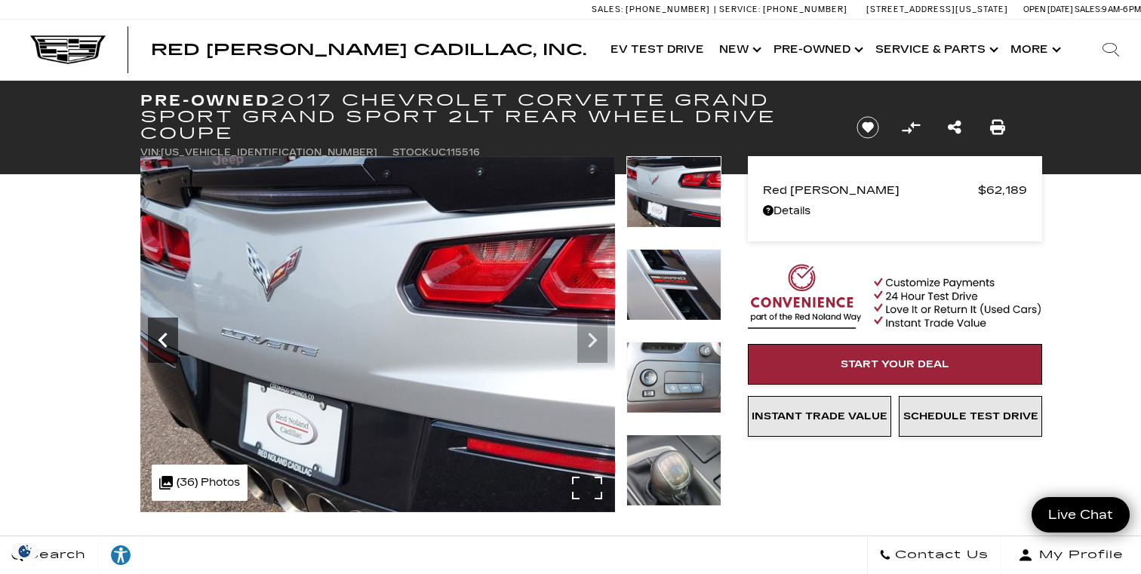
click at [165, 339] on icon "Previous" at bounding box center [163, 340] width 30 height 30
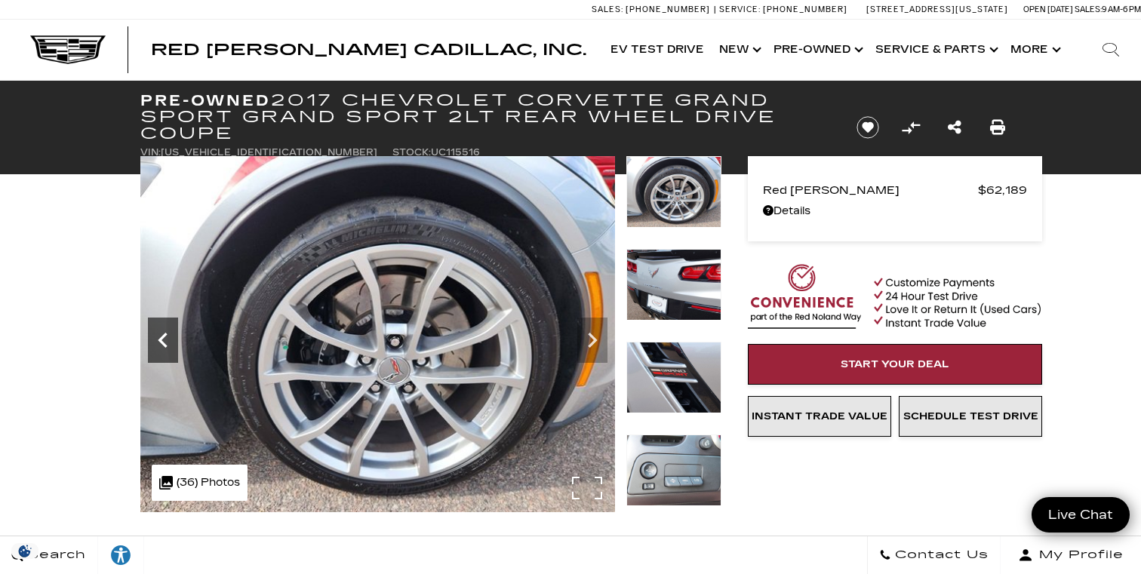
click at [165, 339] on icon "Previous" at bounding box center [163, 340] width 30 height 30
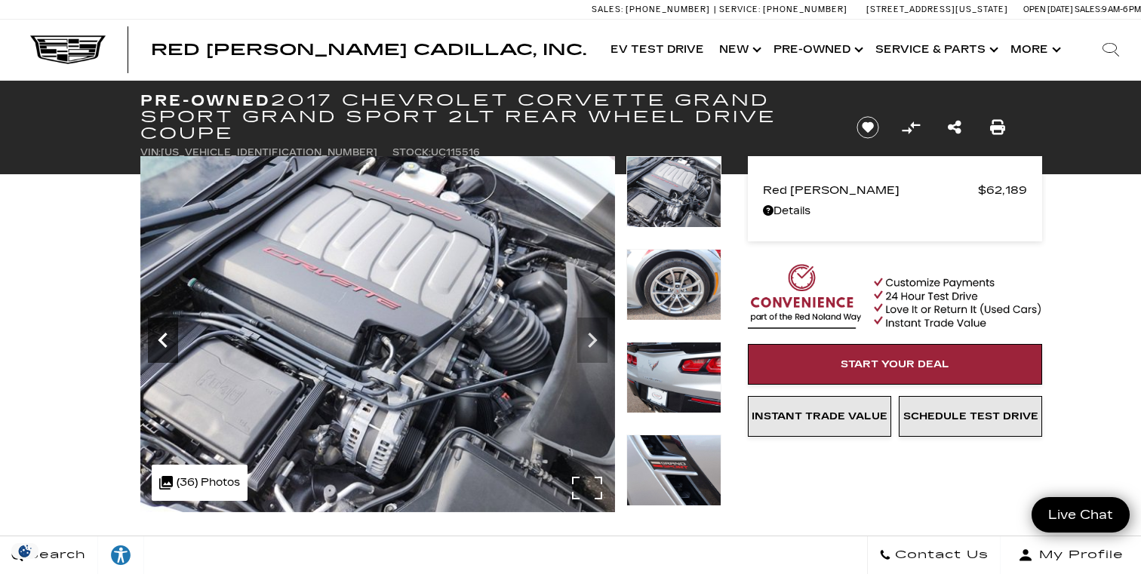
click at [165, 339] on icon "Previous" at bounding box center [163, 340] width 30 height 30
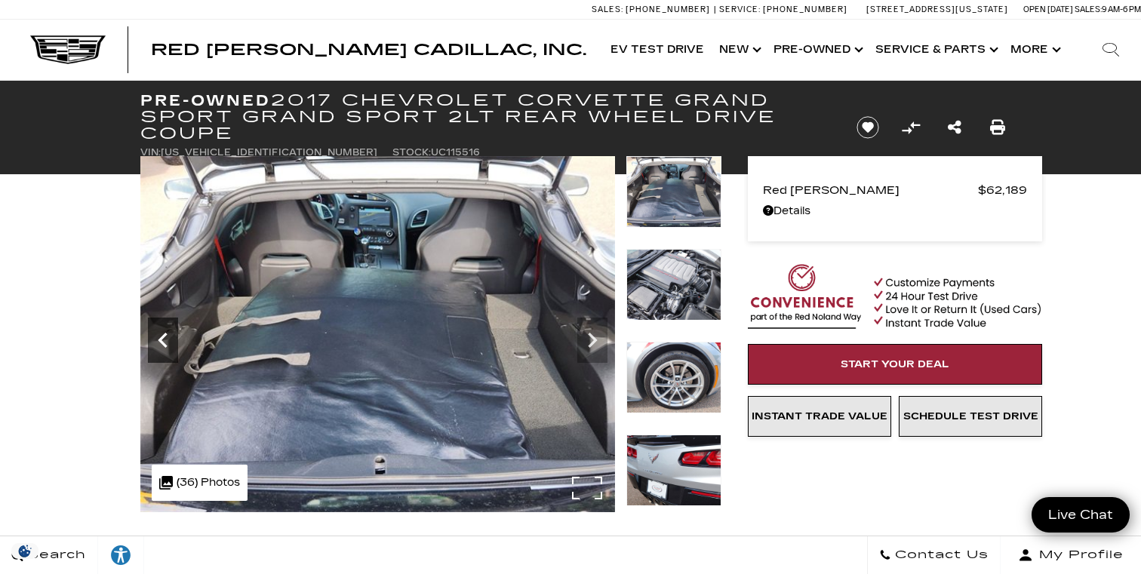
click at [165, 339] on icon "Previous" at bounding box center [163, 340] width 30 height 30
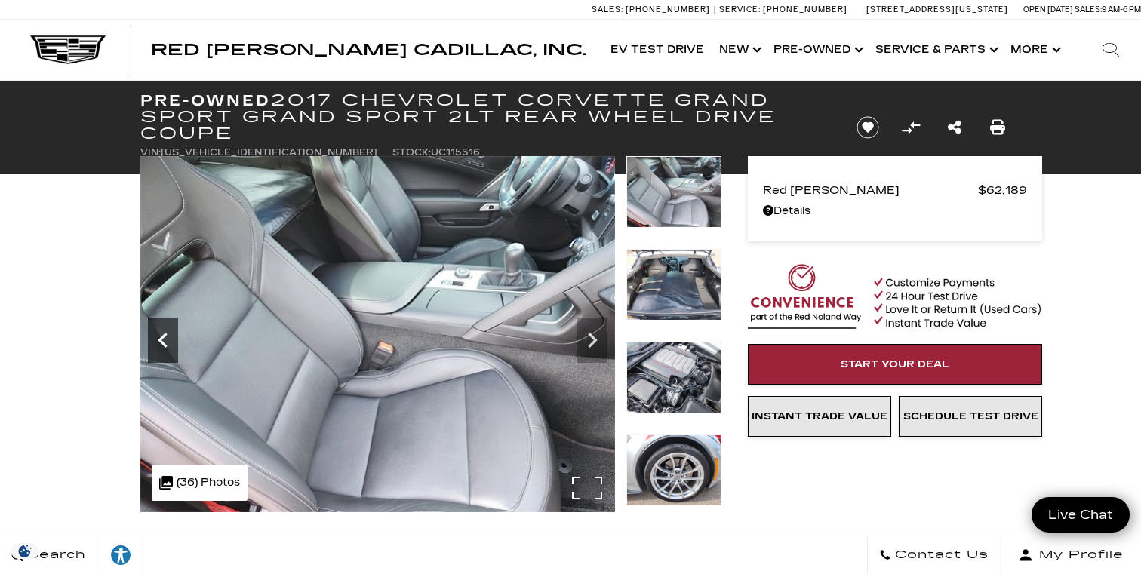
click at [165, 339] on icon "Previous" at bounding box center [163, 340] width 30 height 30
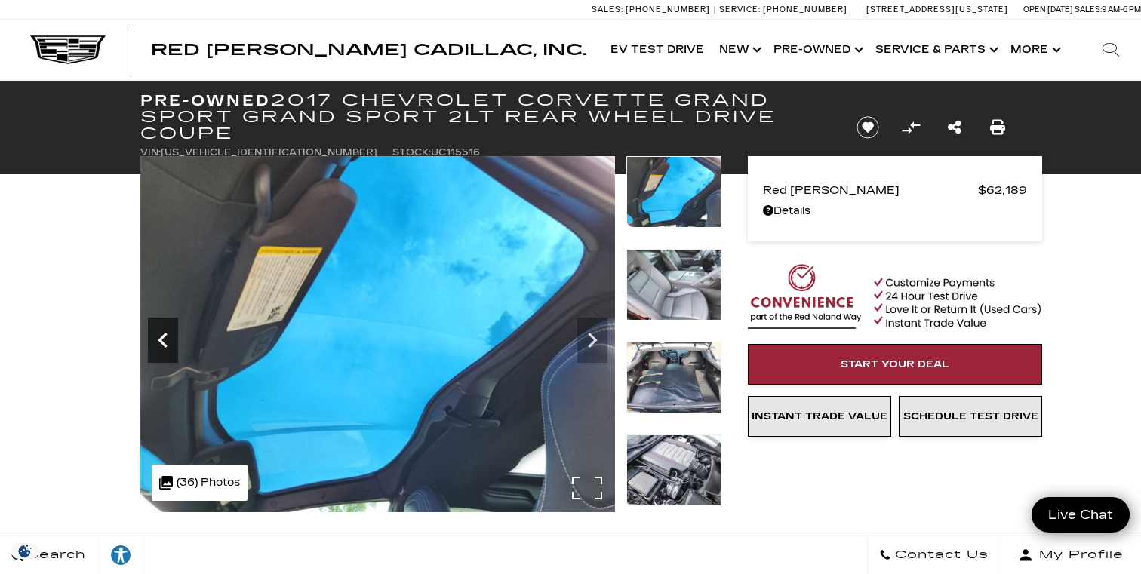
click at [165, 339] on icon "Previous" at bounding box center [163, 340] width 30 height 30
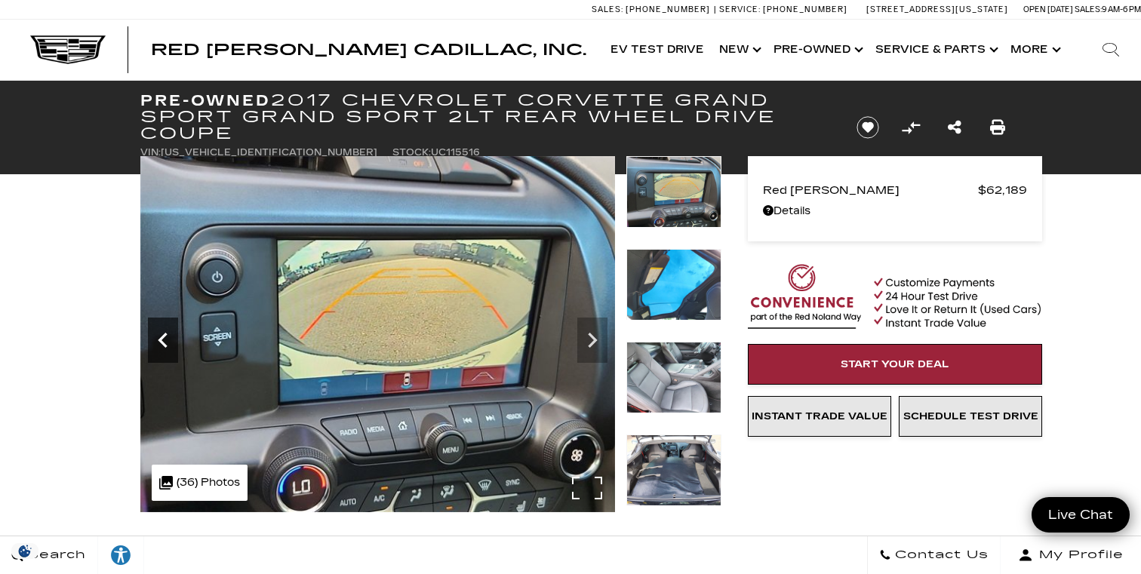
click at [165, 339] on icon "Previous" at bounding box center [163, 340] width 30 height 30
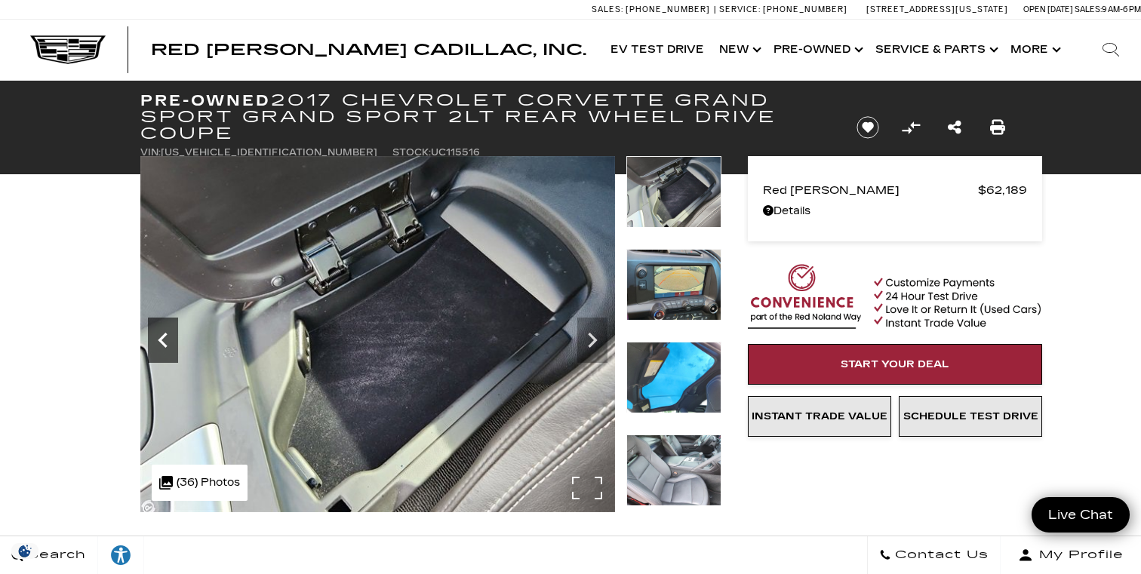
click at [165, 339] on icon "Previous" at bounding box center [163, 340] width 30 height 30
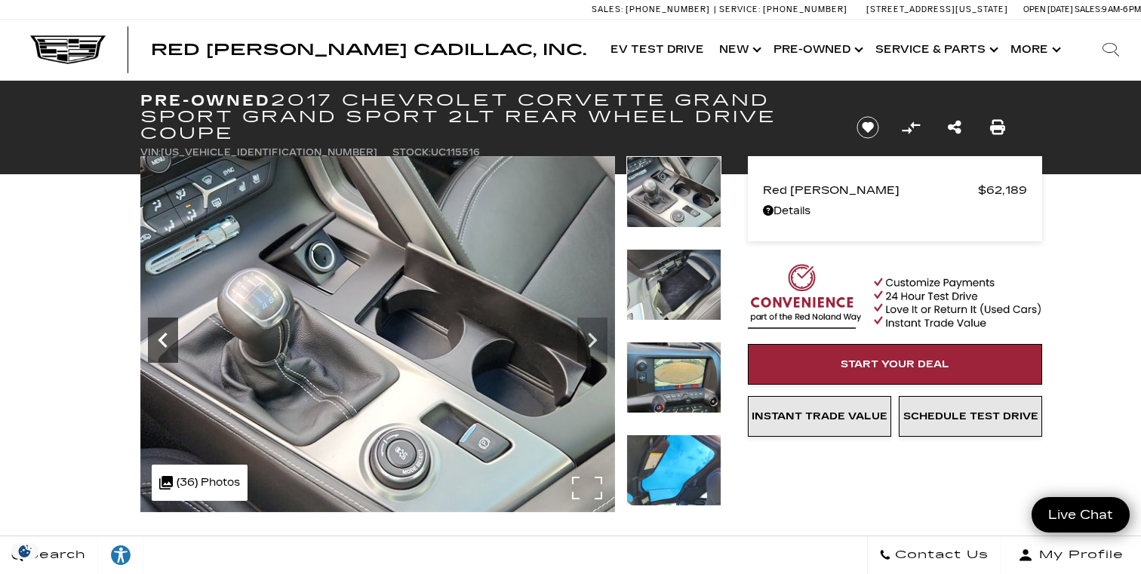
click at [165, 339] on icon "Previous" at bounding box center [163, 340] width 30 height 30
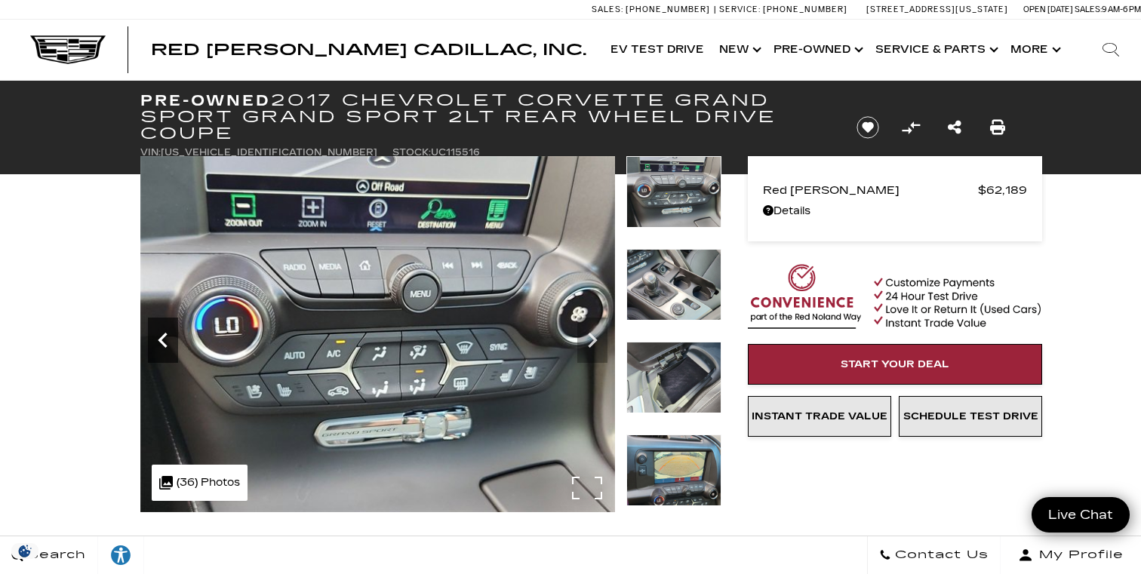
click at [165, 340] on icon "Previous" at bounding box center [163, 340] width 30 height 30
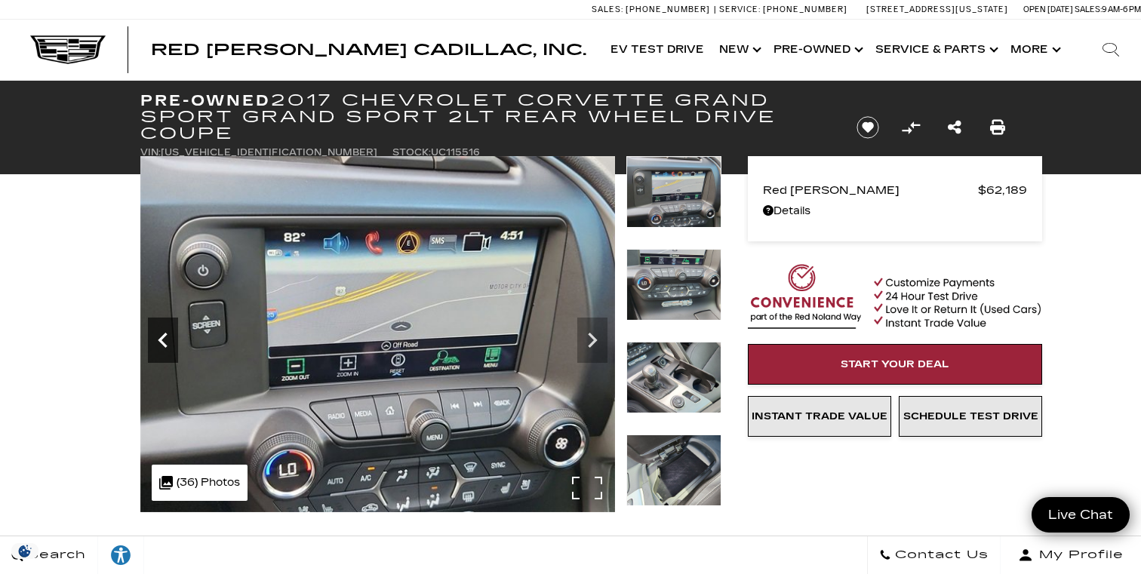
click at [165, 340] on icon "Previous" at bounding box center [163, 340] width 30 height 30
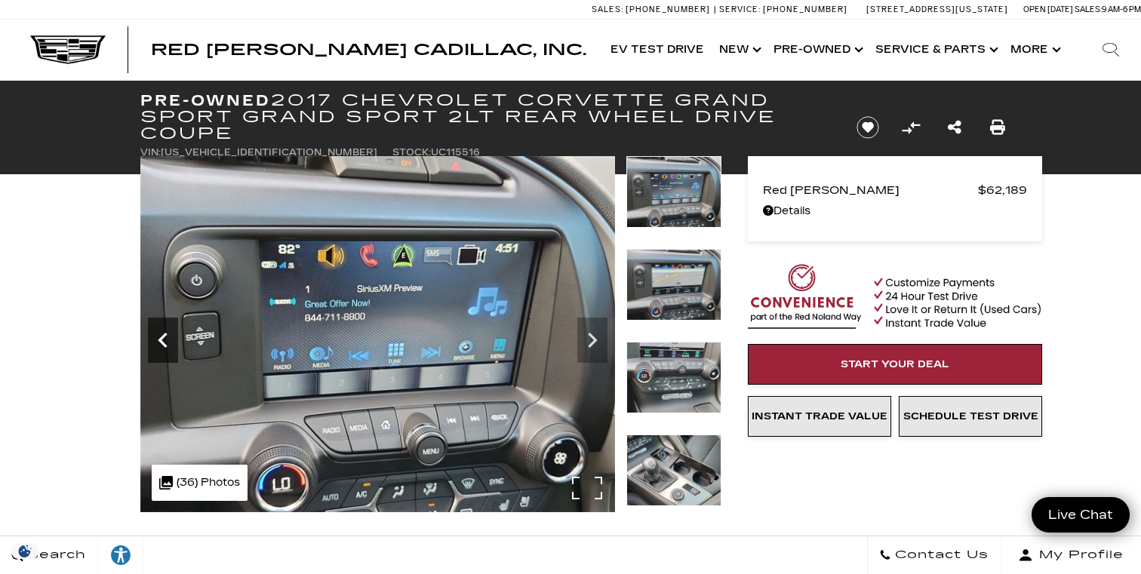
click at [165, 340] on icon "Previous" at bounding box center [163, 340] width 30 height 30
